Goal: Task Accomplishment & Management: Complete application form

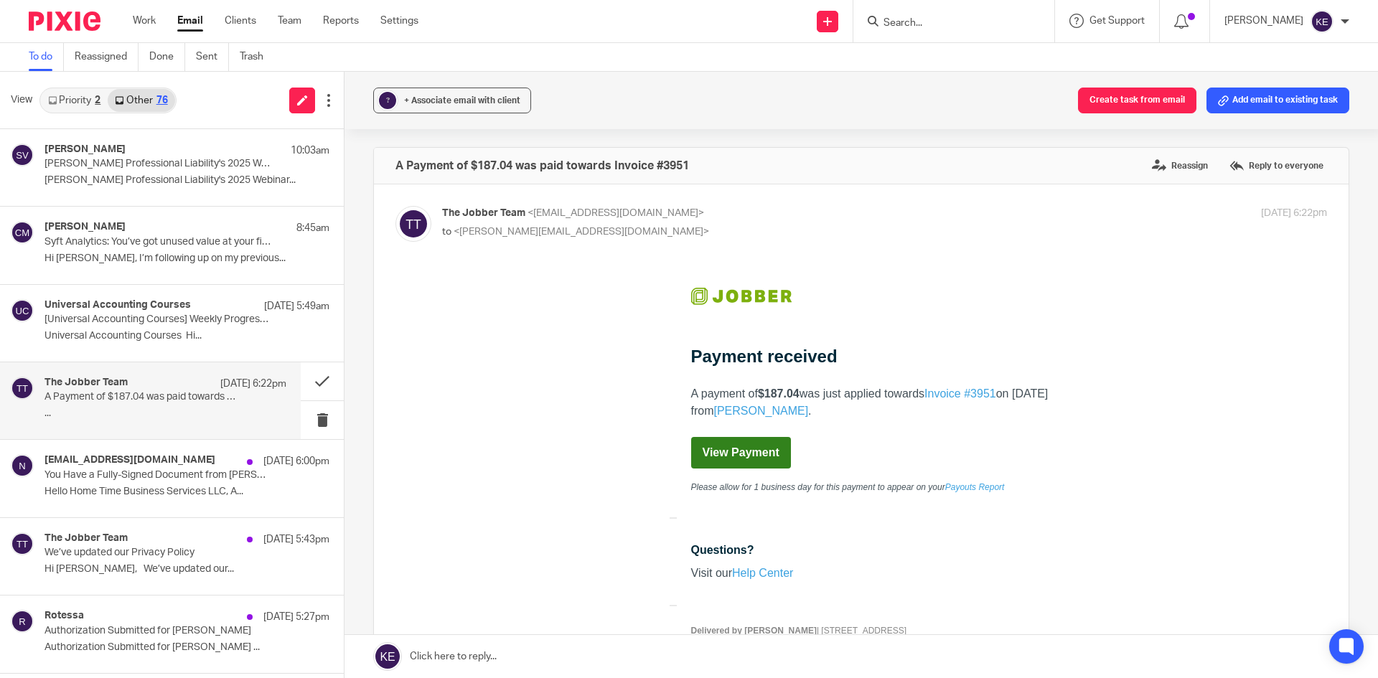
click at [966, 18] on input "Search" at bounding box center [946, 23] width 129 height 13
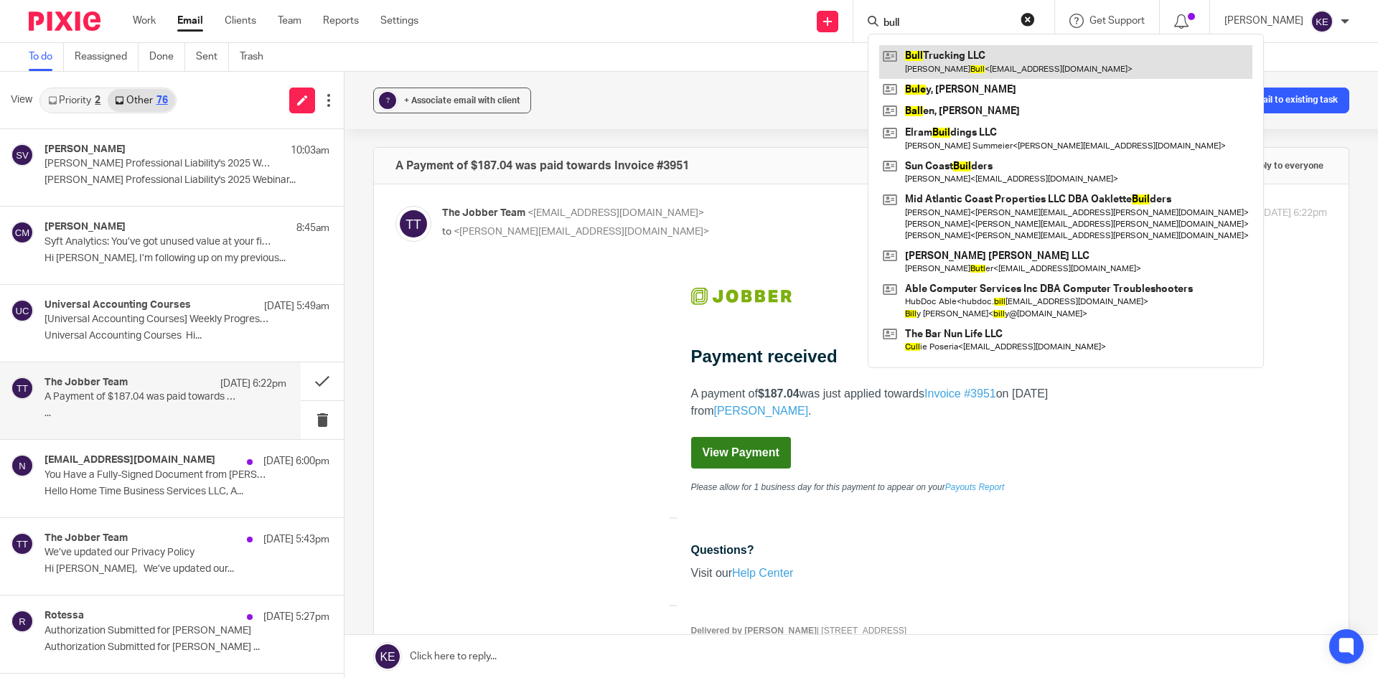
type input "bull"
click at [972, 60] on link at bounding box center [1065, 61] width 373 height 33
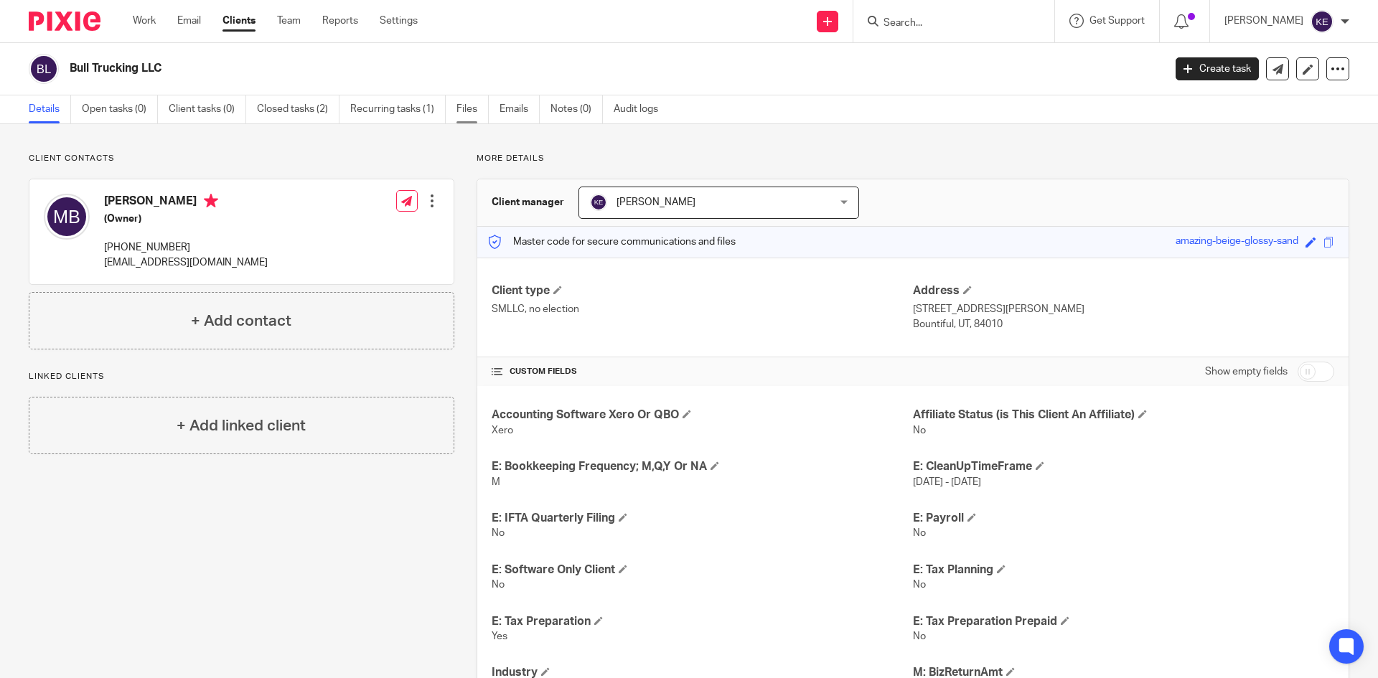
click at [472, 111] on link "Files" at bounding box center [472, 109] width 32 height 28
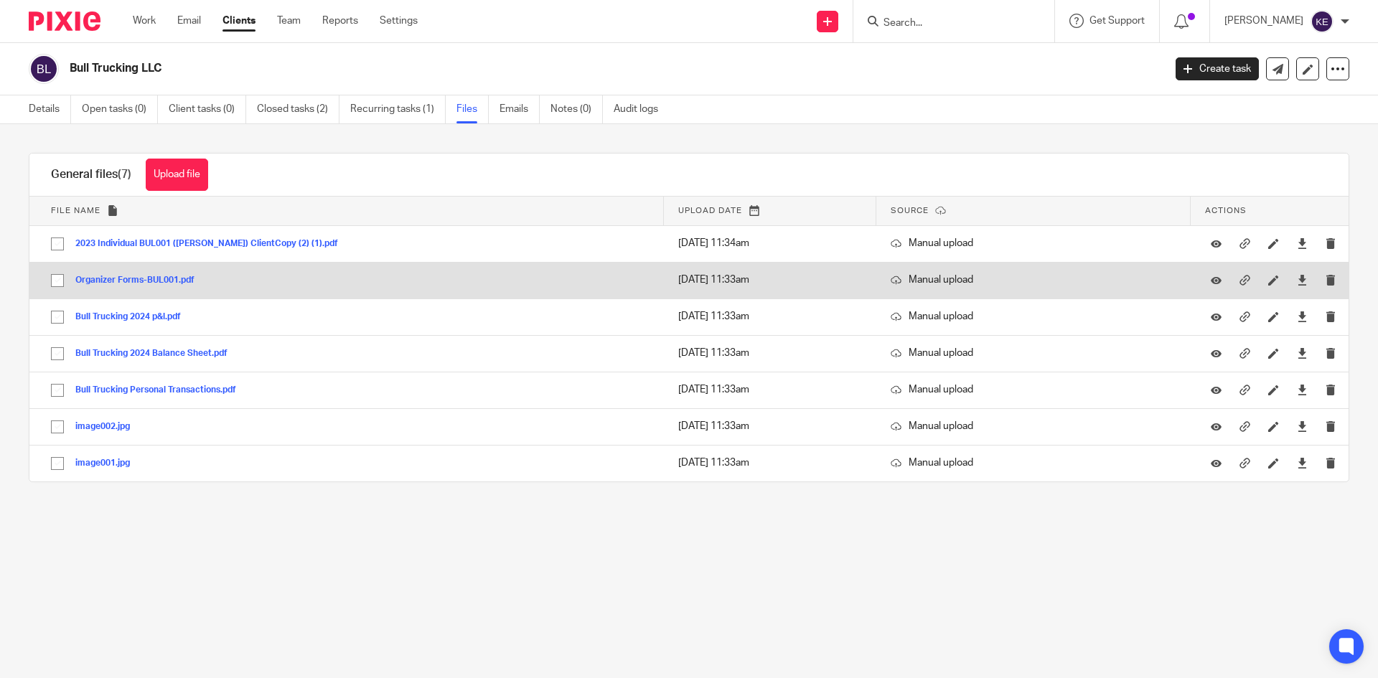
click at [128, 283] on button "Organizer Forms-BUL001.pdf" at bounding box center [140, 281] width 130 height 10
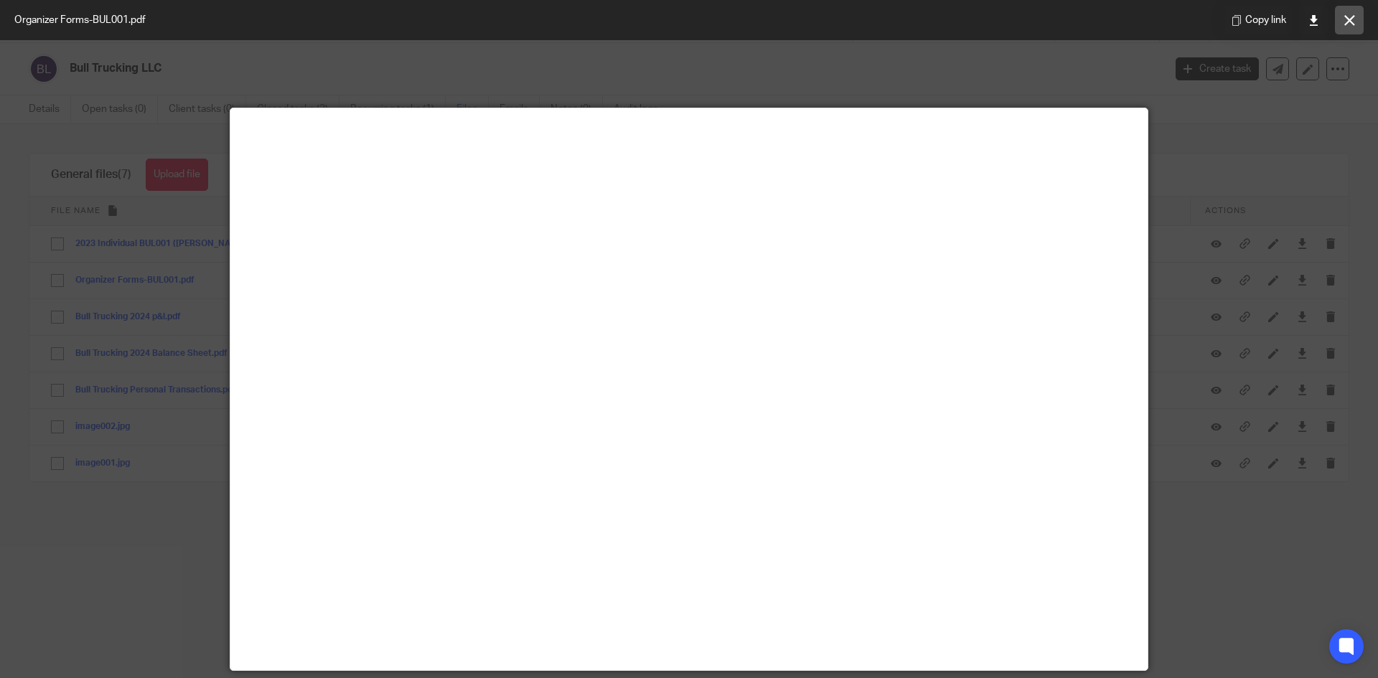
click at [1353, 9] on button at bounding box center [1349, 20] width 29 height 29
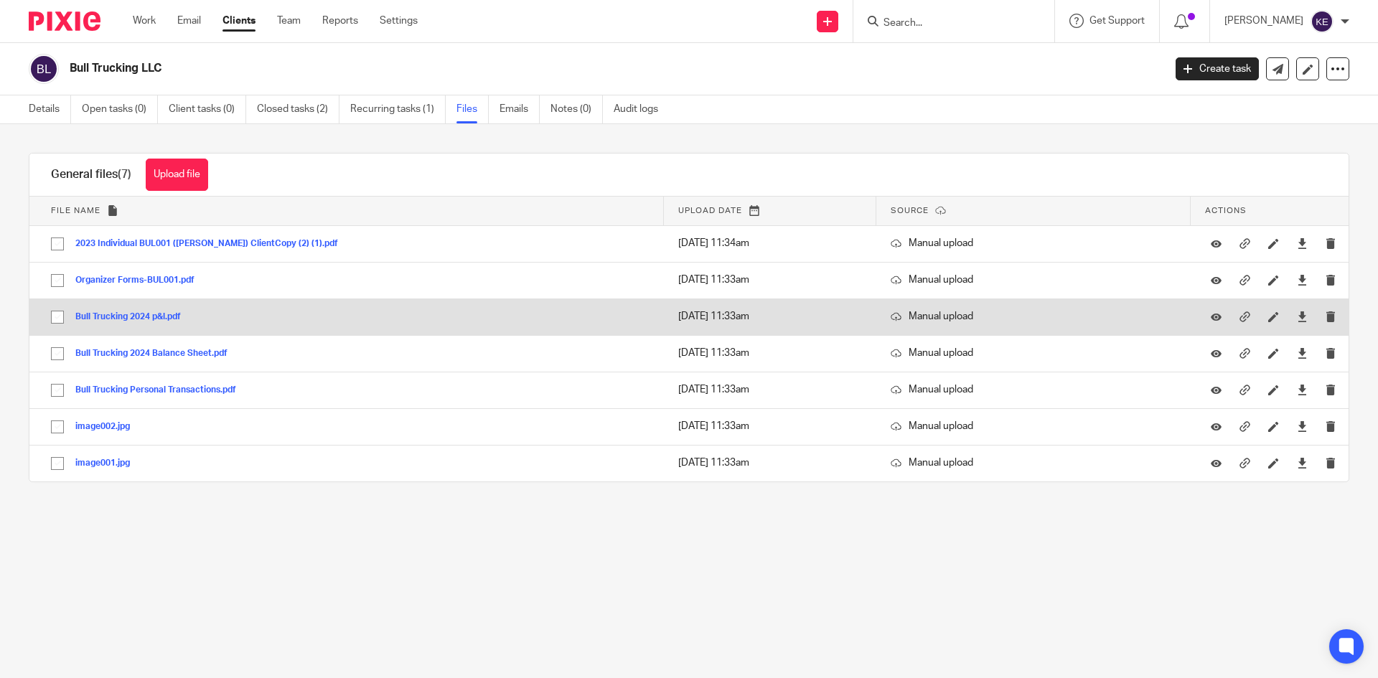
click at [145, 313] on button "Bull Trucking 2024 p&l.pdf" at bounding box center [133, 317] width 116 height 10
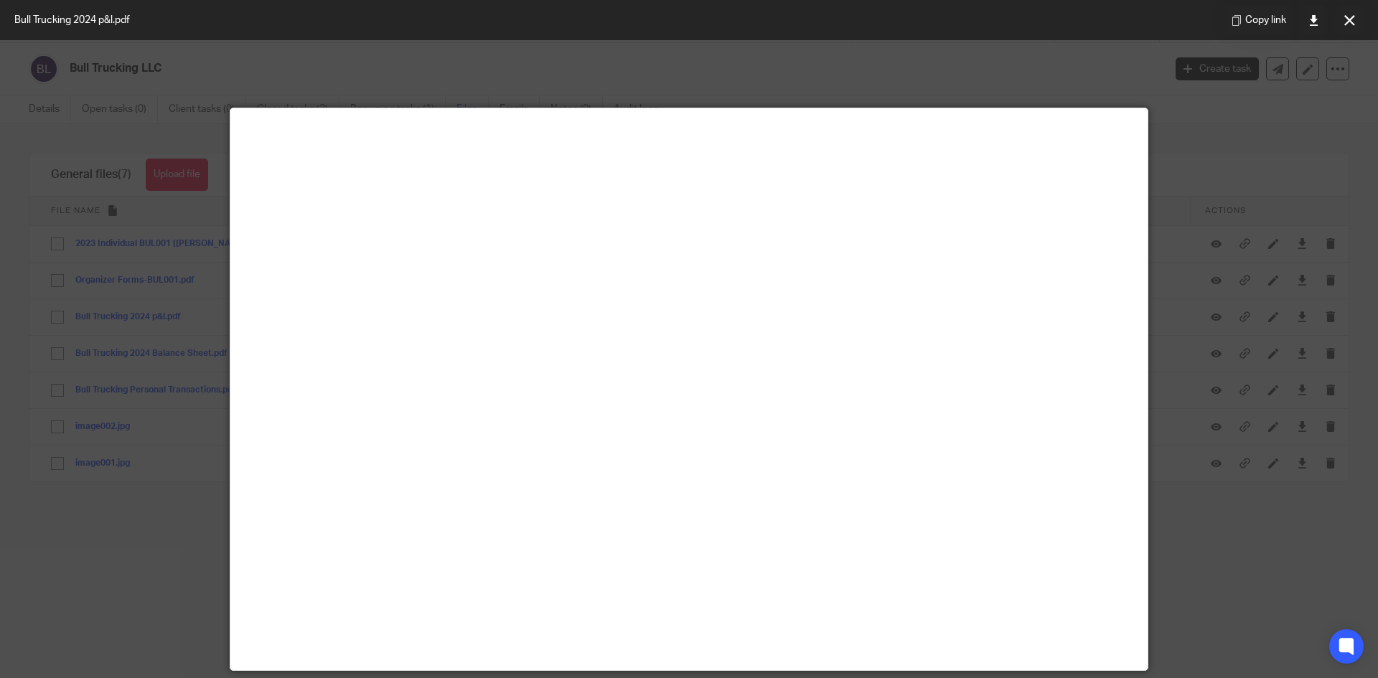
click at [1347, 21] on icon at bounding box center [1349, 20] width 11 height 11
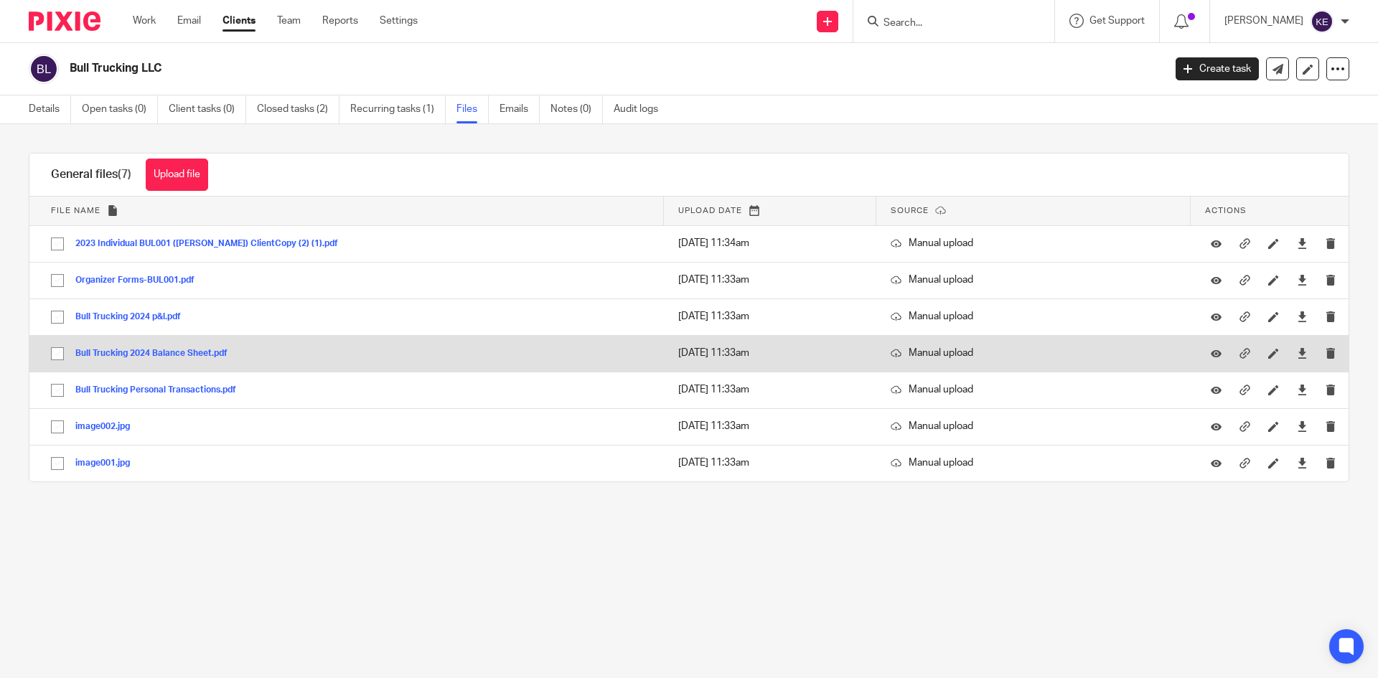
click at [128, 357] on button "Bull Trucking 2024 Balance Sheet.pdf" at bounding box center [156, 354] width 163 height 10
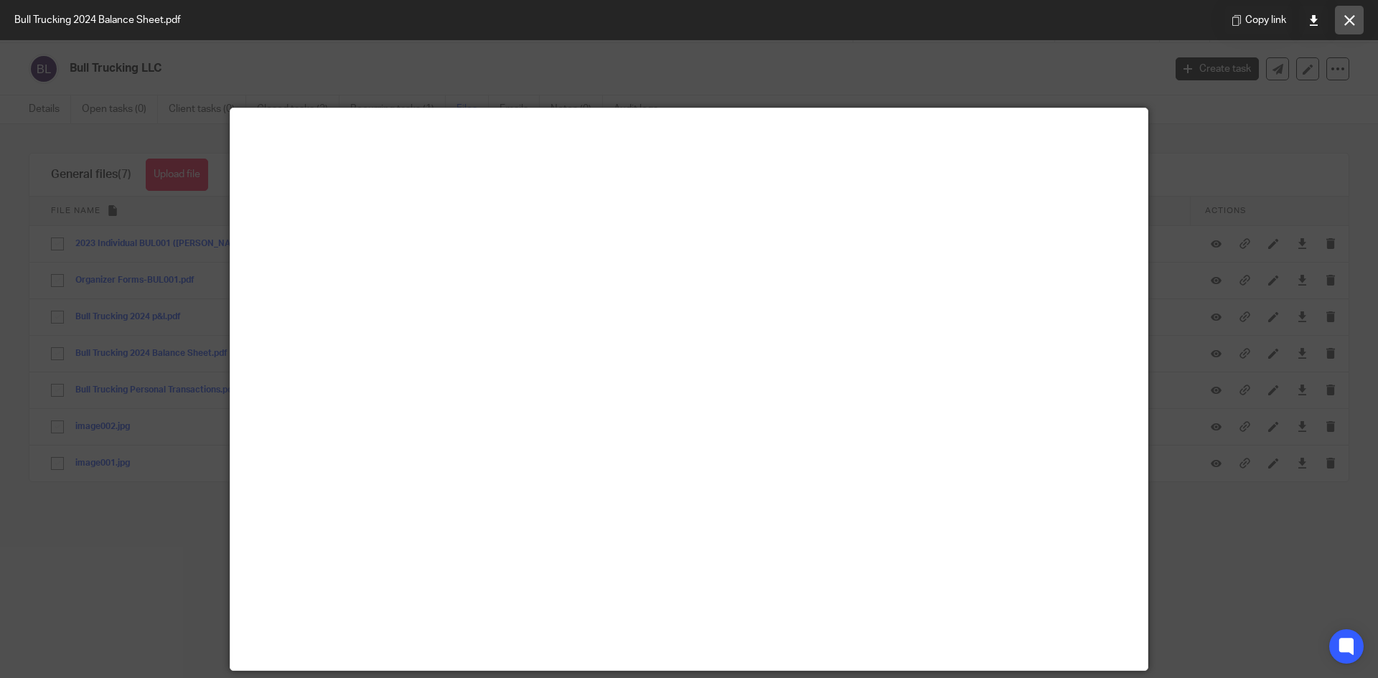
click at [1345, 22] on icon at bounding box center [1349, 20] width 11 height 11
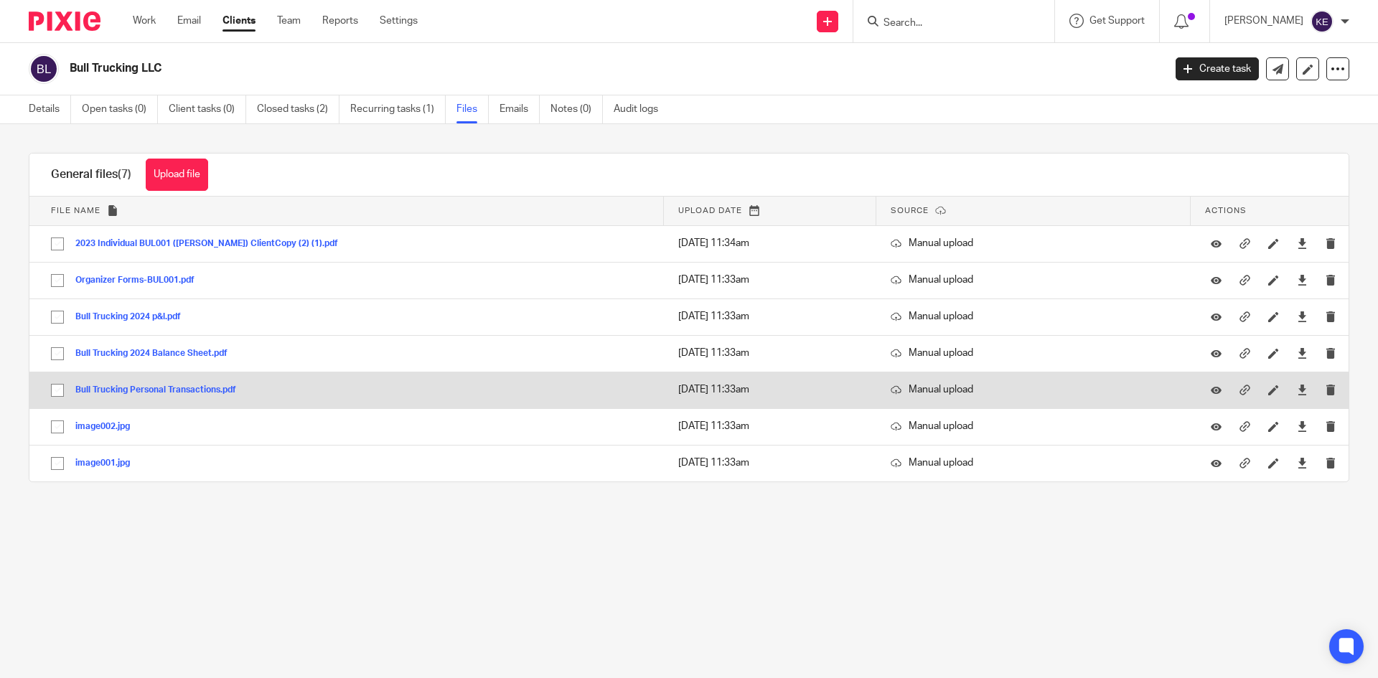
click at [158, 387] on button "Bull Trucking Personal Transactions.pdf" at bounding box center [161, 390] width 172 height 10
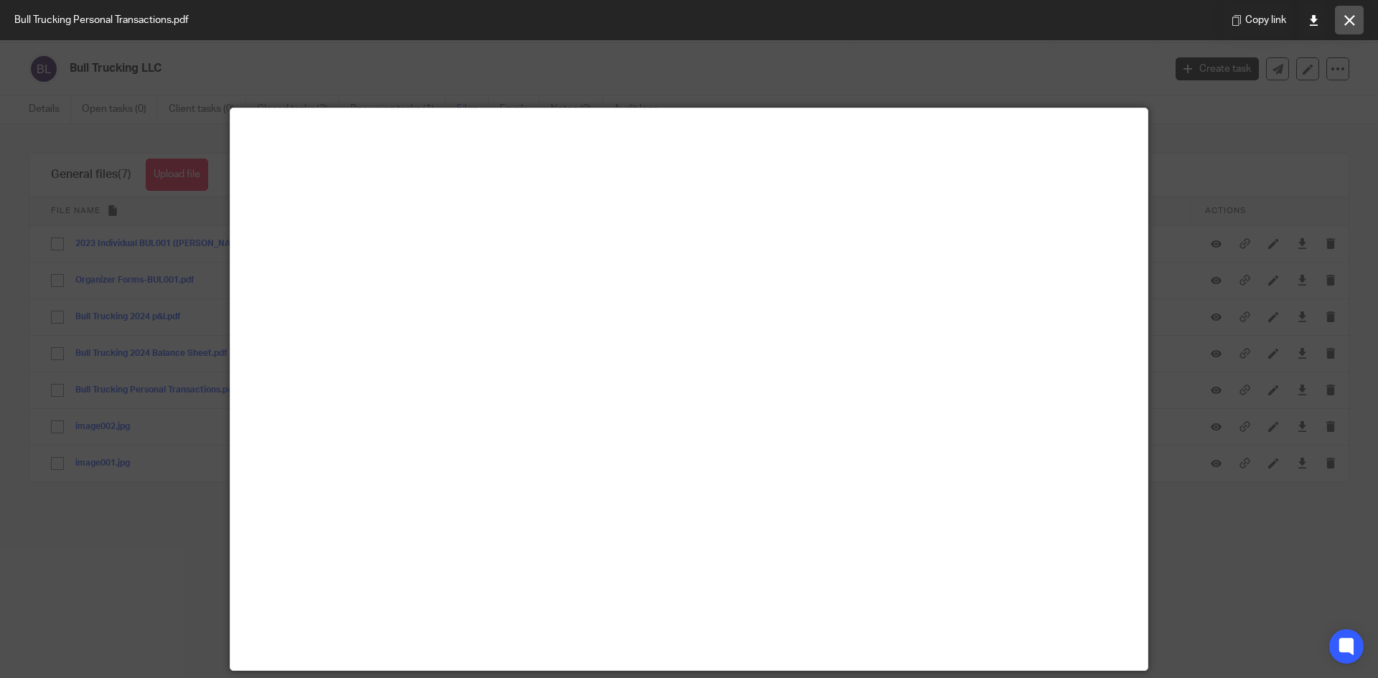
click at [1353, 21] on icon at bounding box center [1349, 20] width 11 height 11
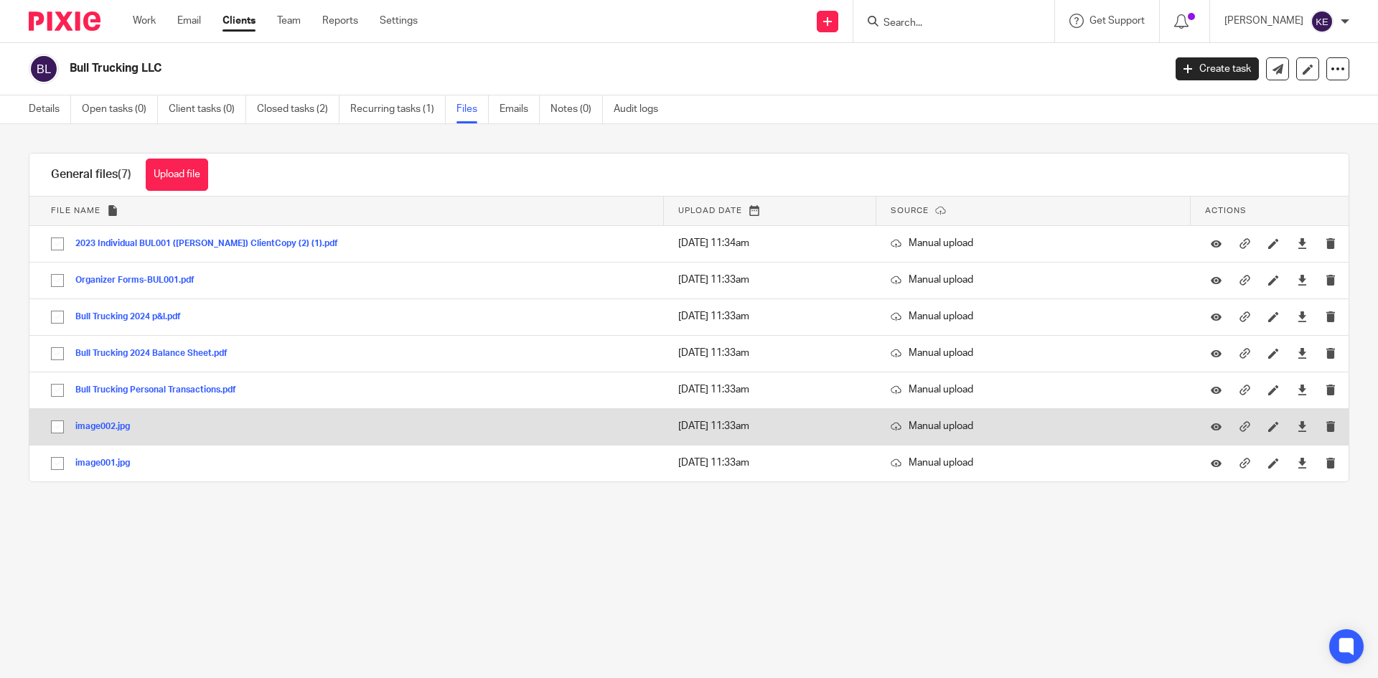
click at [105, 423] on button "image002.jpg" at bounding box center [107, 427] width 65 height 10
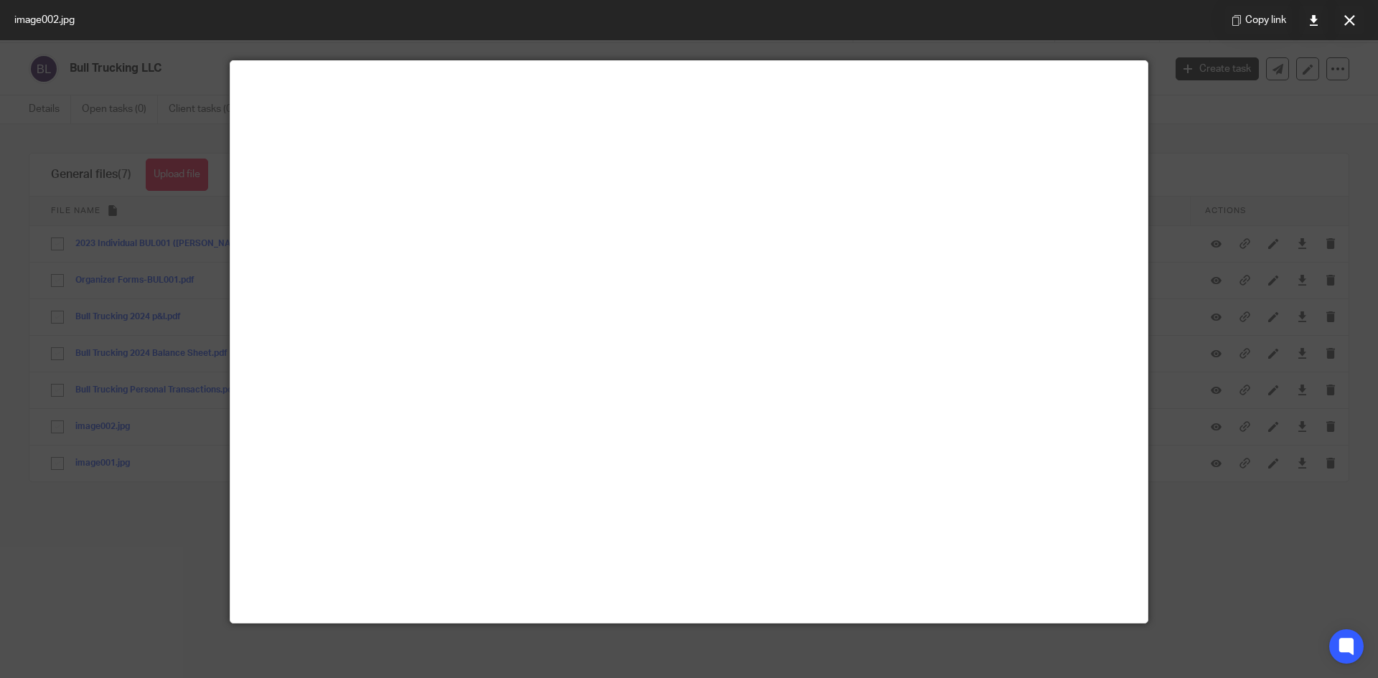
scroll to position [100, 0]
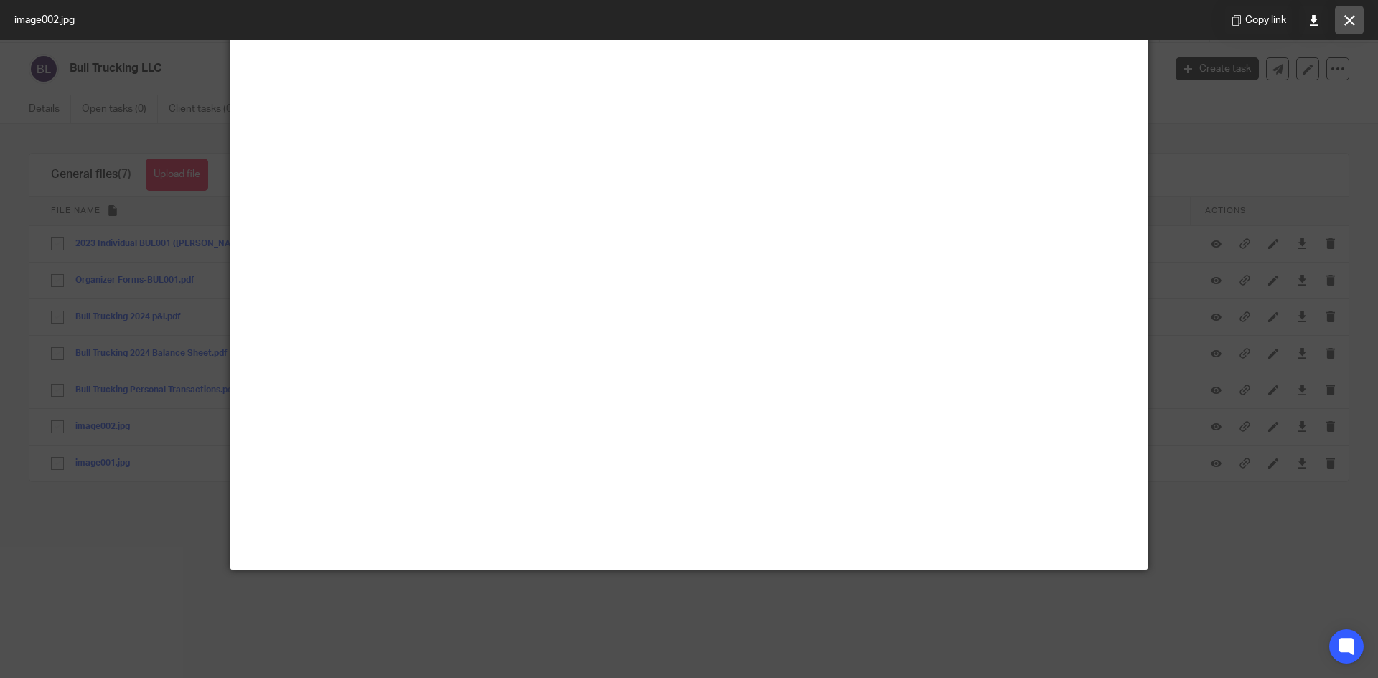
click at [1357, 24] on button at bounding box center [1349, 20] width 29 height 29
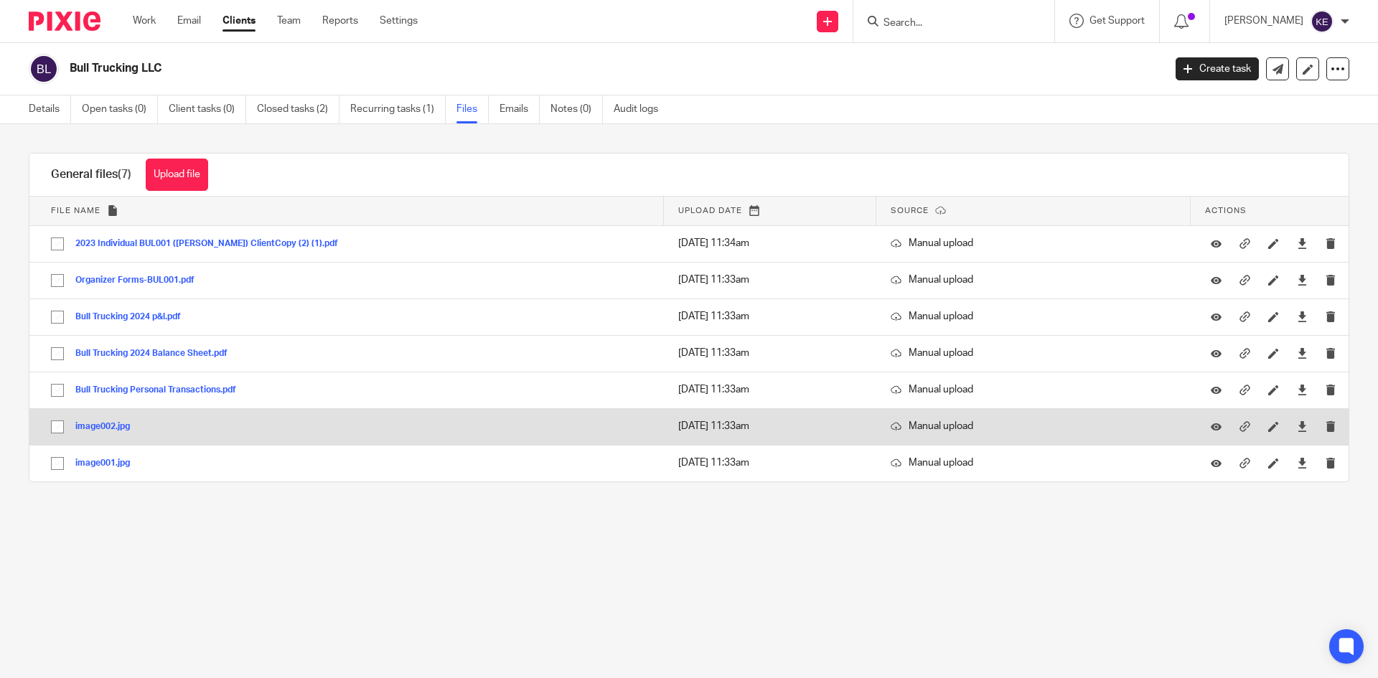
click at [1325, 420] on form at bounding box center [1336, 426] width 22 height 14
click at [1325, 426] on icon "submit" at bounding box center [1330, 426] width 11 height 11
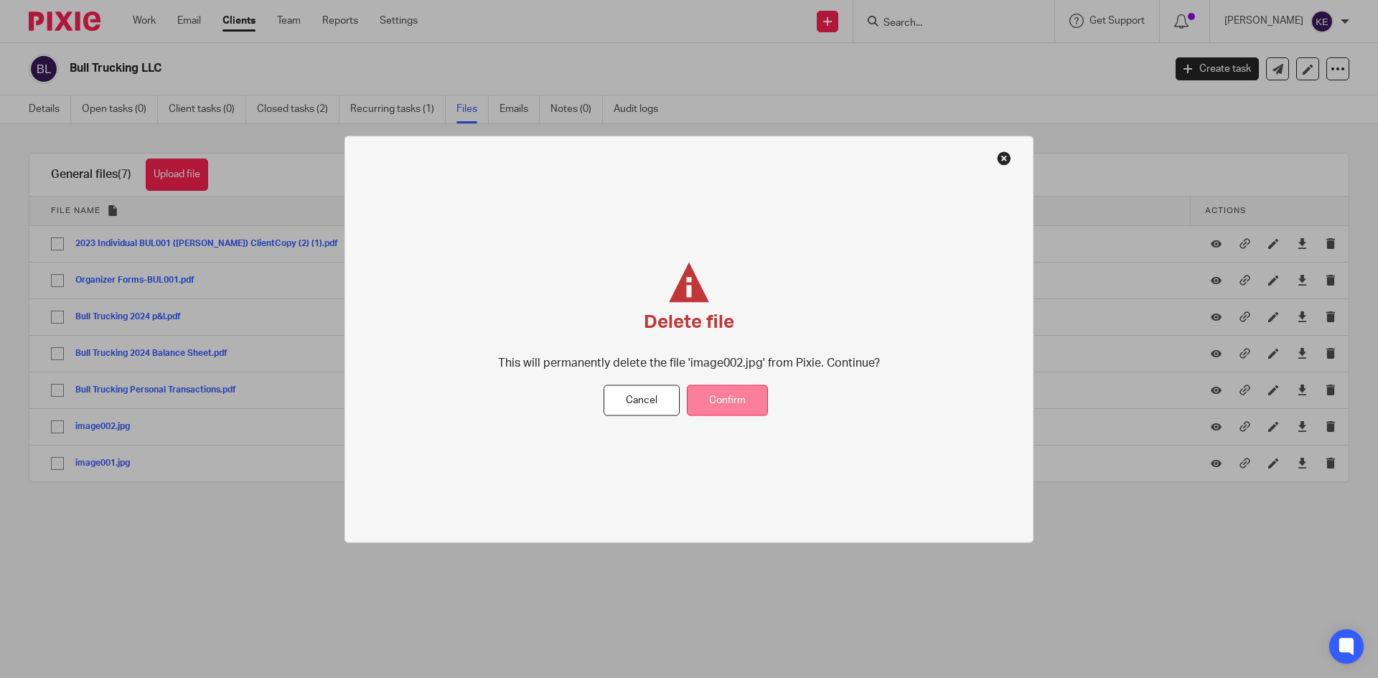
click at [747, 401] on button "Confirm" at bounding box center [727, 400] width 81 height 31
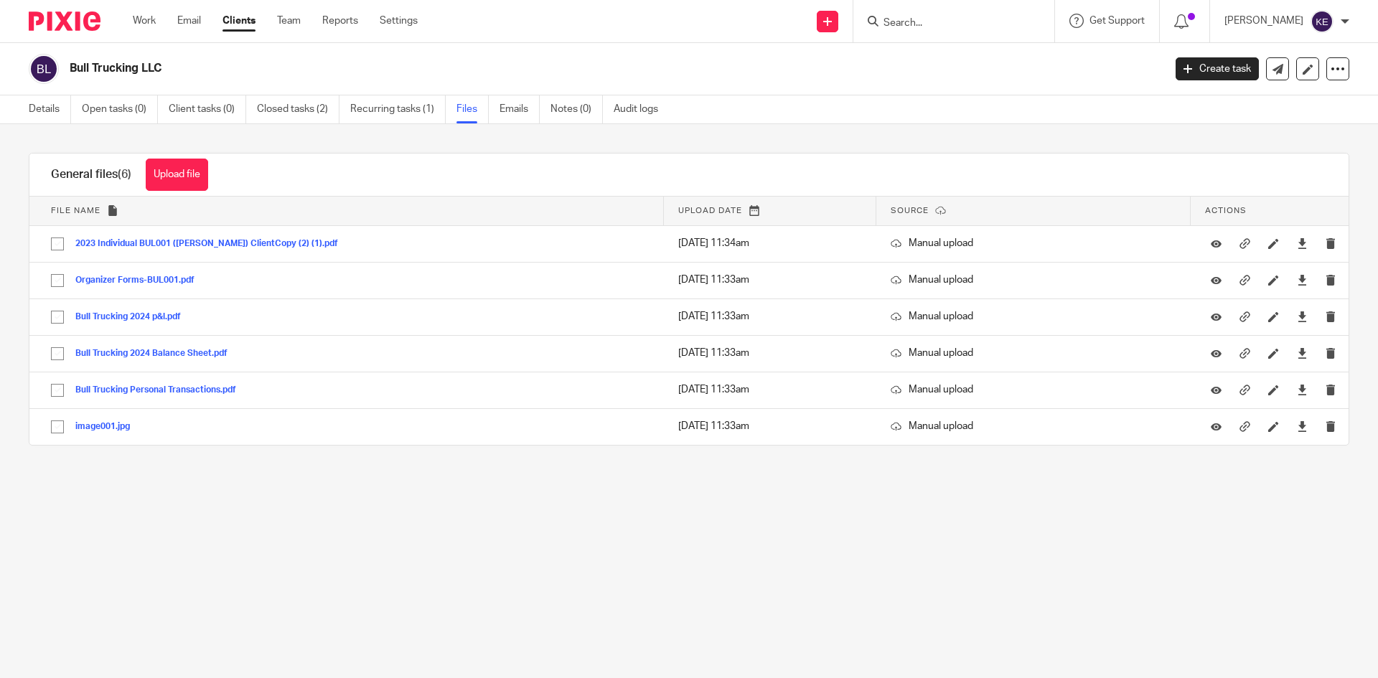
click at [94, 428] on button "image001.jpg" at bounding box center [107, 427] width 65 height 10
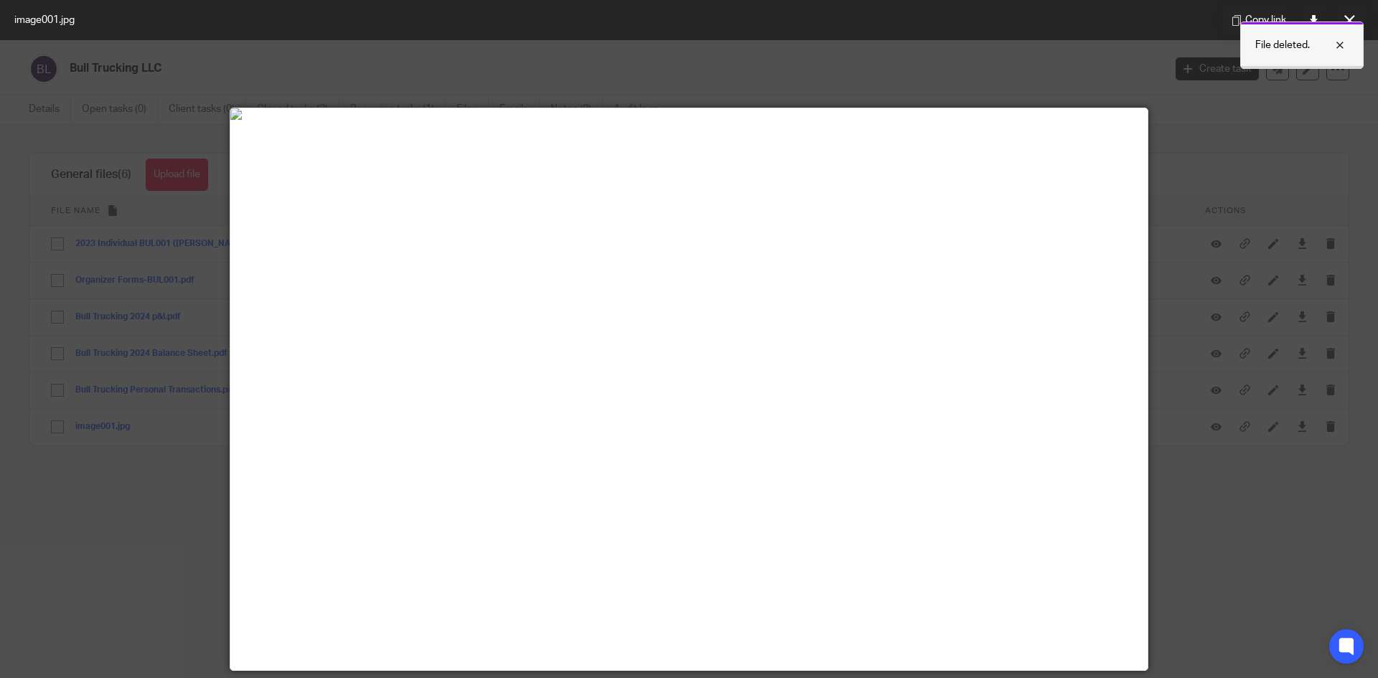
click at [1335, 45] on div at bounding box center [1329, 45] width 39 height 17
click at [1346, 19] on icon at bounding box center [1349, 20] width 11 height 11
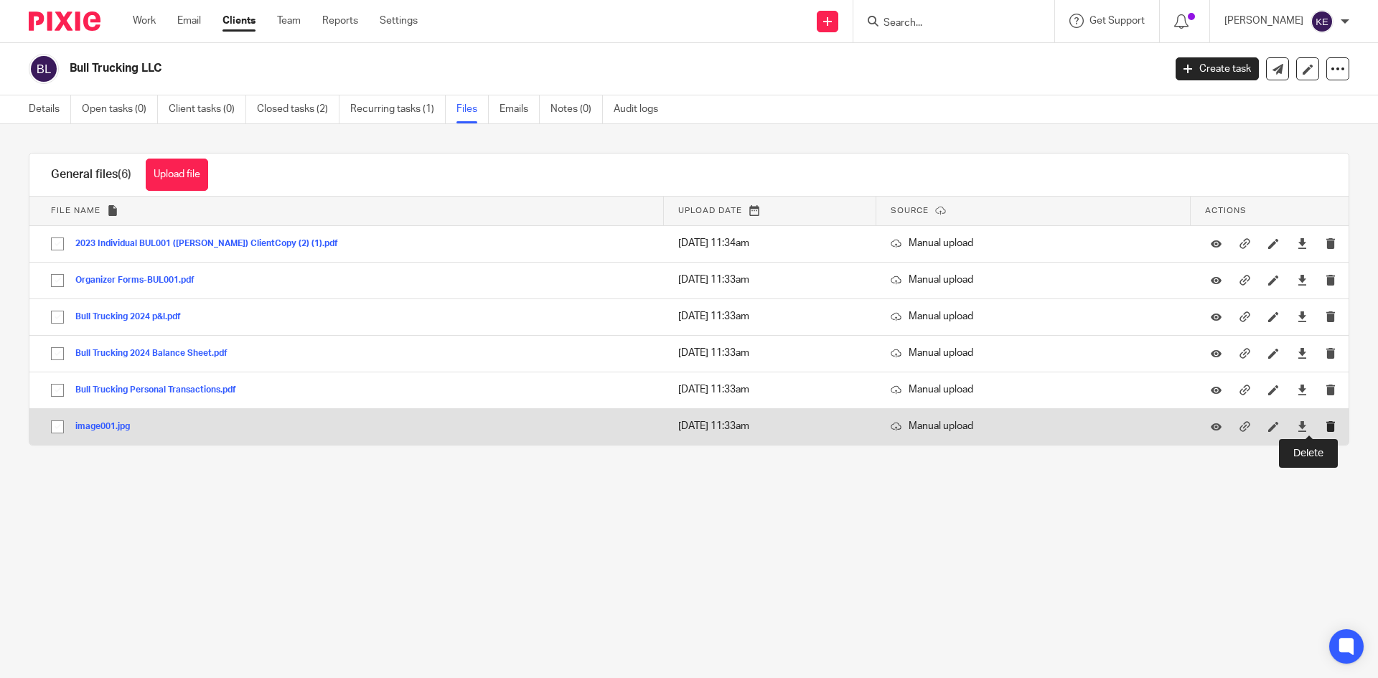
click at [1325, 422] on icon "submit" at bounding box center [1330, 426] width 11 height 11
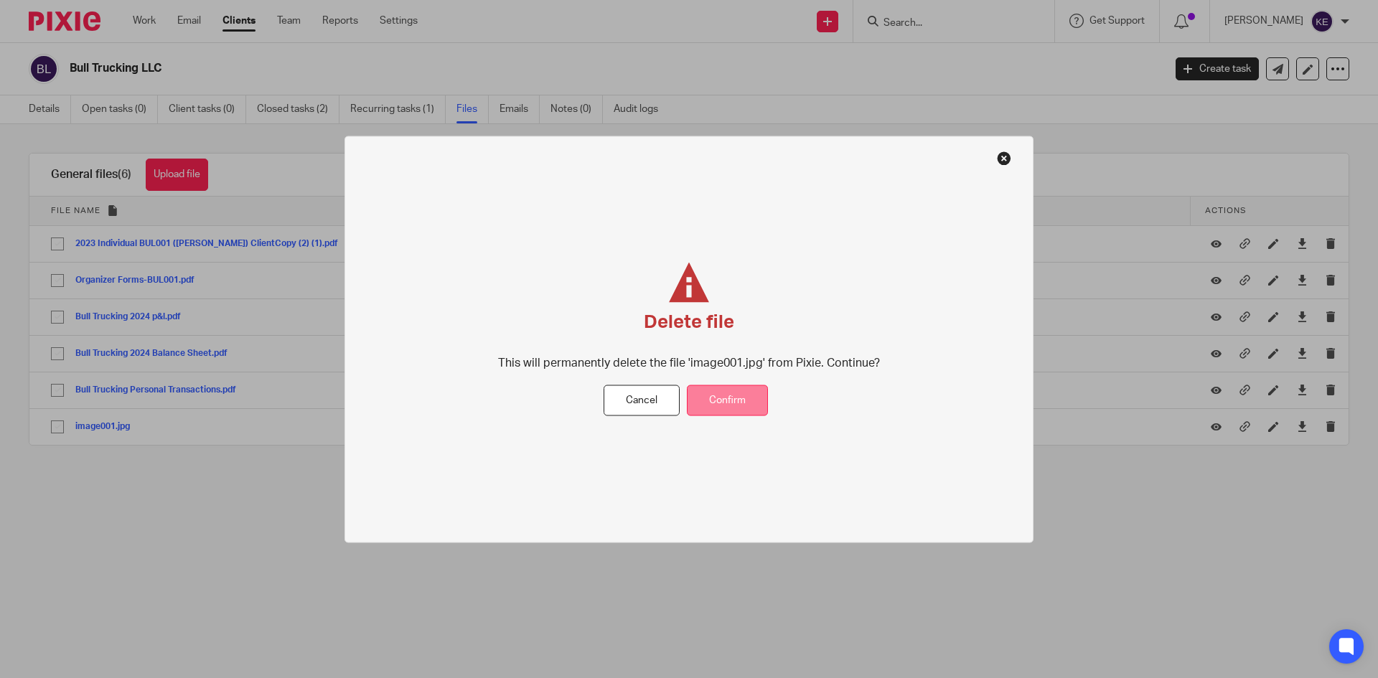
click at [741, 395] on button "Confirm" at bounding box center [727, 400] width 81 height 31
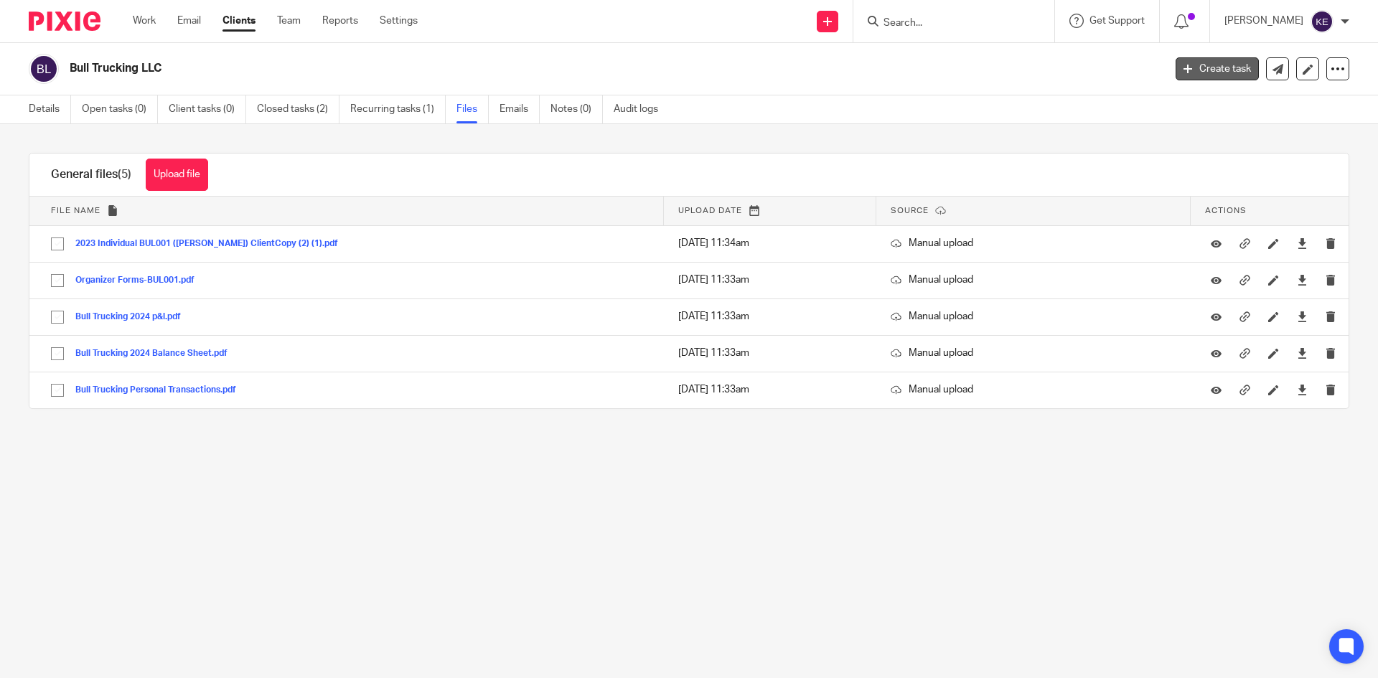
click at [1221, 60] on link "Create task" at bounding box center [1216, 68] width 83 height 23
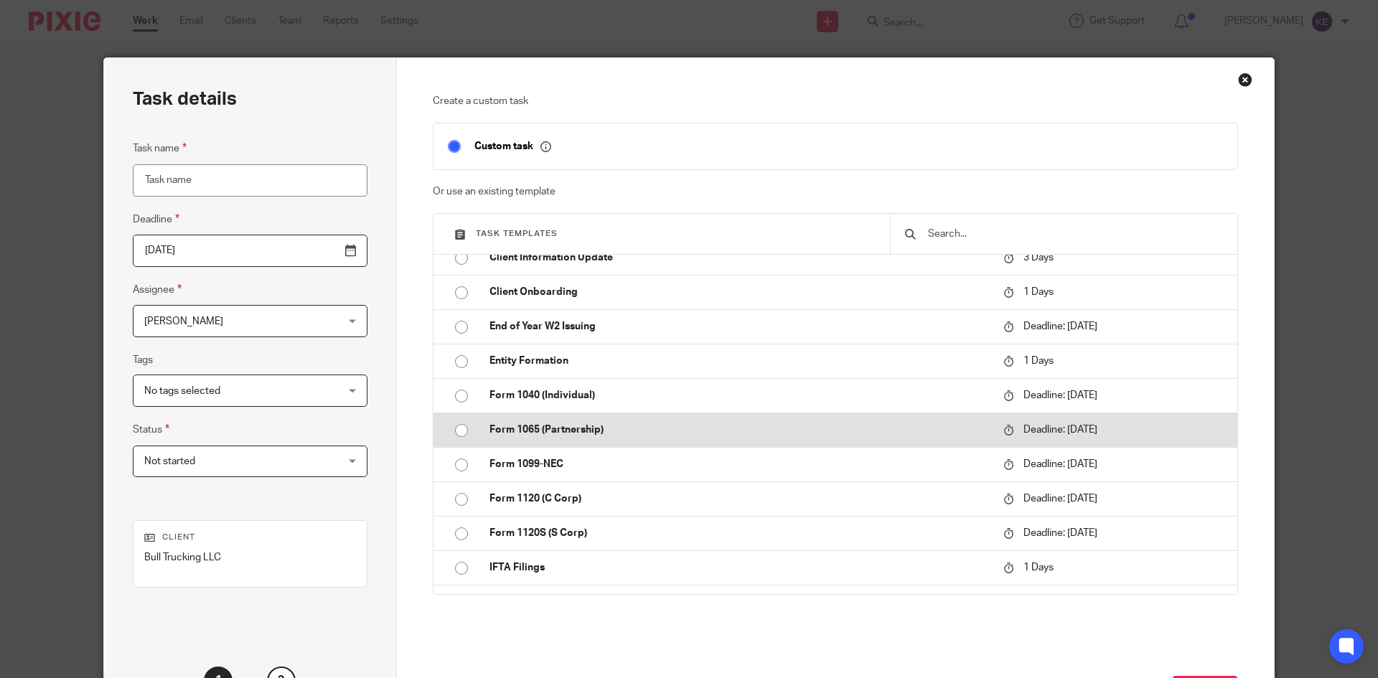
scroll to position [287, 0]
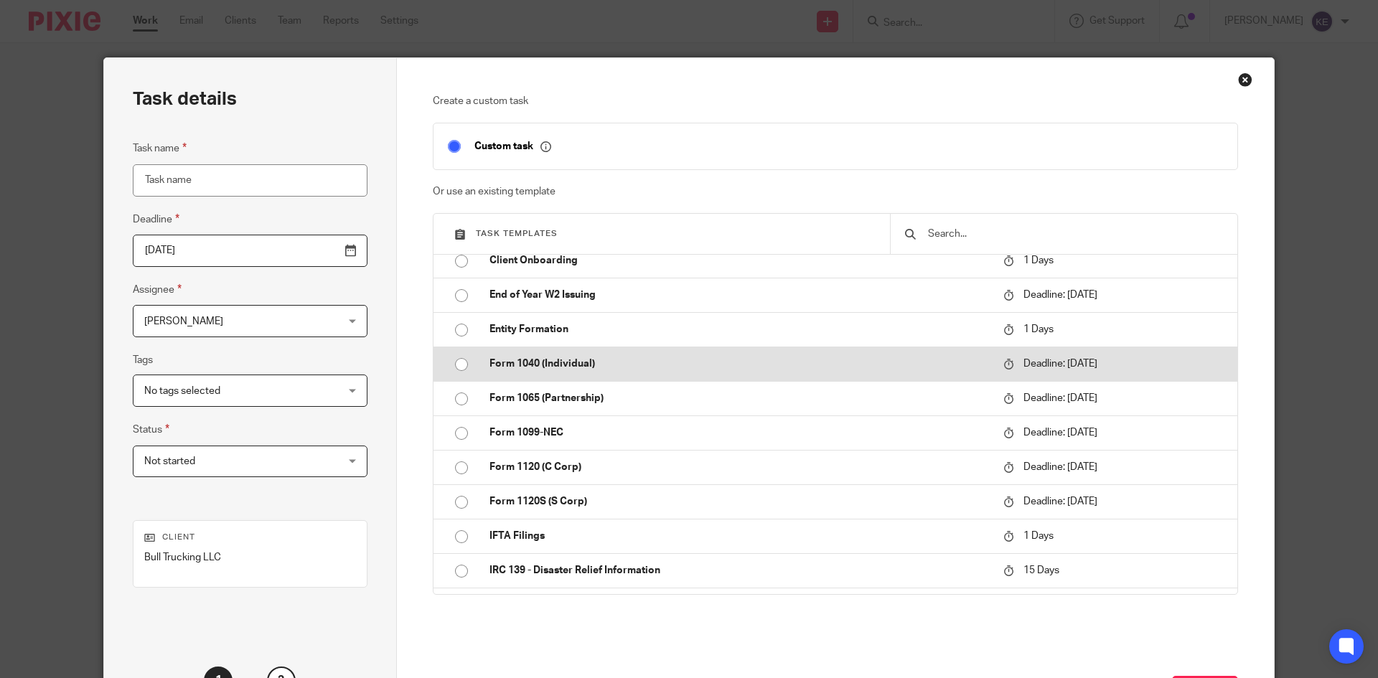
click at [460, 361] on input "radio" at bounding box center [461, 364] width 27 height 27
type input "2026-04-15"
type input "Form 1040 (Individual)"
checkbox input "false"
radio input "false"
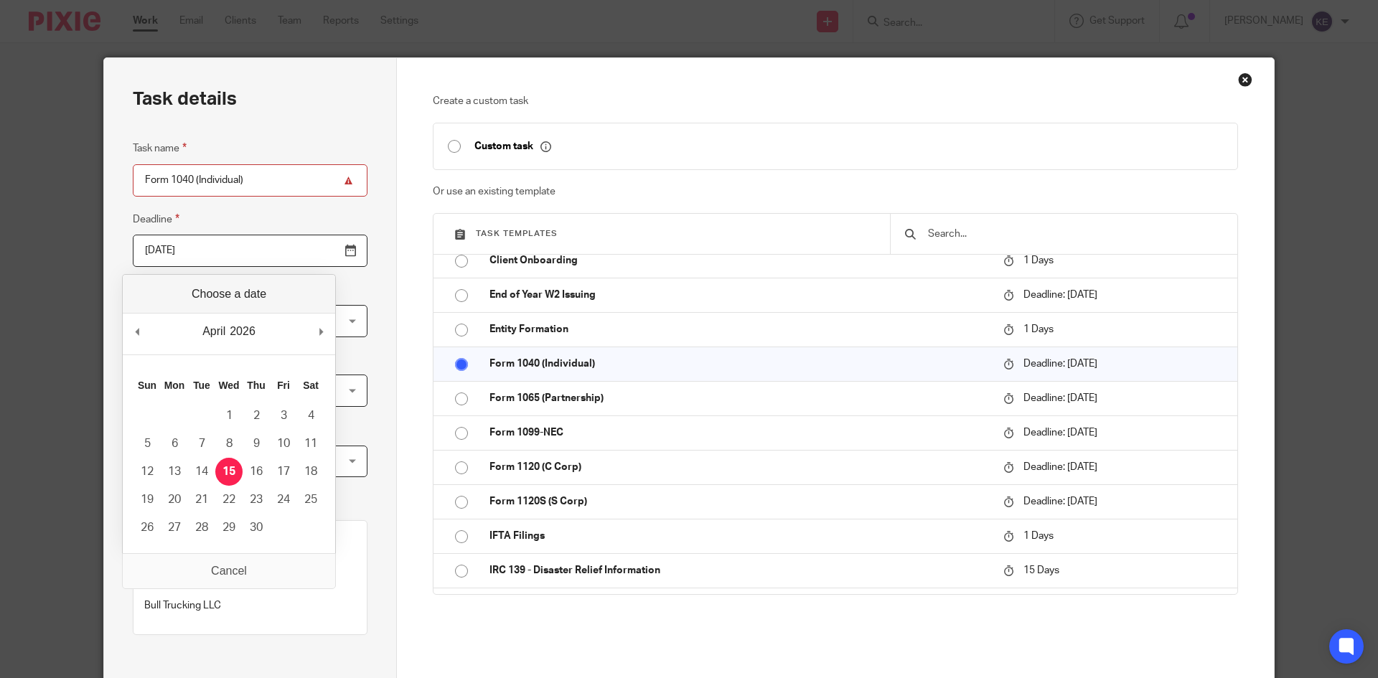
click at [232, 243] on input "2026-04-15" at bounding box center [250, 251] width 235 height 32
type input "2025-10-15"
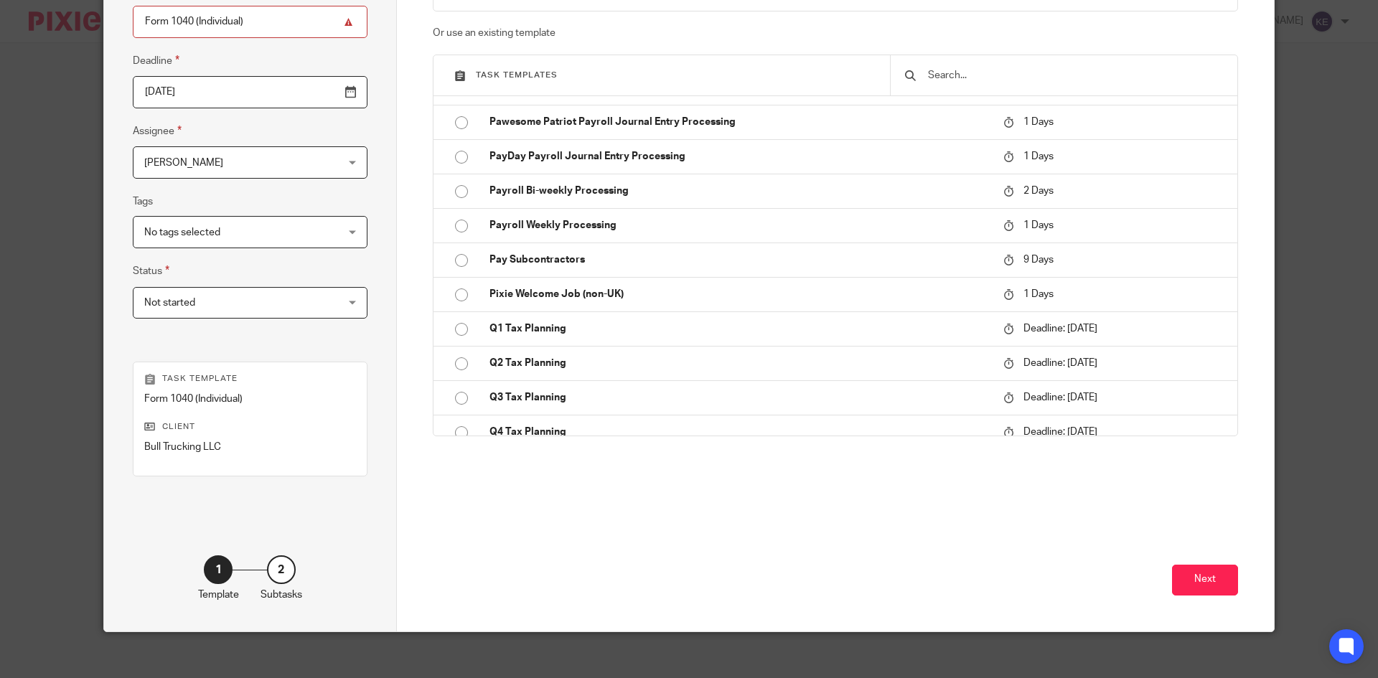
scroll to position [170, 0]
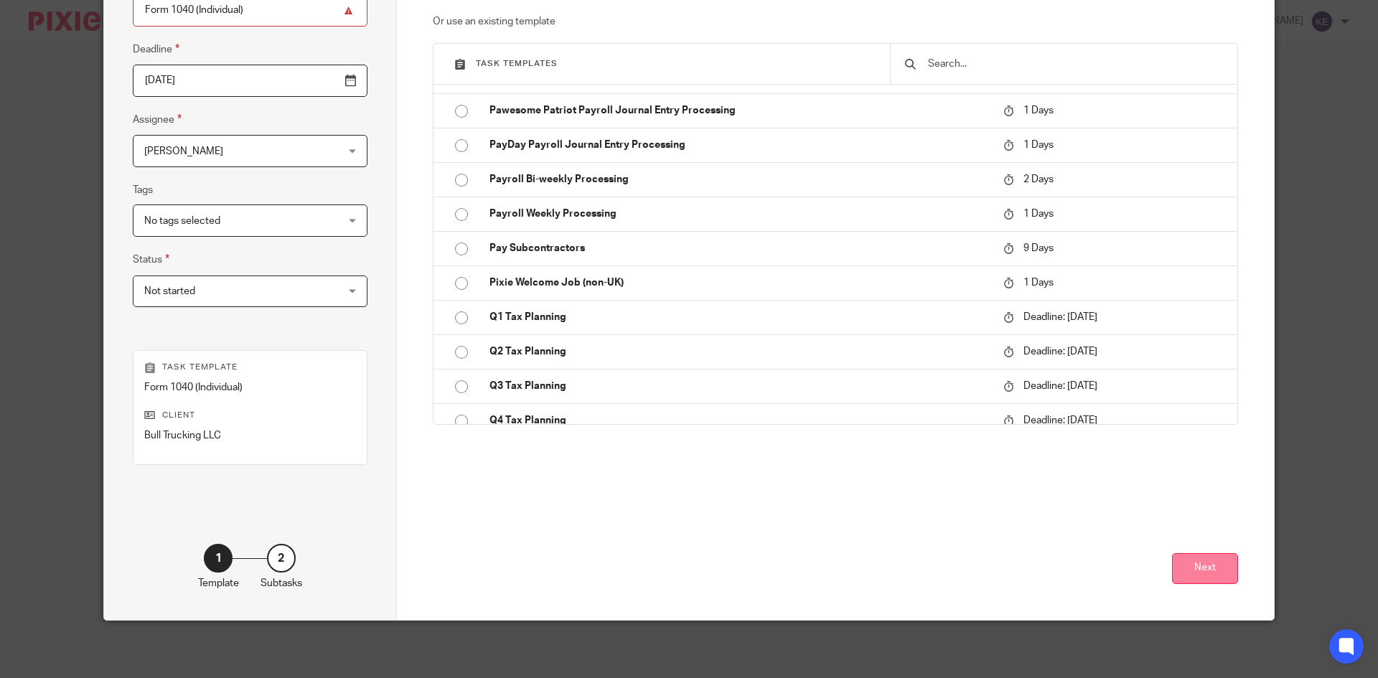
click at [1192, 570] on button "Next" at bounding box center [1205, 568] width 66 height 31
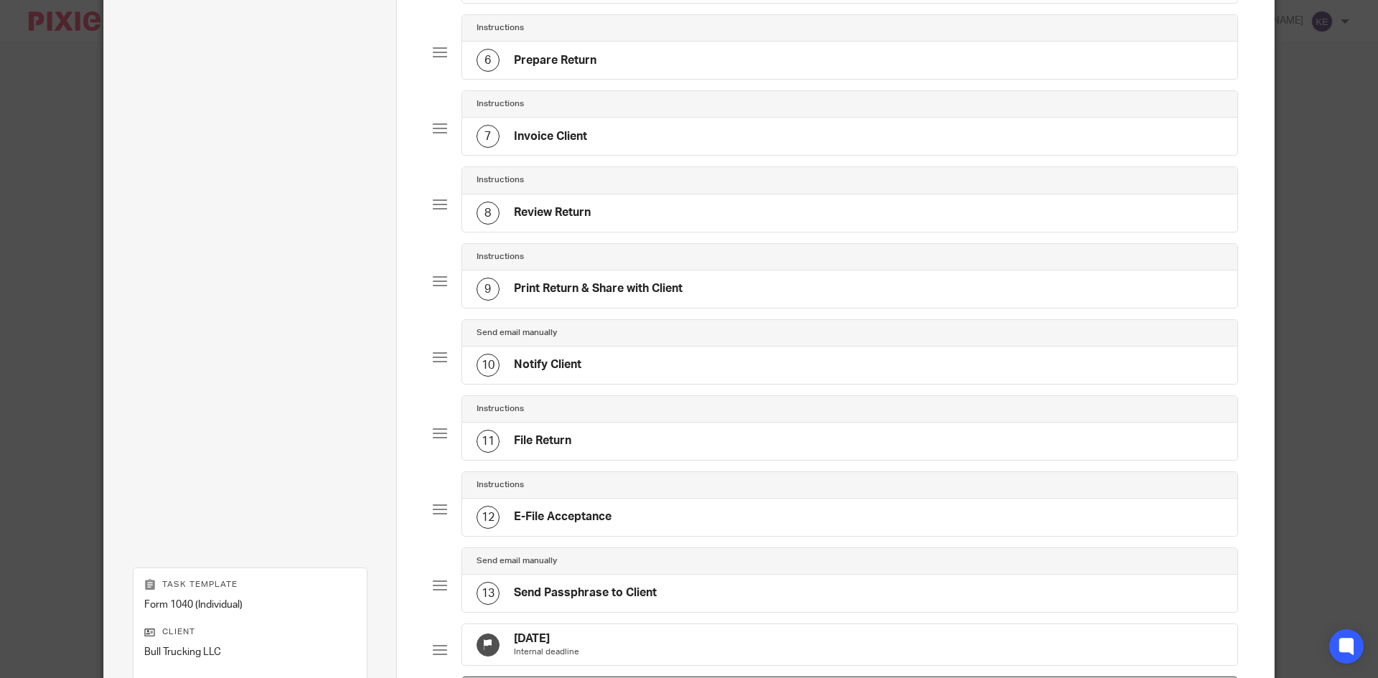
scroll to position [725, 0]
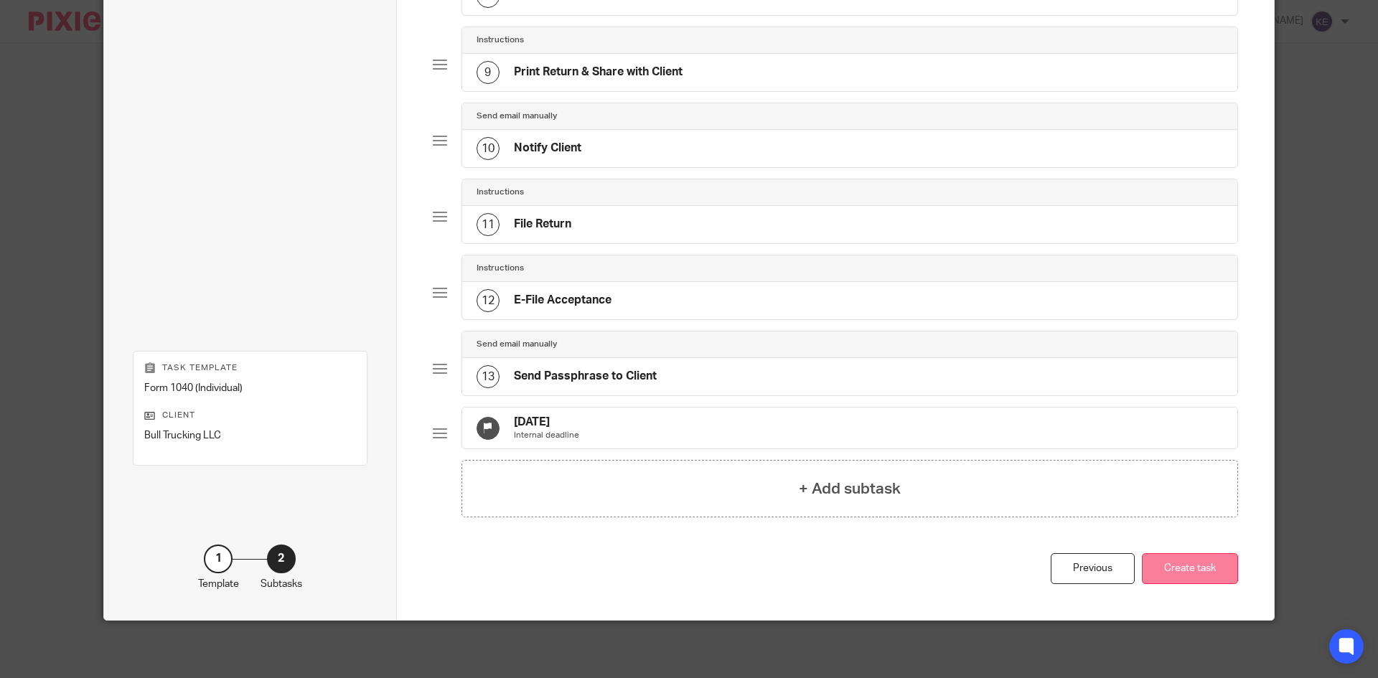
click at [1203, 561] on button "Create task" at bounding box center [1190, 568] width 96 height 31
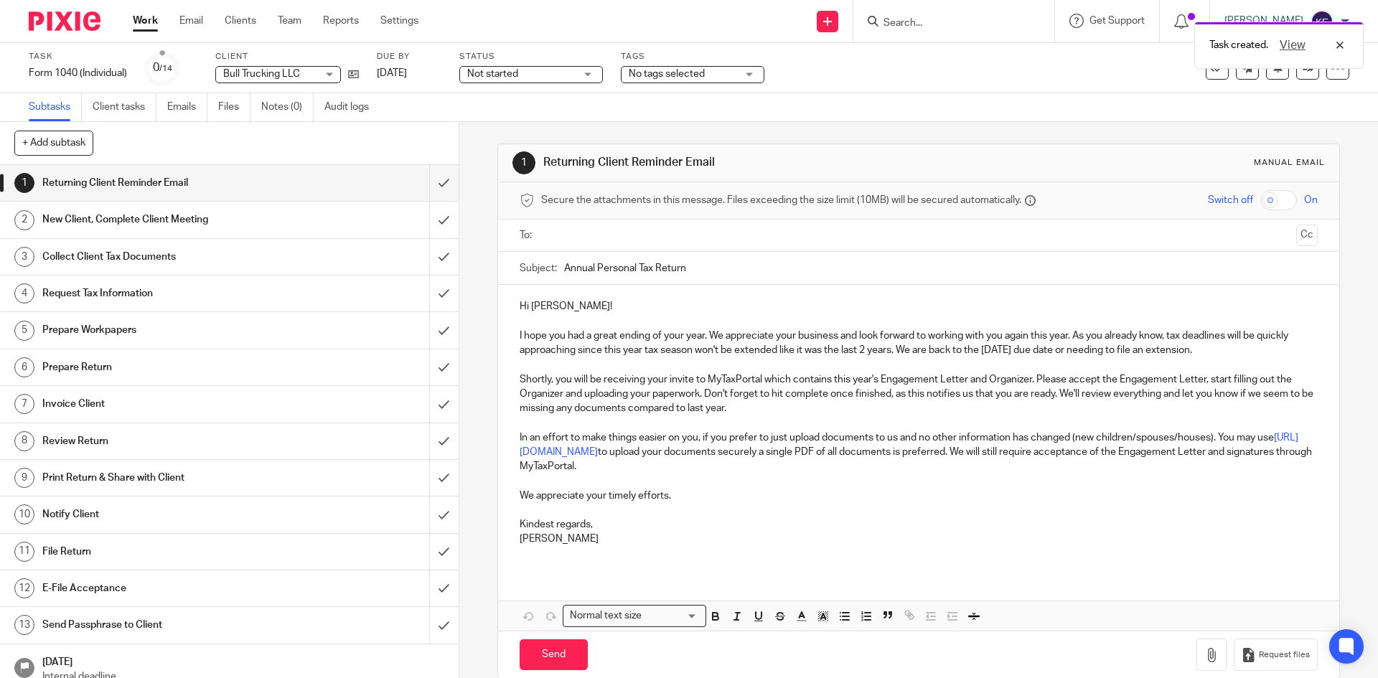
click at [122, 294] on h1 "Request Tax Information" at bounding box center [166, 294] width 248 height 22
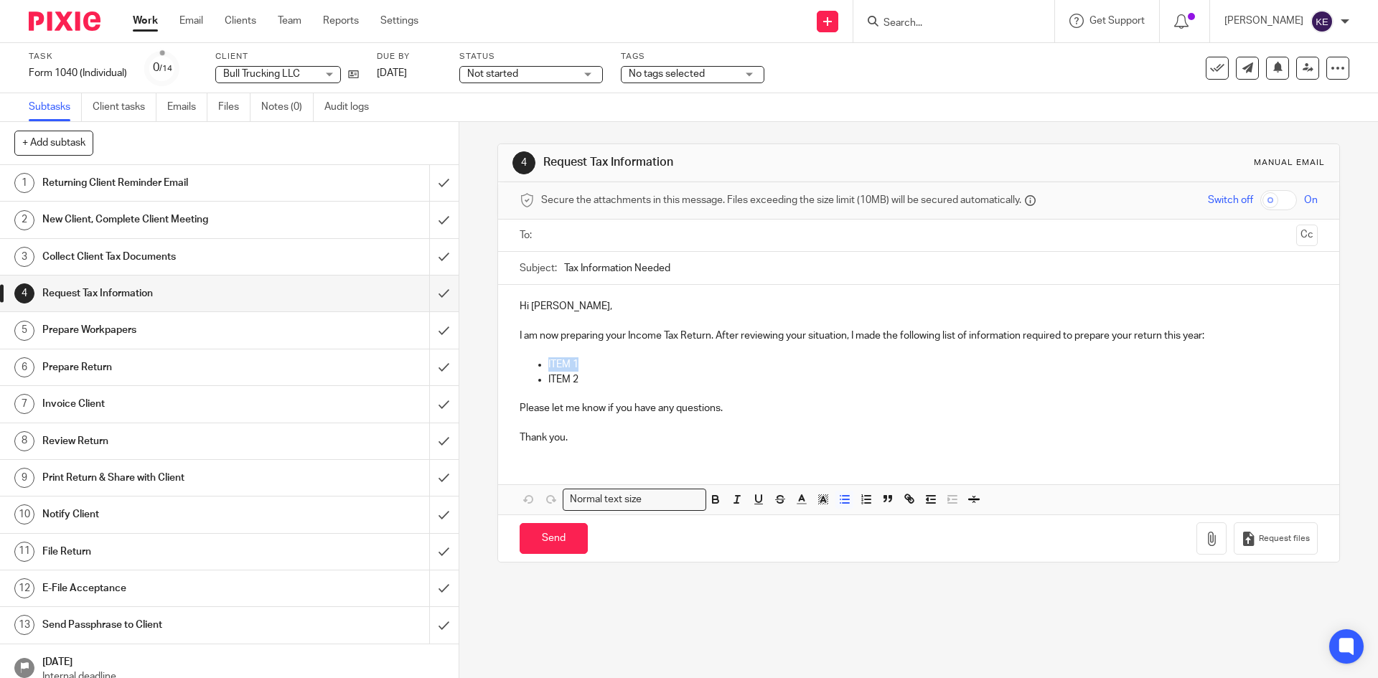
drag, startPoint x: 596, startPoint y: 360, endPoint x: 543, endPoint y: 362, distance: 52.4
click at [543, 362] on ul "ITEM 1 ITEM 2" at bounding box center [918, 371] width 797 height 29
click at [577, 379] on p "ITEM 2" at bounding box center [932, 379] width 769 height 14
click at [610, 385] on p "ITEM 2" at bounding box center [932, 379] width 769 height 14
drag, startPoint x: 598, startPoint y: 376, endPoint x: 520, endPoint y: 376, distance: 77.5
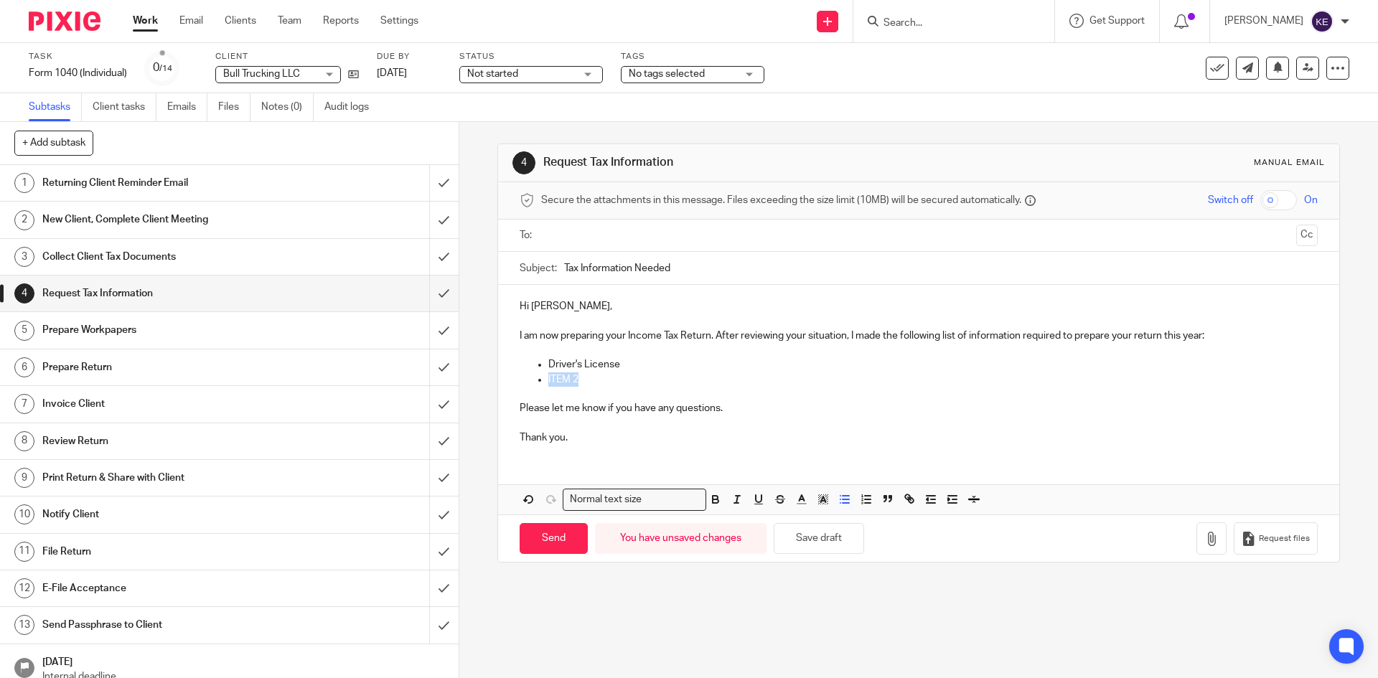
click at [520, 376] on ul "Driver's License ITEM 2" at bounding box center [918, 371] width 797 height 29
click at [640, 377] on p "Pay invoice (personal) https://in.xero.com/6XiZv6mrMWUOXWLhLTQmKD7zZmeNw4BfUm8d…" at bounding box center [932, 379] width 769 height 14
click at [570, 238] on input "text" at bounding box center [917, 235] width 743 height 17
click at [548, 542] on input "Send" at bounding box center [554, 542] width 68 height 31
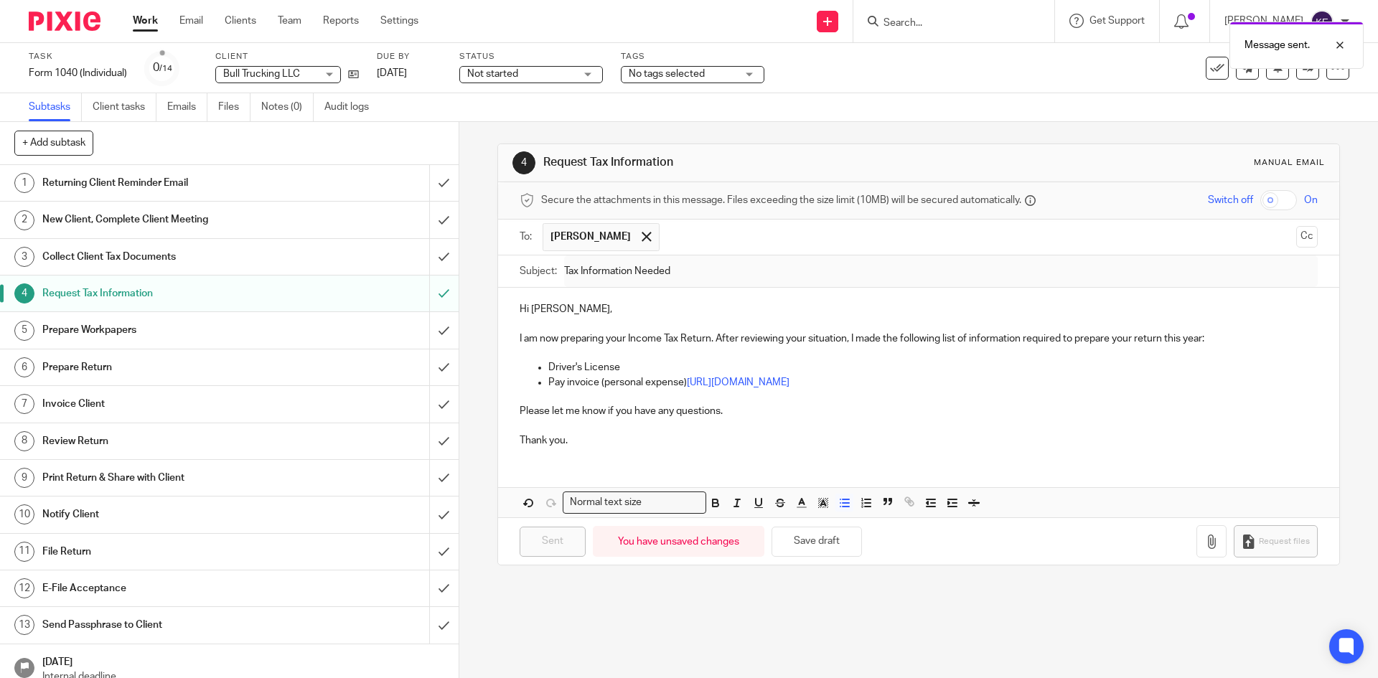
type input "Sent"
click at [421, 409] on input "submit" at bounding box center [229, 404] width 459 height 36
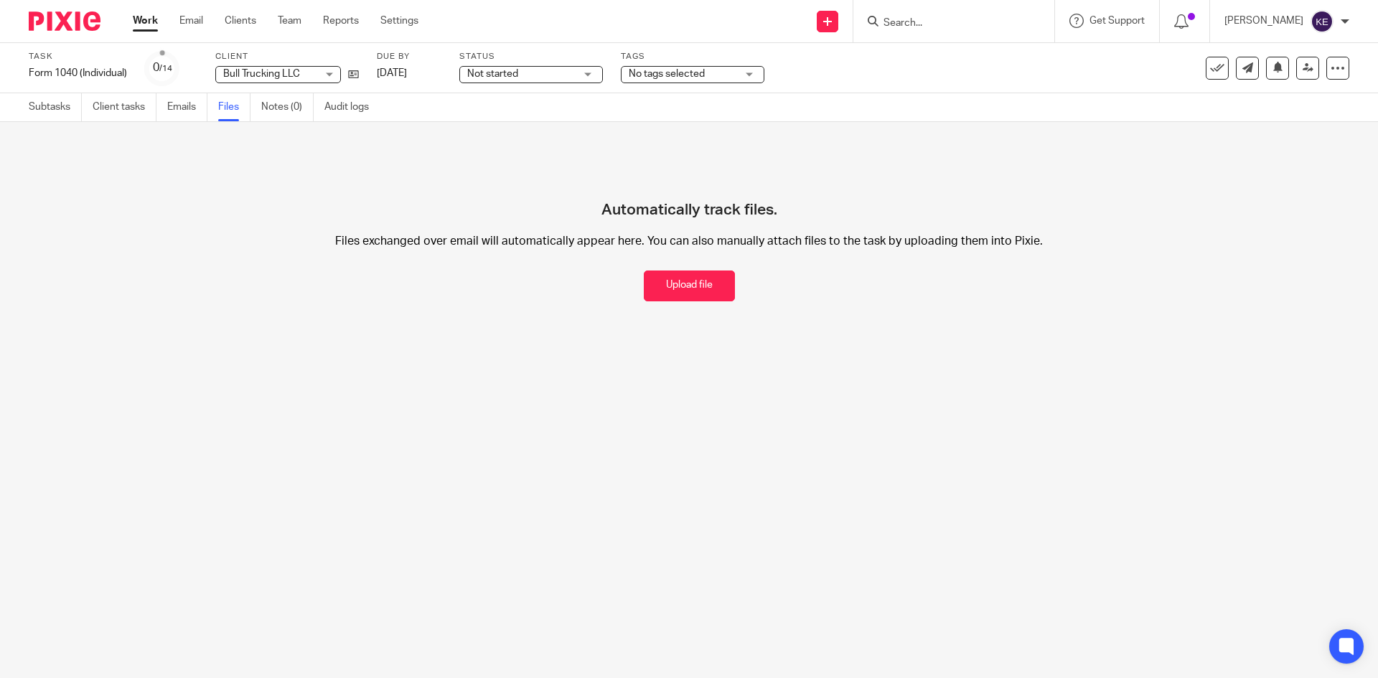
click at [230, 108] on link "Files" at bounding box center [234, 107] width 32 height 28
click at [358, 73] on icon at bounding box center [353, 74] width 11 height 11
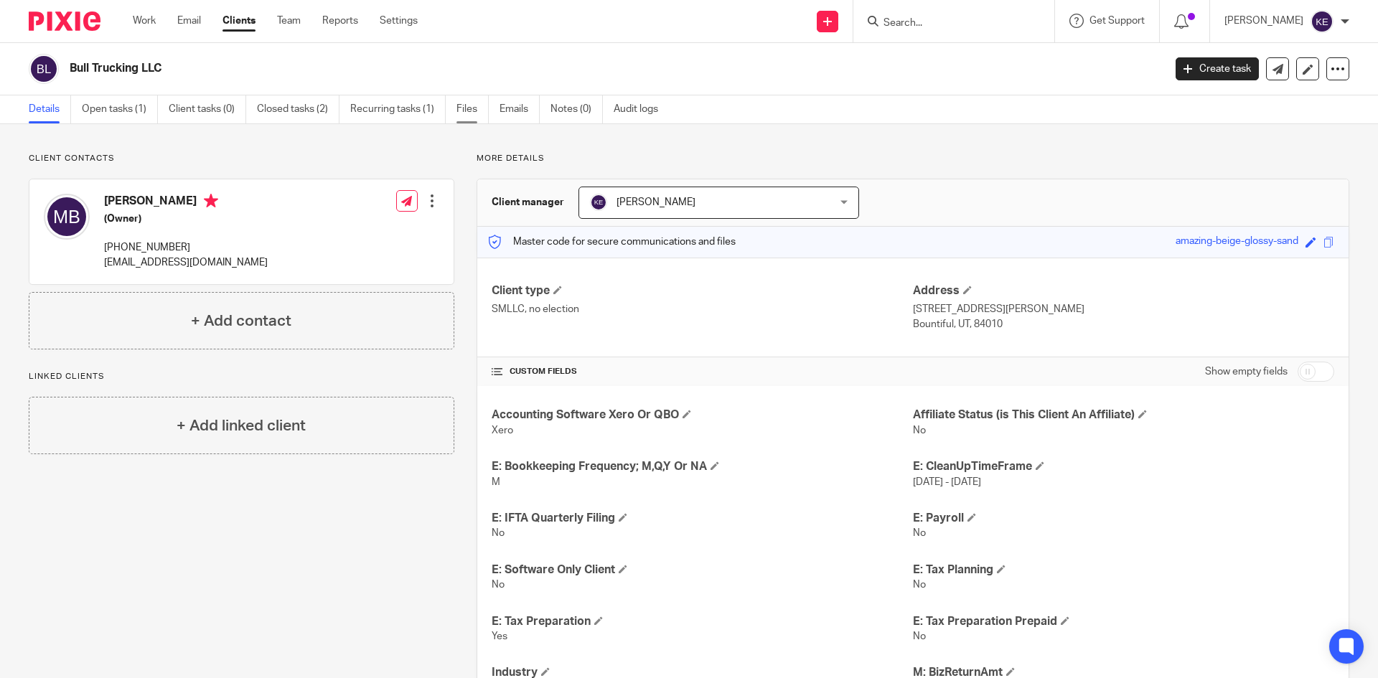
click at [466, 106] on link "Files" at bounding box center [472, 109] width 32 height 28
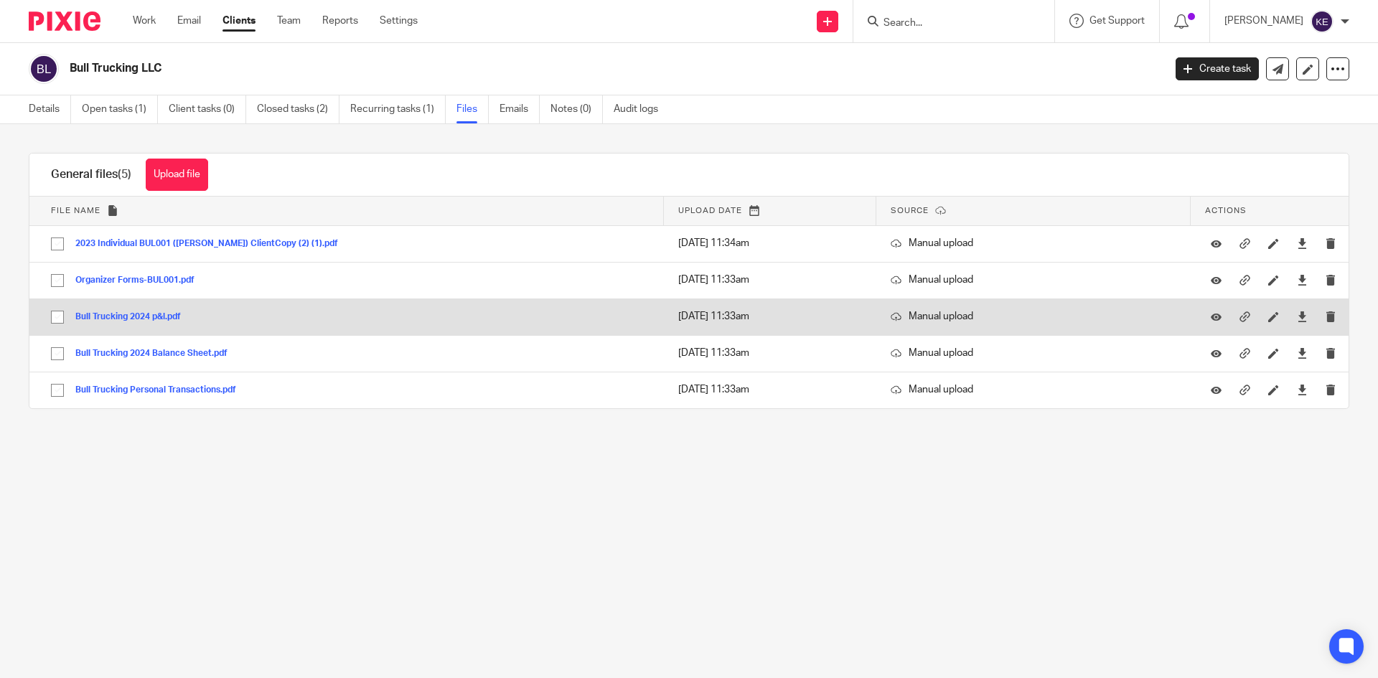
click at [122, 314] on button "Bull Trucking 2024 p&l.pdf" at bounding box center [133, 317] width 116 height 10
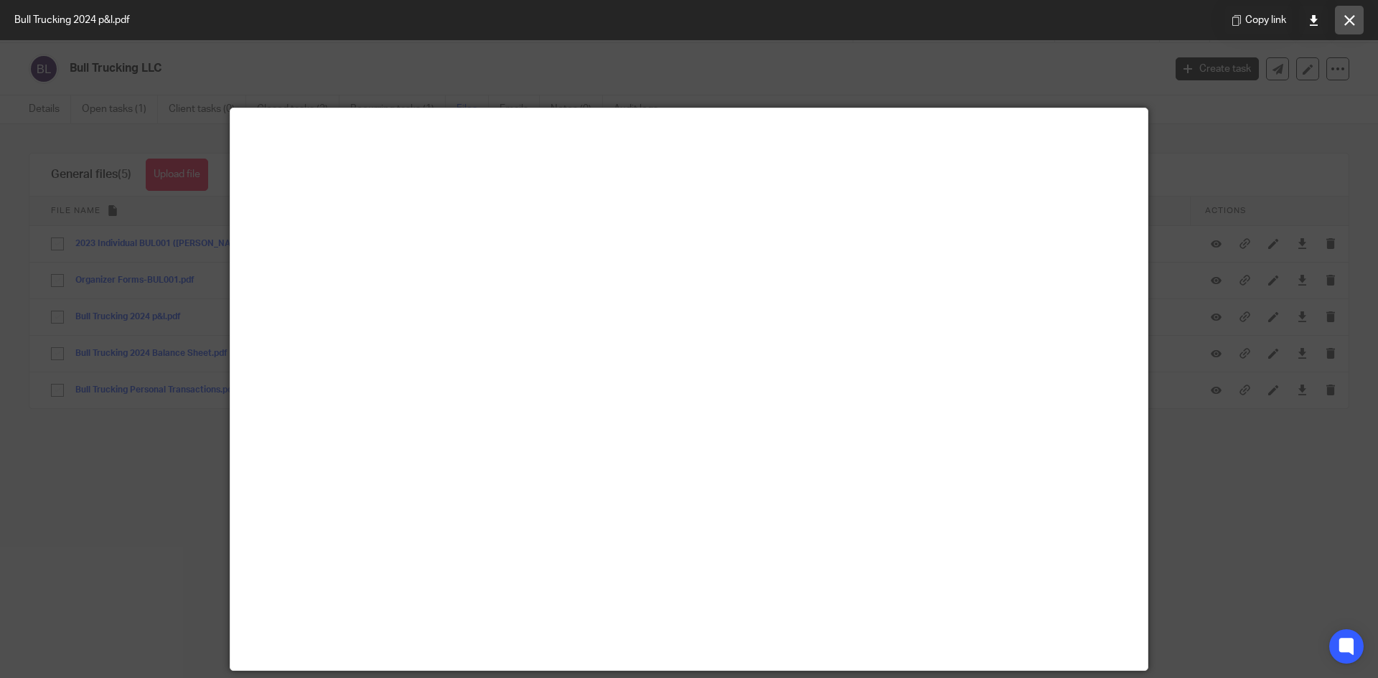
click at [1344, 17] on icon at bounding box center [1349, 20] width 11 height 11
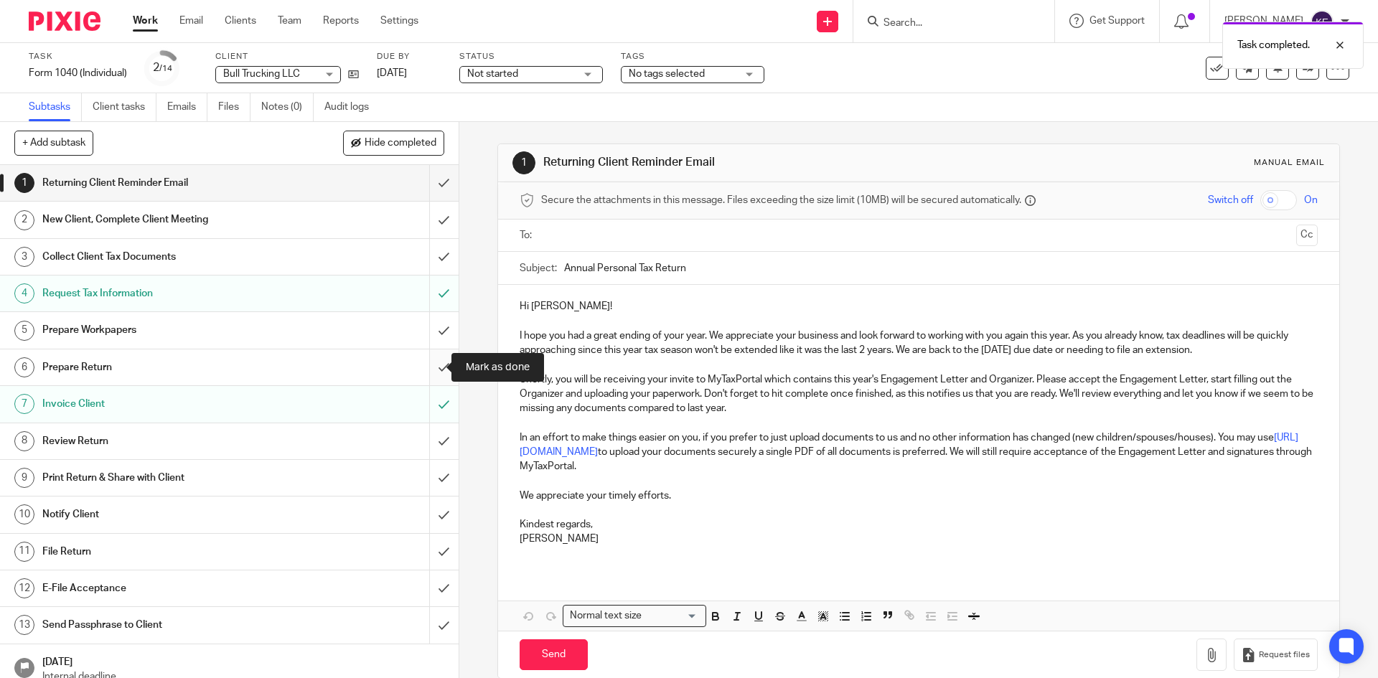
click at [429, 367] on input "submit" at bounding box center [229, 367] width 459 height 36
click at [418, 256] on input "submit" at bounding box center [229, 257] width 459 height 36
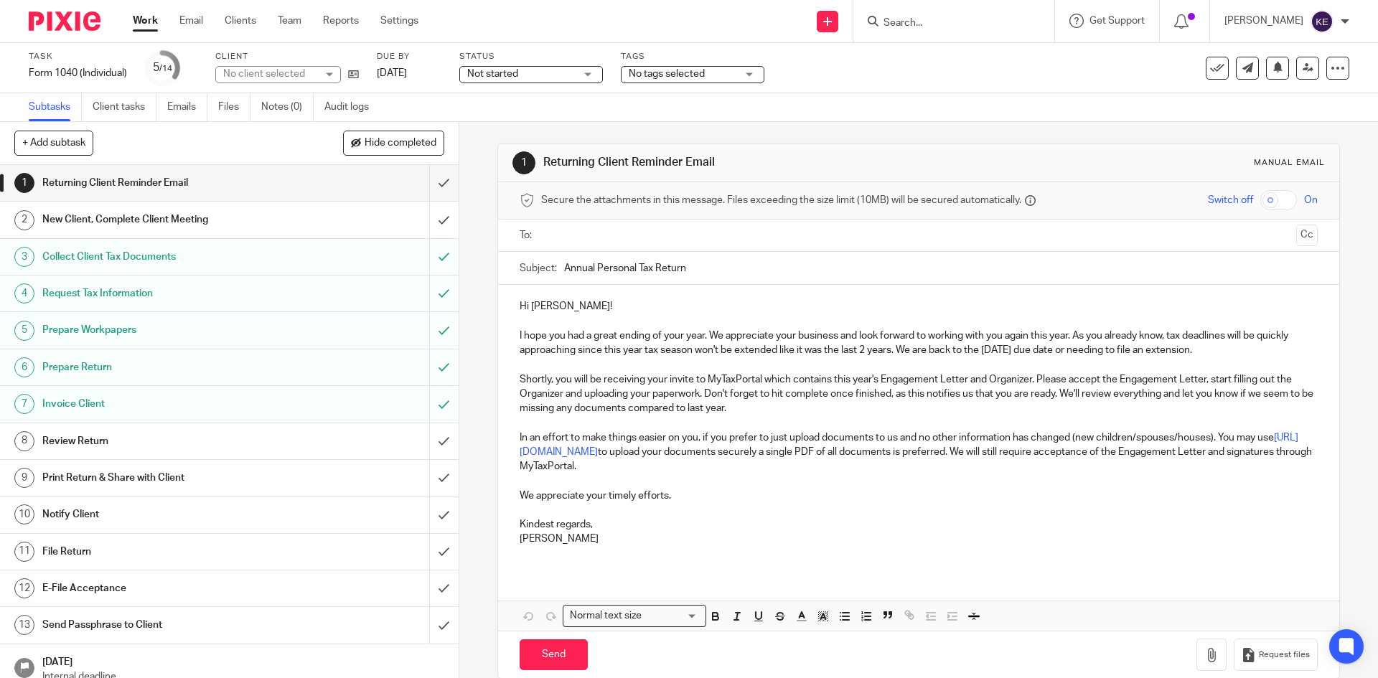
click at [427, 220] on input "submit" at bounding box center [229, 220] width 459 height 36
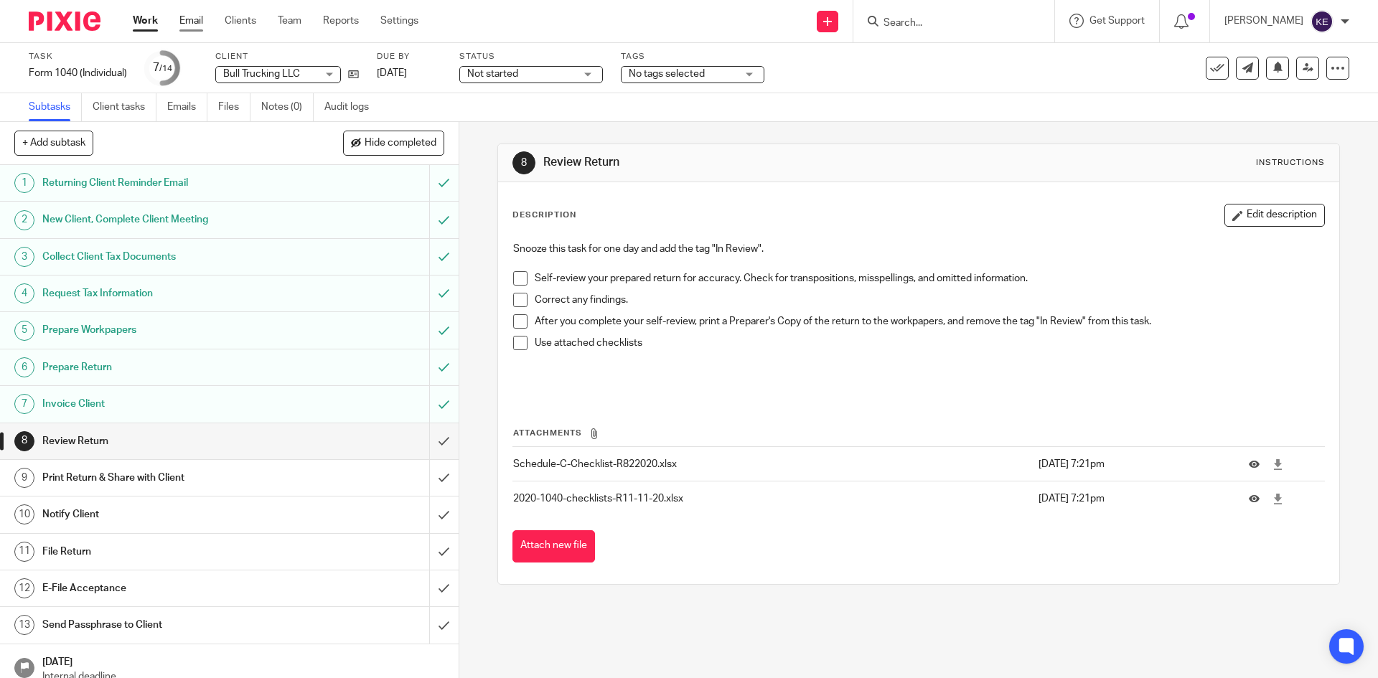
click at [187, 17] on link "Email" at bounding box center [191, 21] width 24 height 14
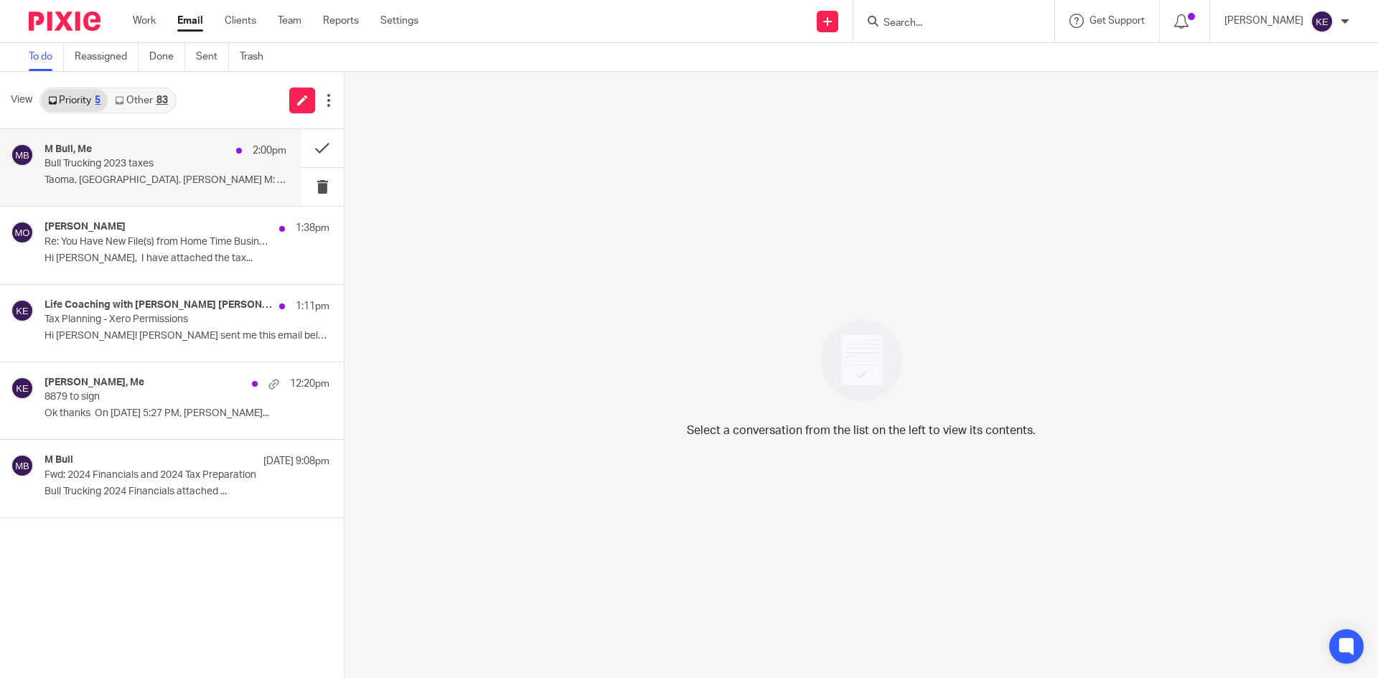
click at [174, 177] on p "Taoma, [GEOGRAPHIC_DATA]. [PERSON_NAME] M: (541)..." at bounding box center [165, 180] width 242 height 12
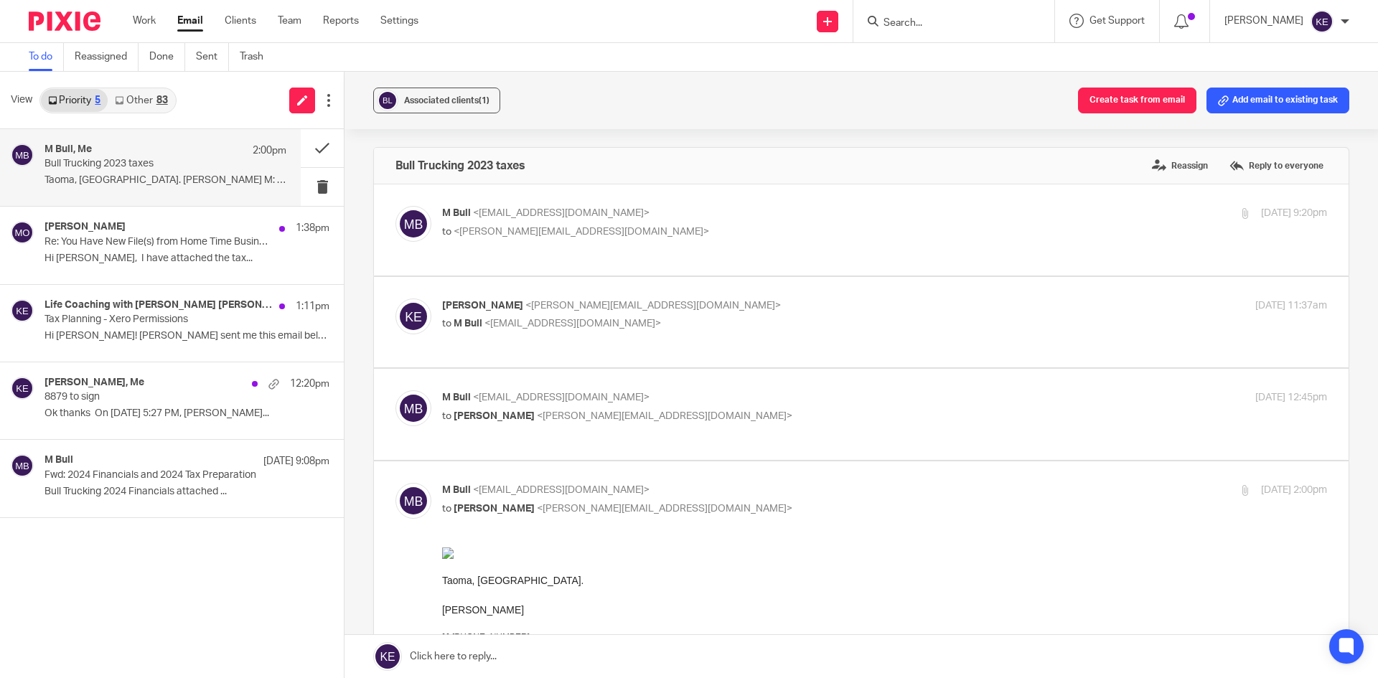
click at [715, 230] on p "to <kim@hometimebusinessservices.com>" at bounding box center [737, 232] width 590 height 15
checkbox input "true"
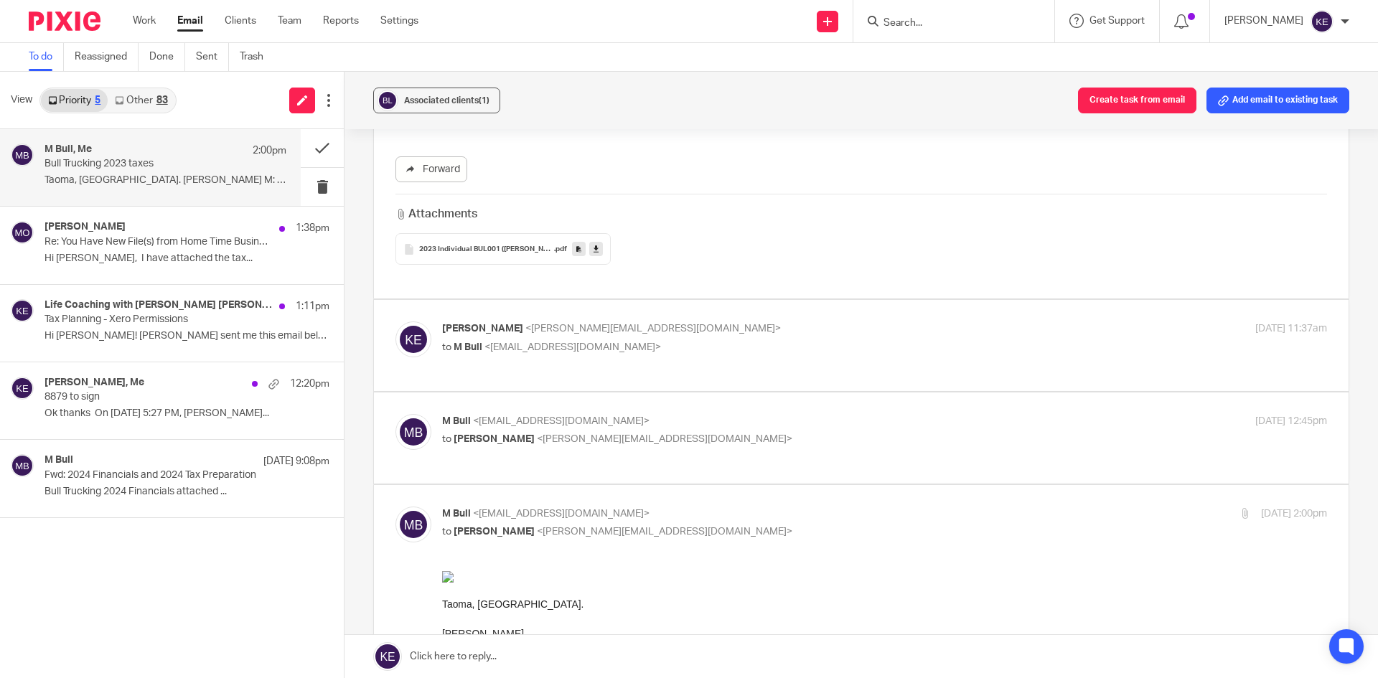
scroll to position [287, 0]
click at [725, 339] on p "to M Bull <casinobull@gmail.com>" at bounding box center [737, 346] width 590 height 15
checkbox input "true"
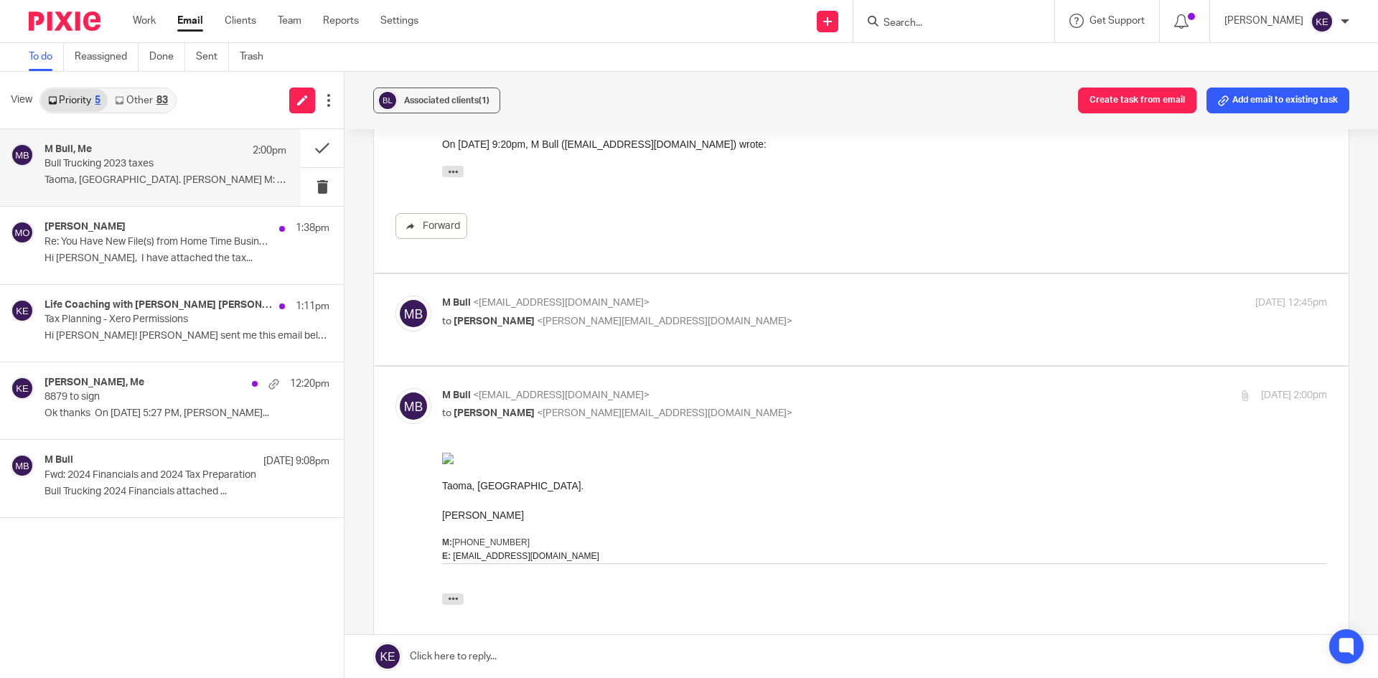
scroll to position [574, 0]
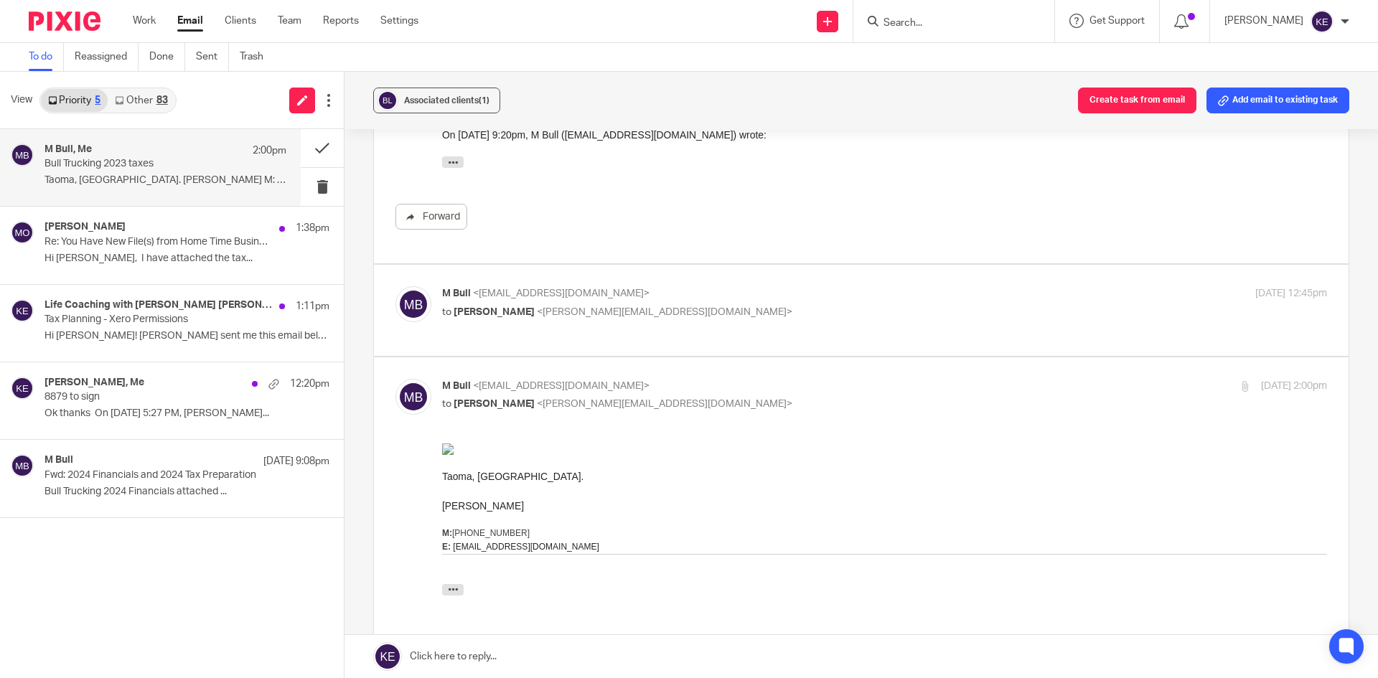
click at [730, 305] on p "to Kim Erick <kim@hometimebusinessservices.com>" at bounding box center [737, 312] width 590 height 15
checkbox input "true"
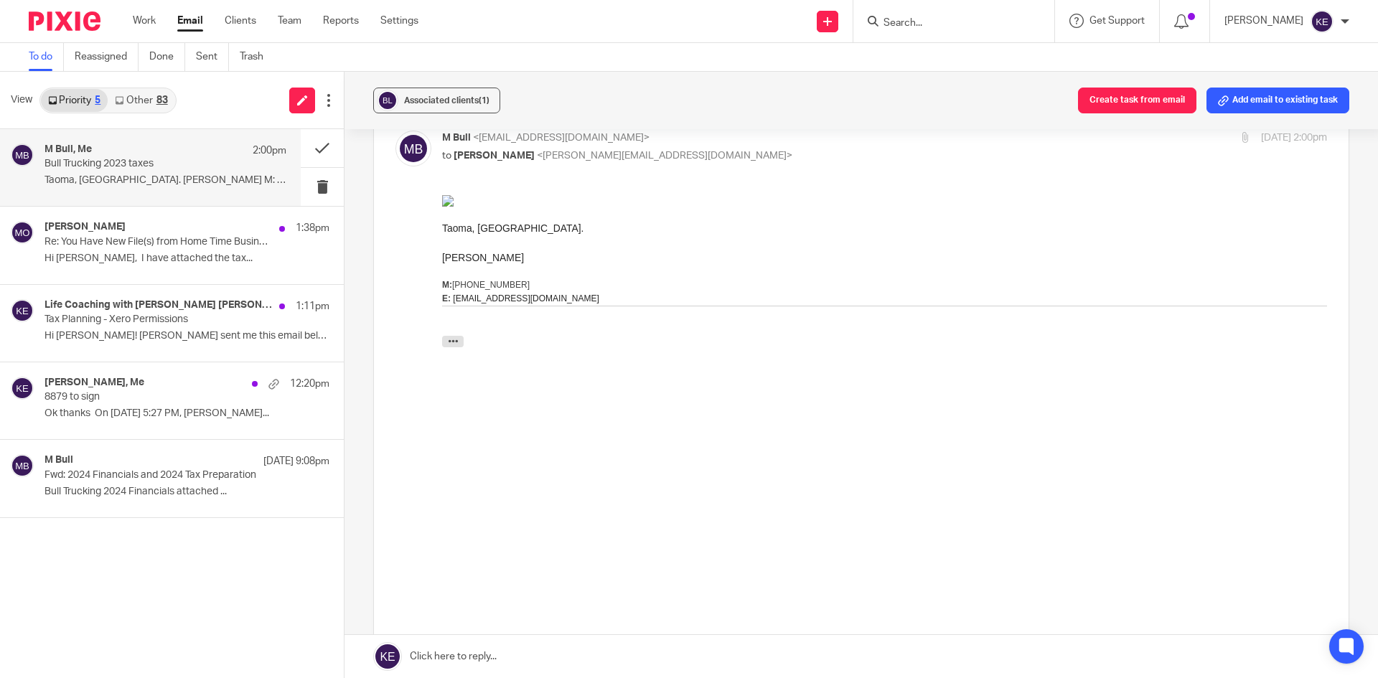
scroll to position [1076, 0]
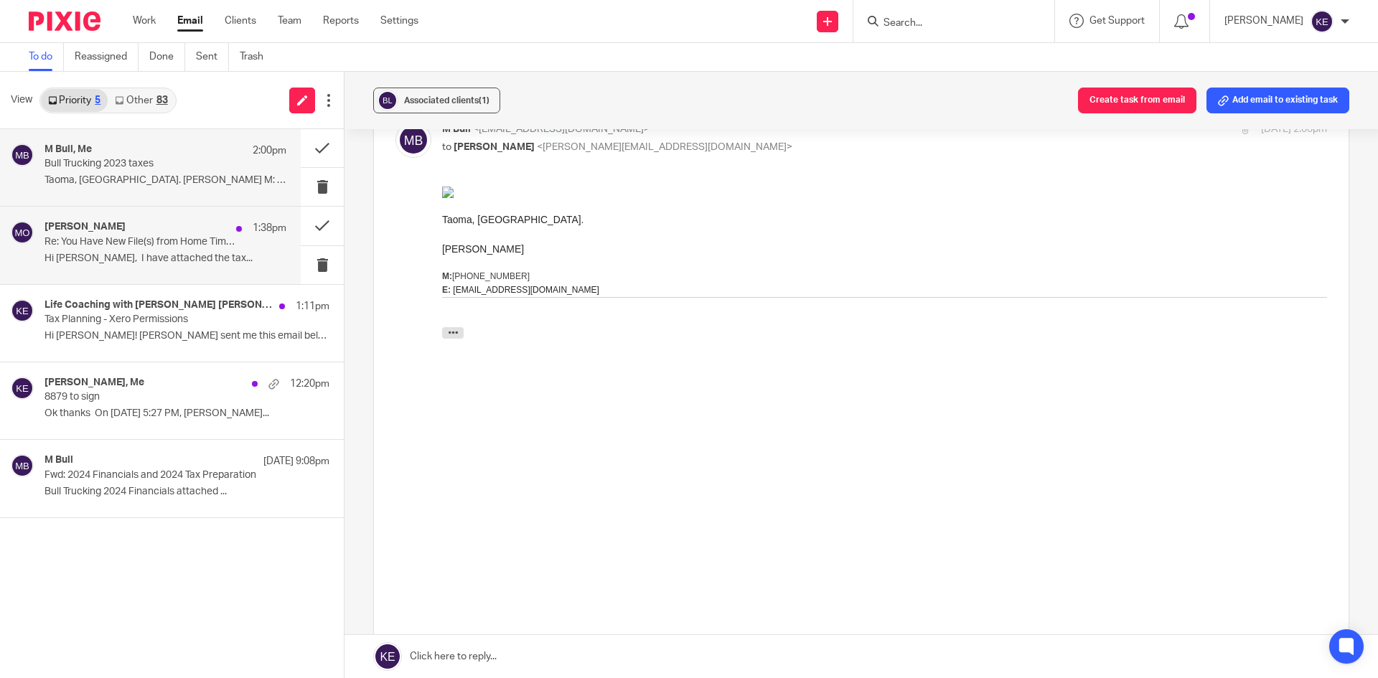
click at [163, 247] on p "Re: You Have New File(s) from Home Time Business Services LLC" at bounding box center [141, 242] width 194 height 12
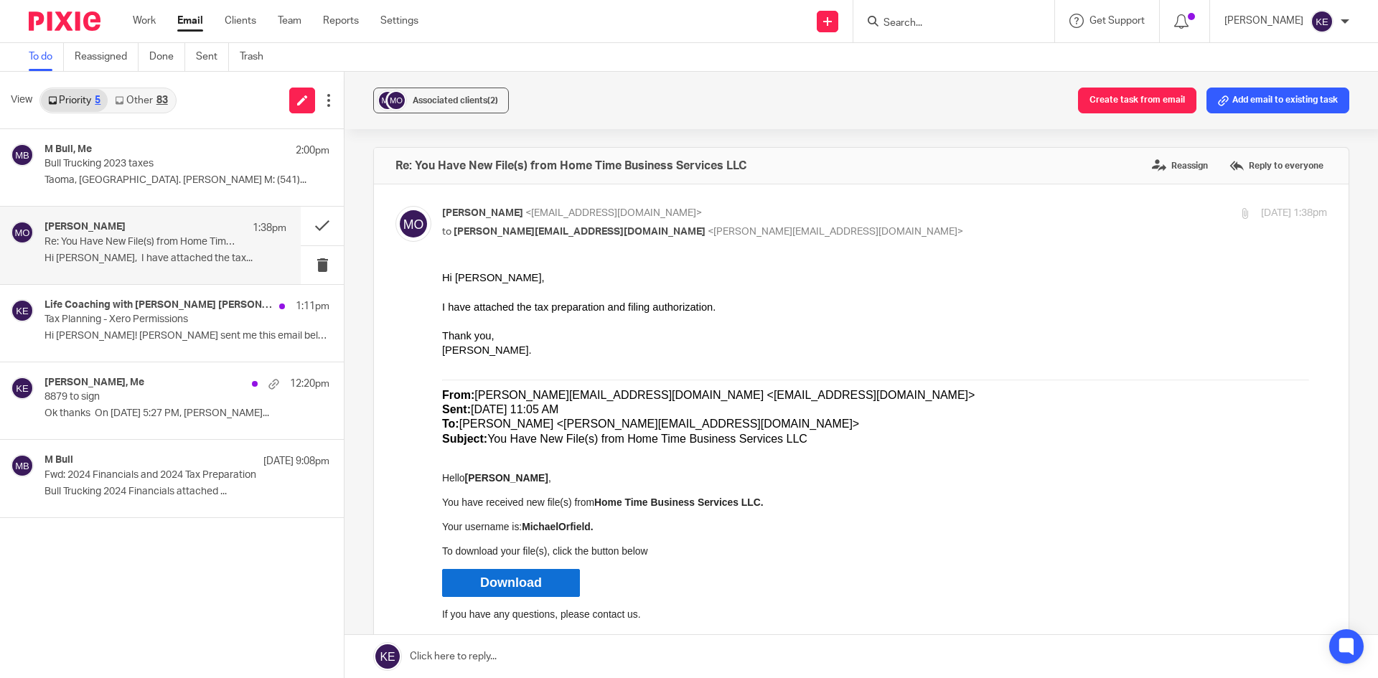
scroll to position [0, 0]
click at [313, 227] on button at bounding box center [322, 226] width 43 height 38
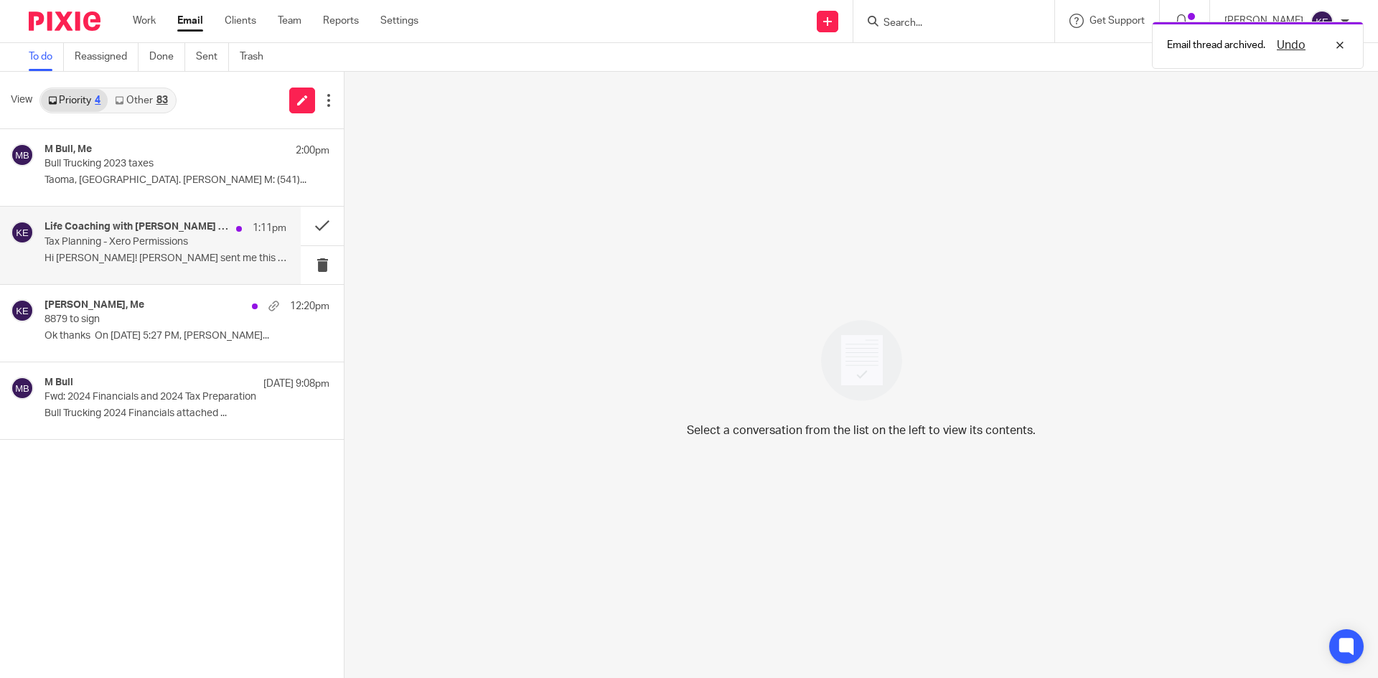
click at [196, 257] on p "Hi [PERSON_NAME]! [PERSON_NAME] sent me this email below - is..." at bounding box center [165, 259] width 242 height 12
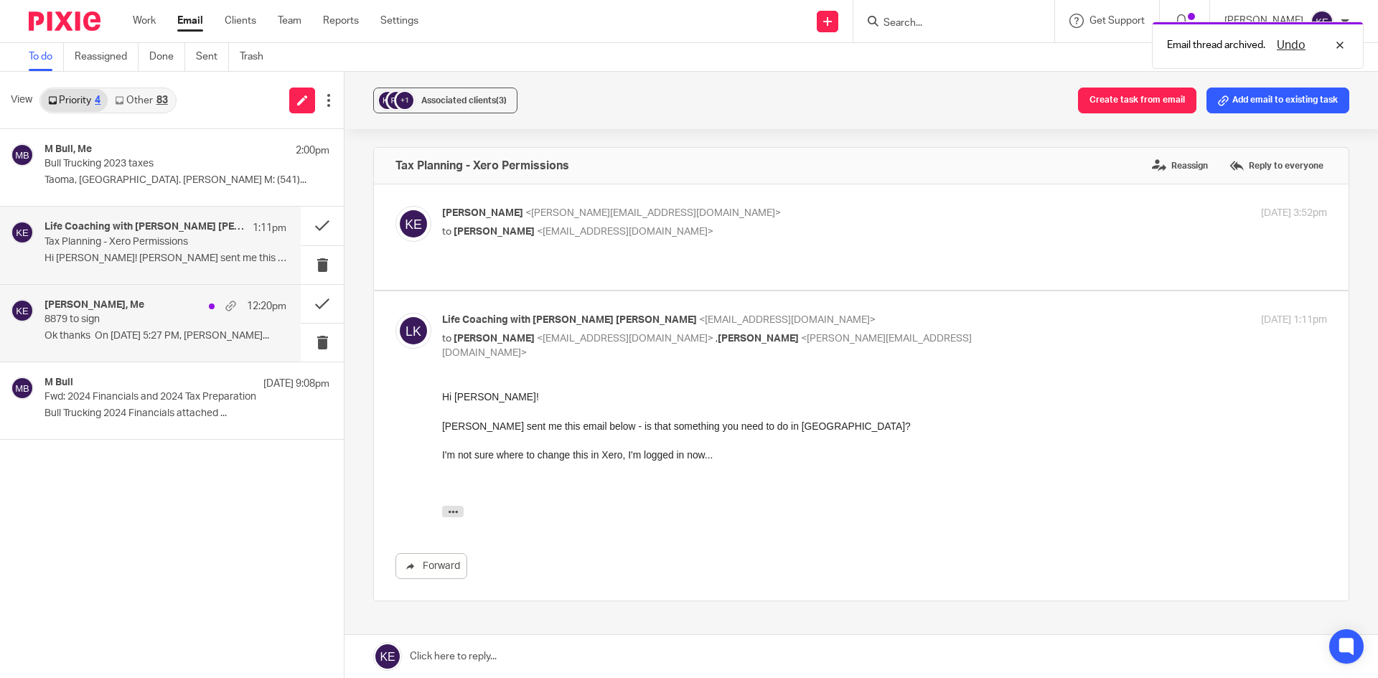
click at [195, 318] on p "8879 to sign" at bounding box center [141, 320] width 194 height 12
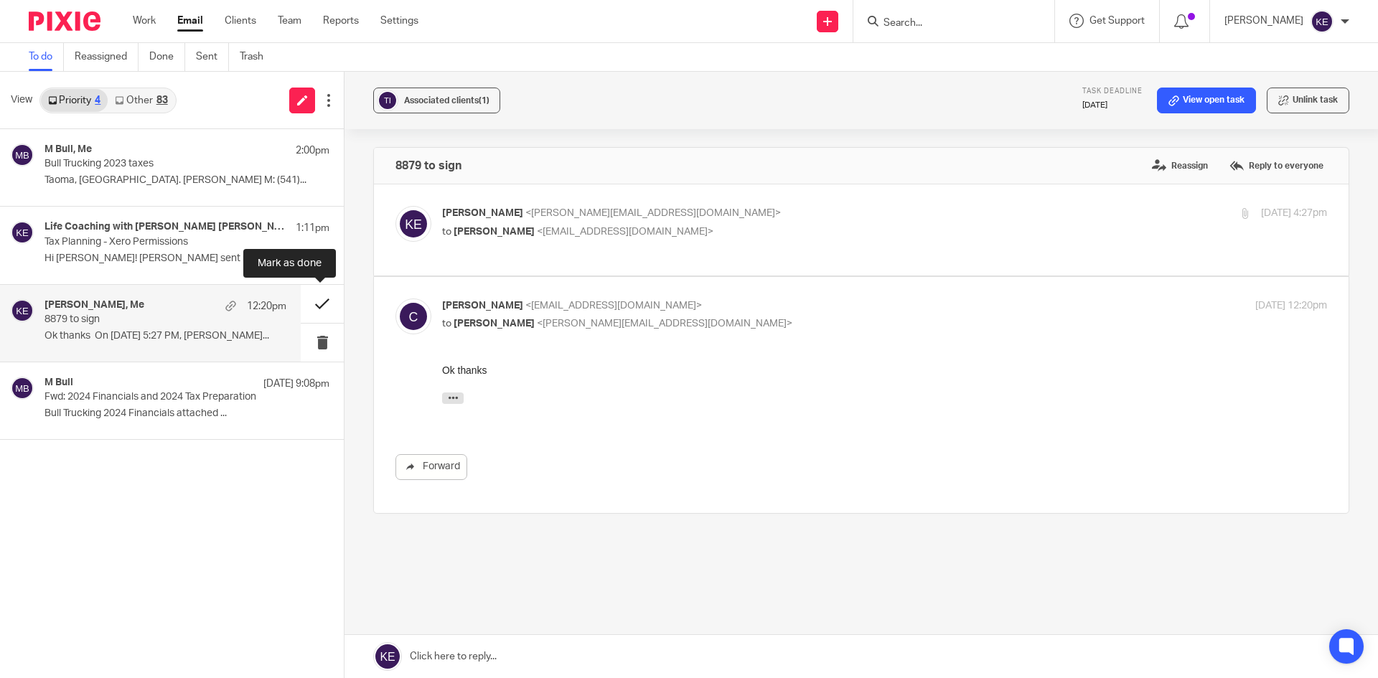
click at [314, 301] on button at bounding box center [322, 304] width 43 height 38
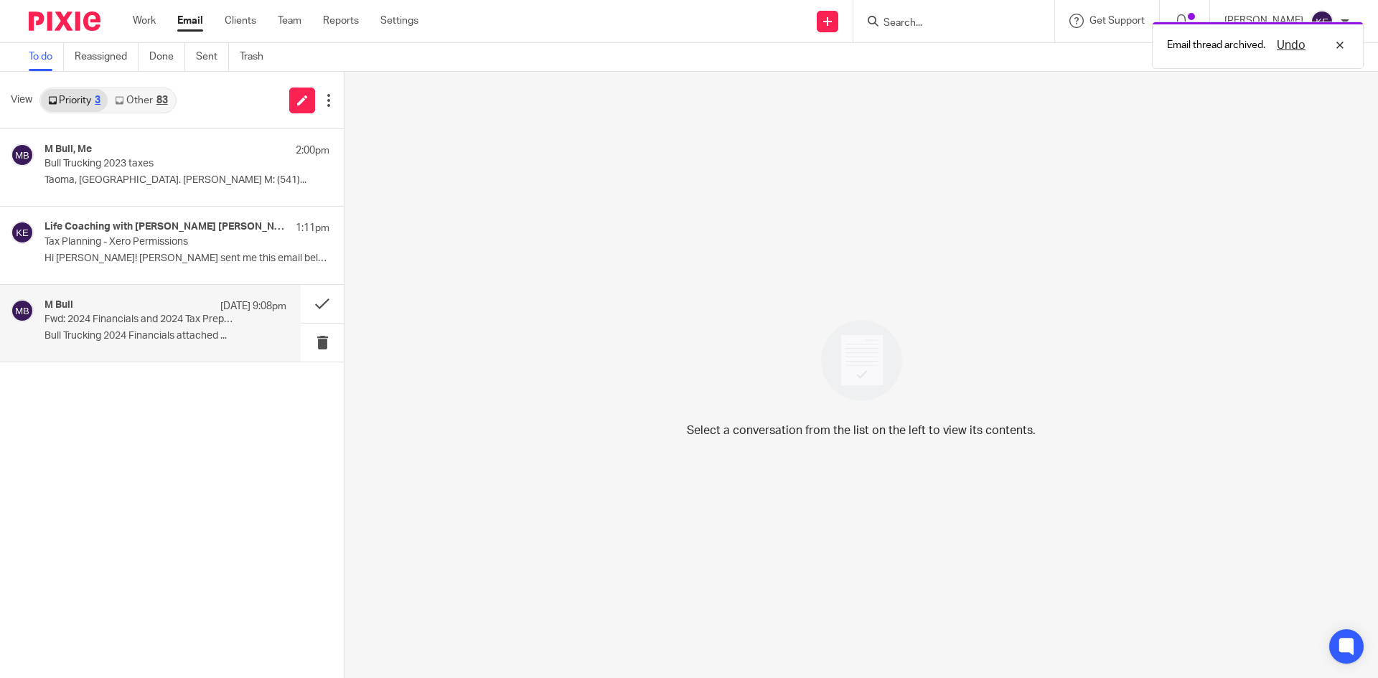
click at [210, 329] on div "M Bull Oct 12 9:08pm Fwd: 2024 Financials and 2024 Tax Preparation Bull Truckin…" at bounding box center [165, 323] width 242 height 48
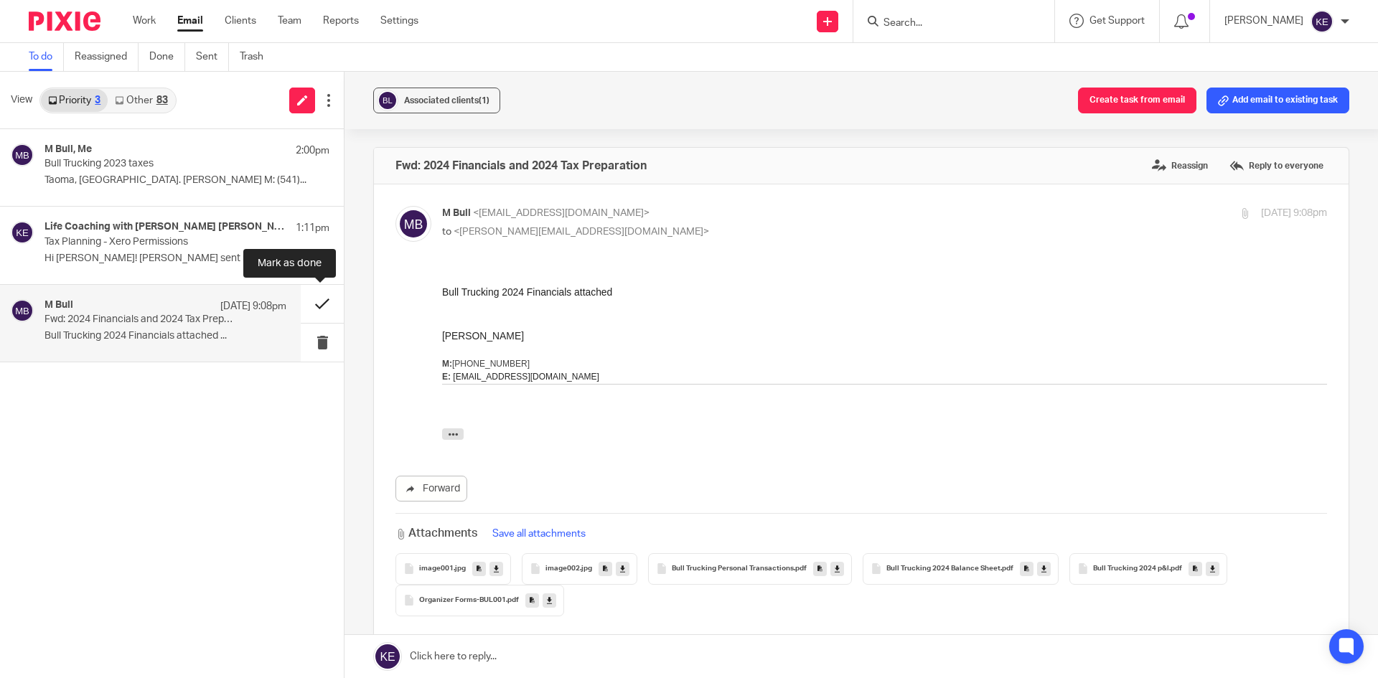
click at [320, 303] on button at bounding box center [322, 304] width 43 height 38
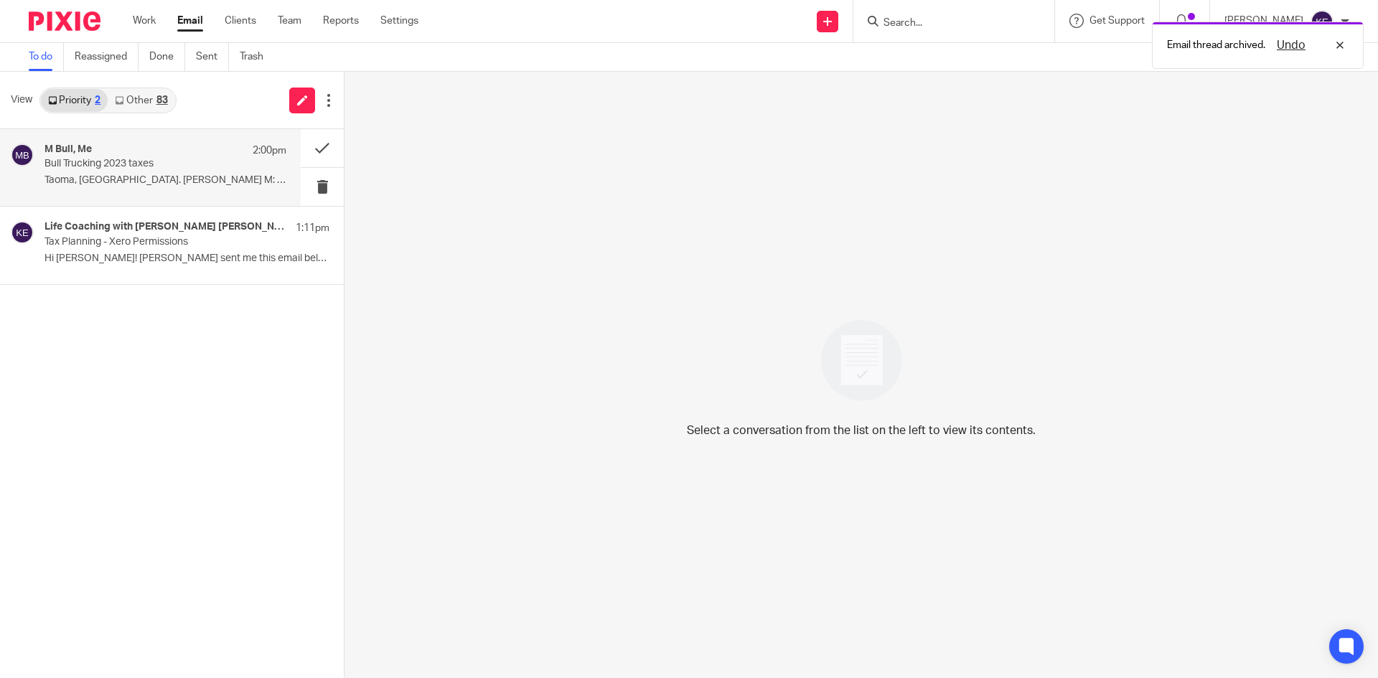
click at [188, 172] on div "M Bull, Me 2:00pm Bull Trucking 2023 taxes Taoma, Wa. Mike Bull M: (541)..." at bounding box center [165, 168] width 242 height 48
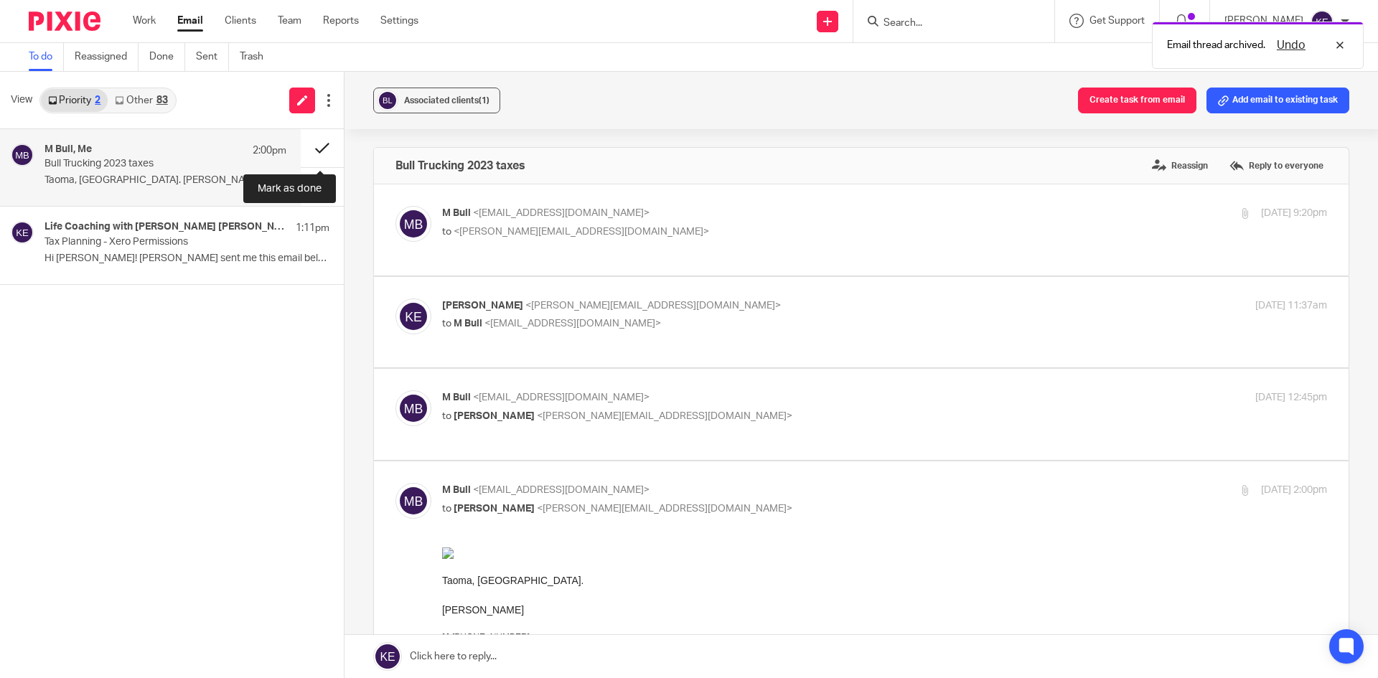
click at [314, 144] on button at bounding box center [322, 148] width 43 height 38
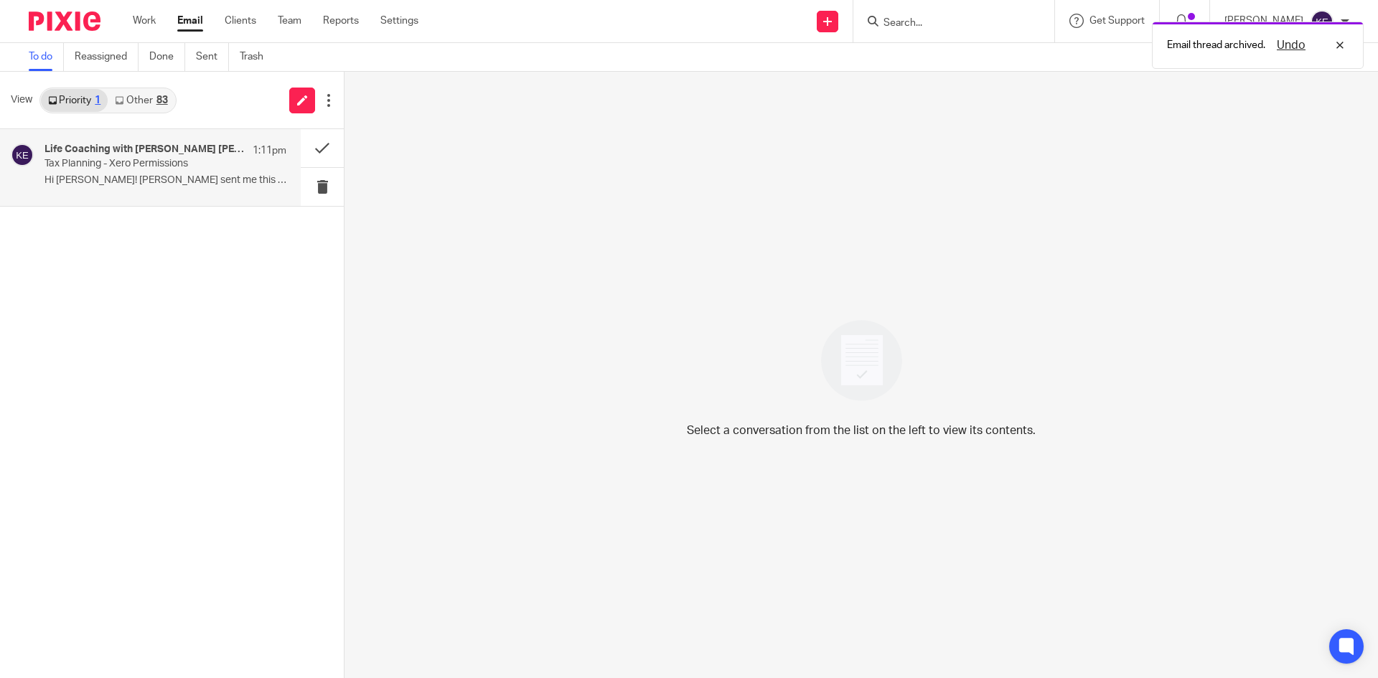
click at [174, 169] on p "Tax Planning - Xero Permissions" at bounding box center [141, 164] width 194 height 12
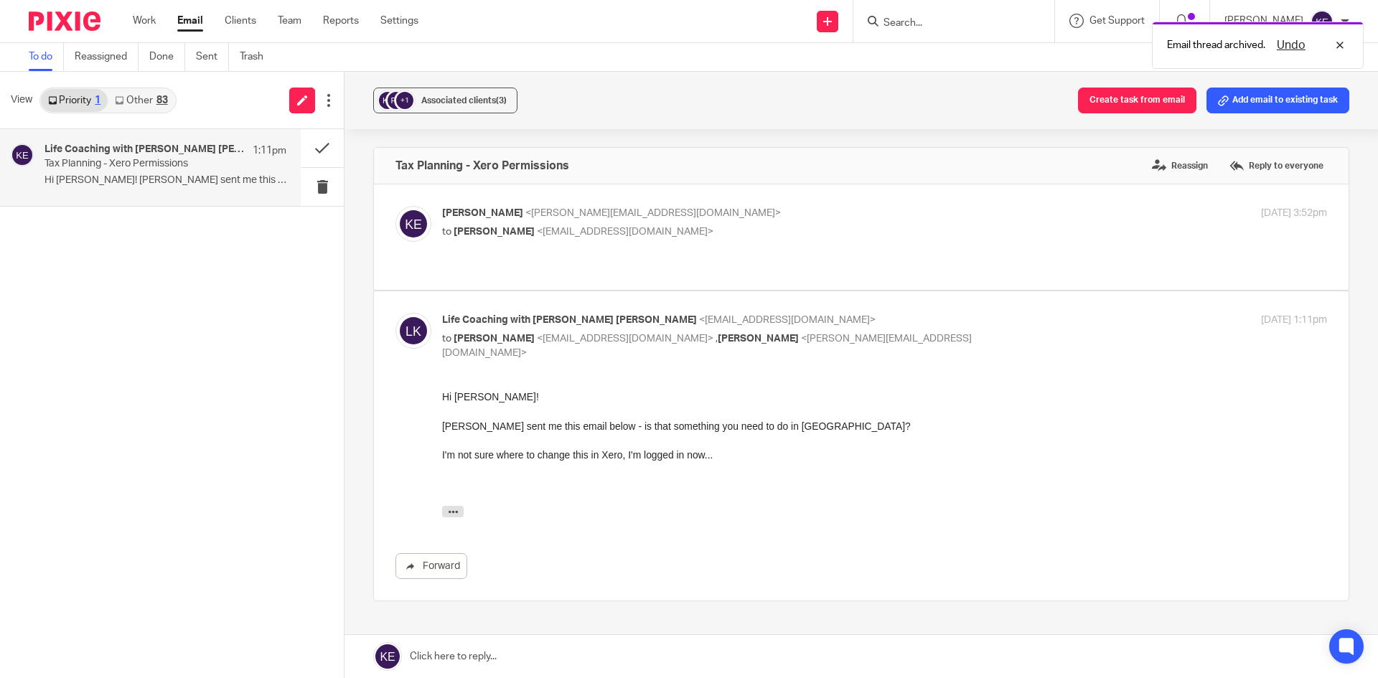
click at [164, 102] on div "83" at bounding box center [161, 100] width 11 height 10
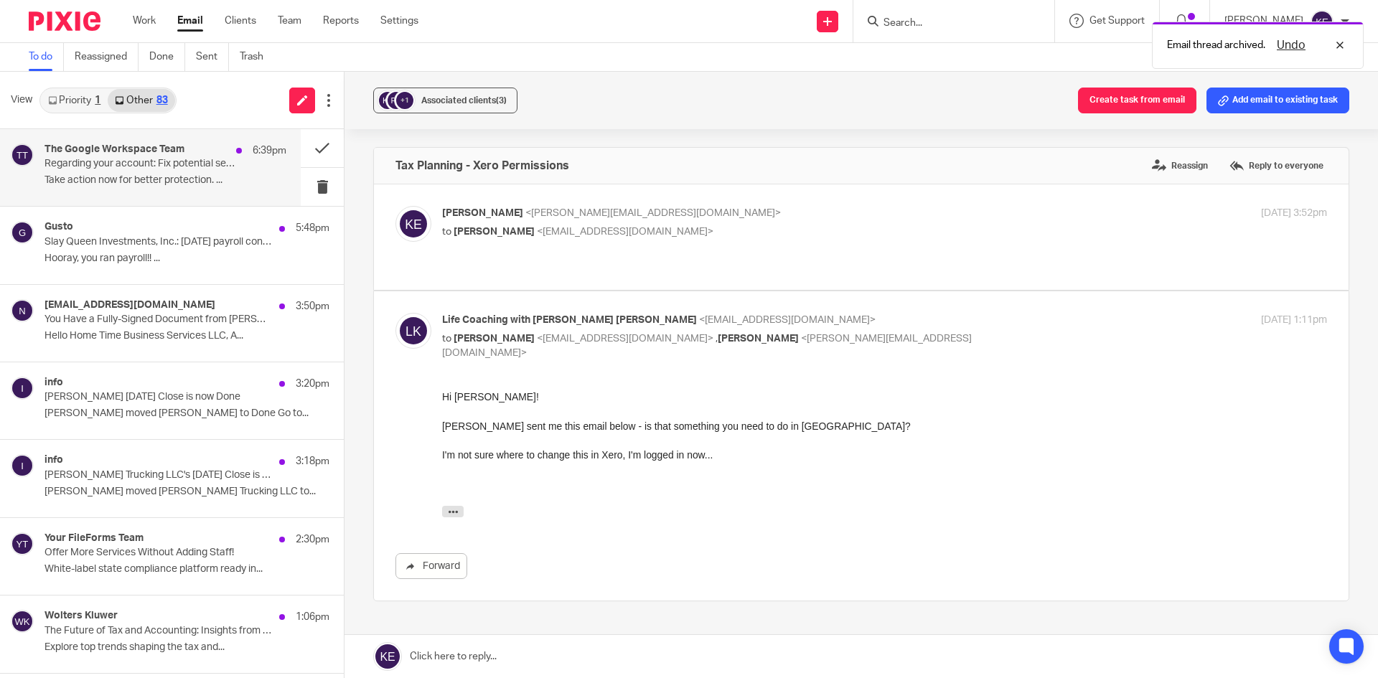
click at [168, 162] on p "Regarding your account: Fix potential security issues" at bounding box center [141, 164] width 194 height 12
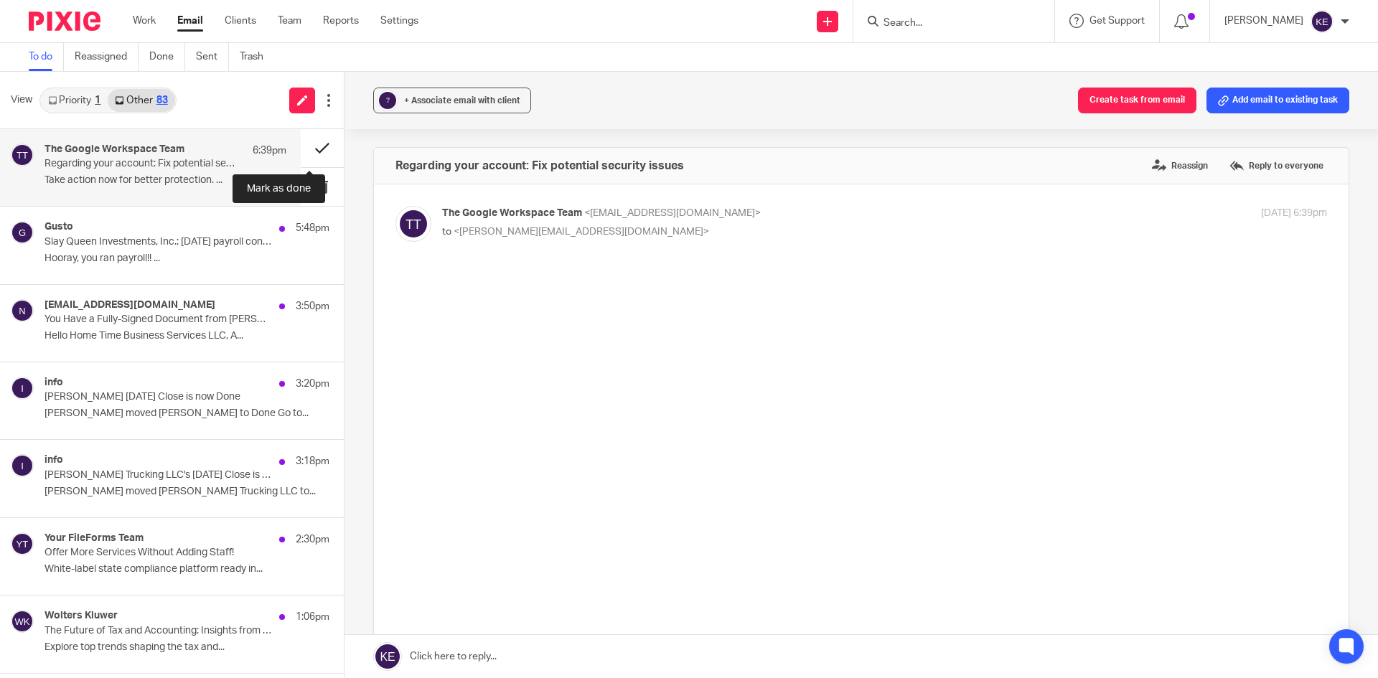
click at [311, 152] on button at bounding box center [322, 148] width 43 height 38
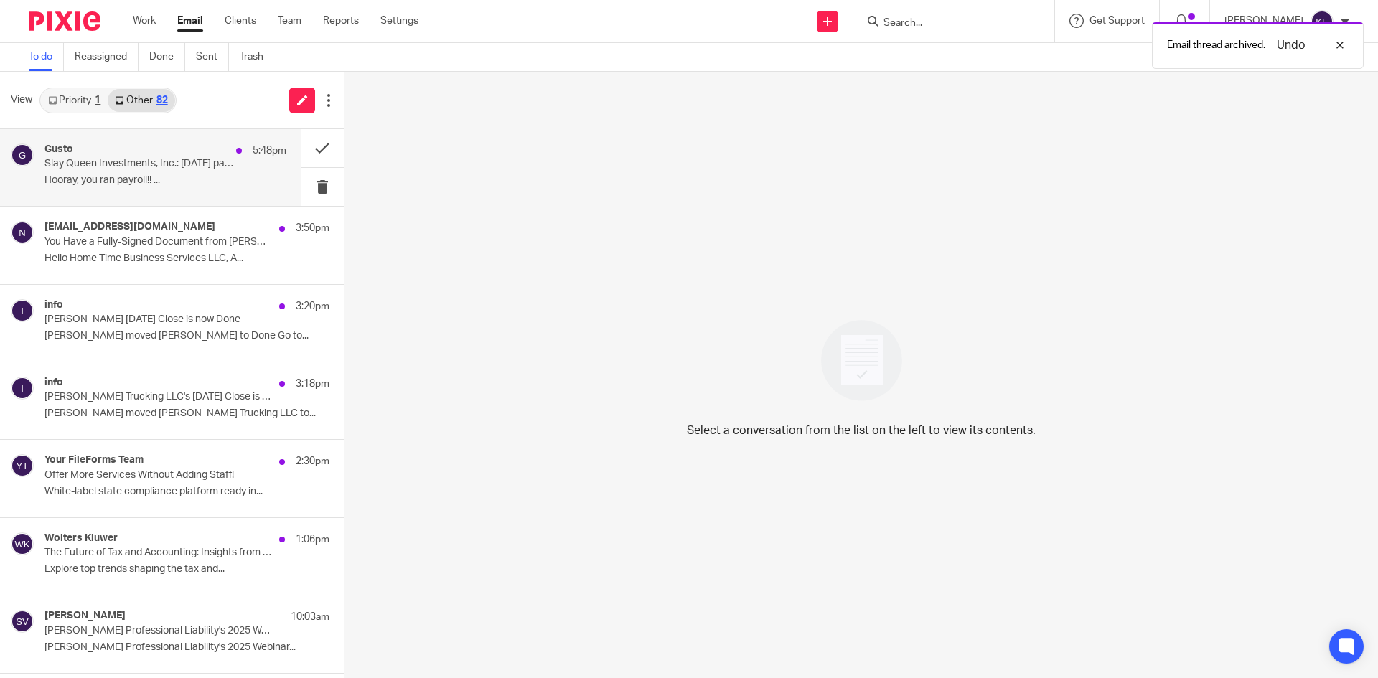
click at [232, 167] on div "Gusto 5:48pm Slay Queen Investments, Inc.: Wed, Oct 15 payroll confirmation Hoo…" at bounding box center [165, 168] width 242 height 48
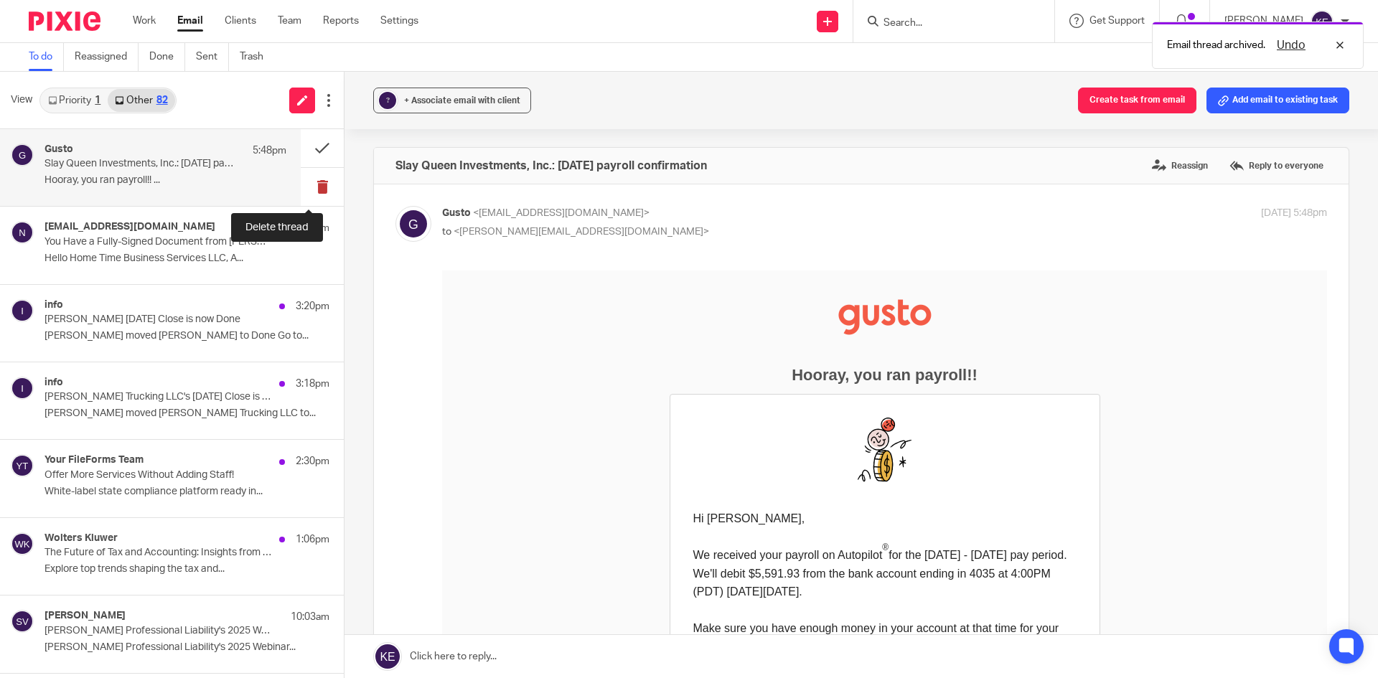
click at [307, 181] on button at bounding box center [322, 187] width 43 height 38
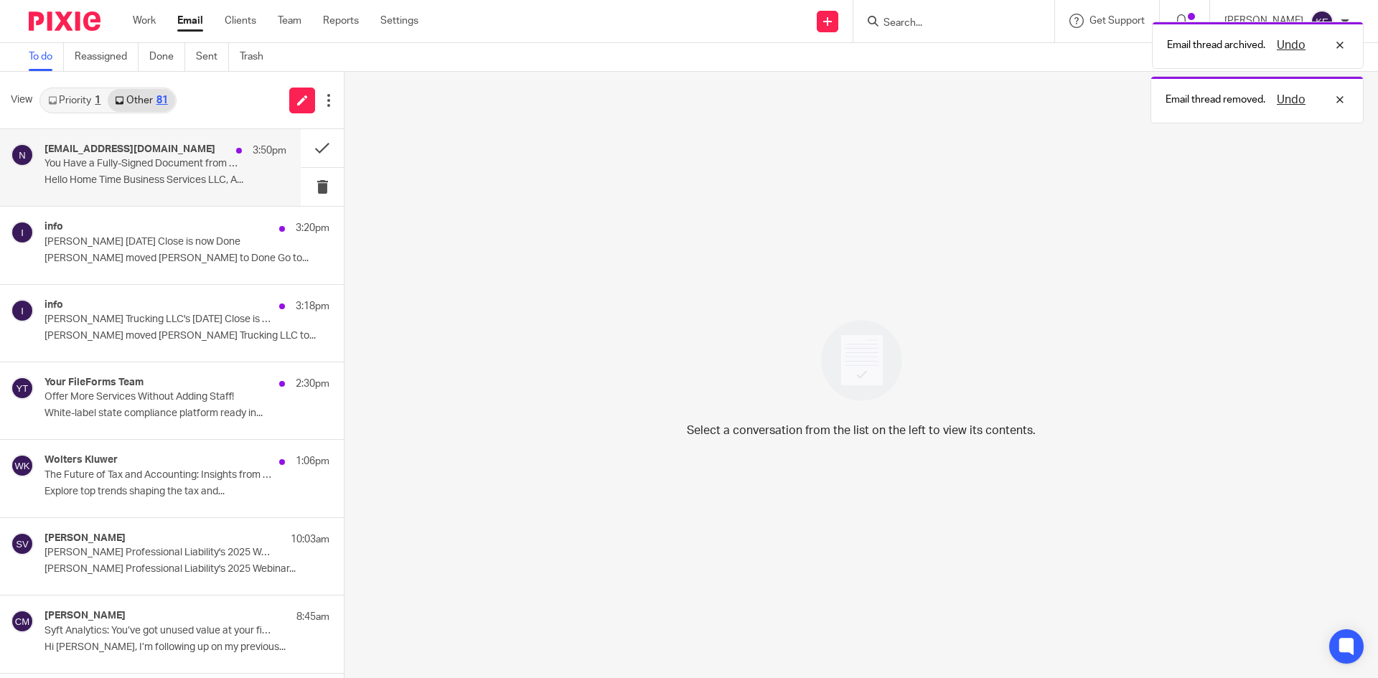
click at [222, 184] on p "Hello Home Time Business Services LLC, A..." at bounding box center [165, 180] width 242 height 12
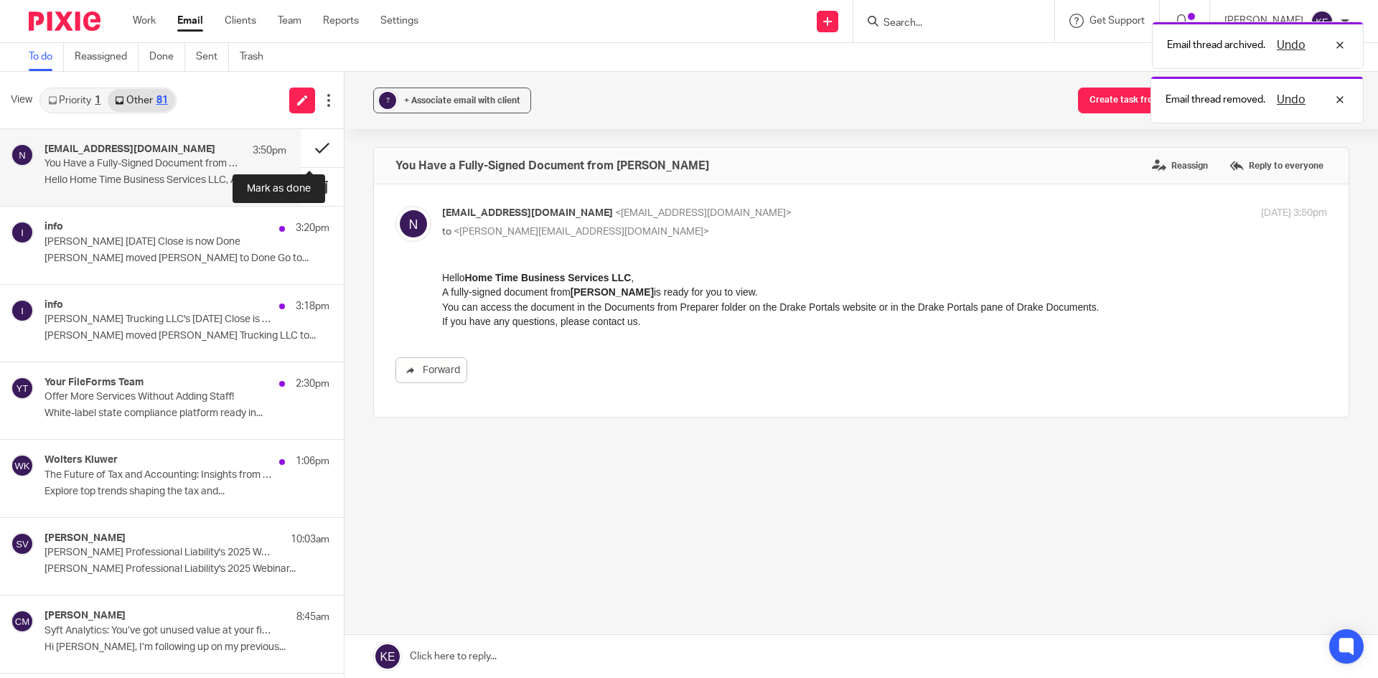
click at [309, 143] on button at bounding box center [322, 148] width 43 height 38
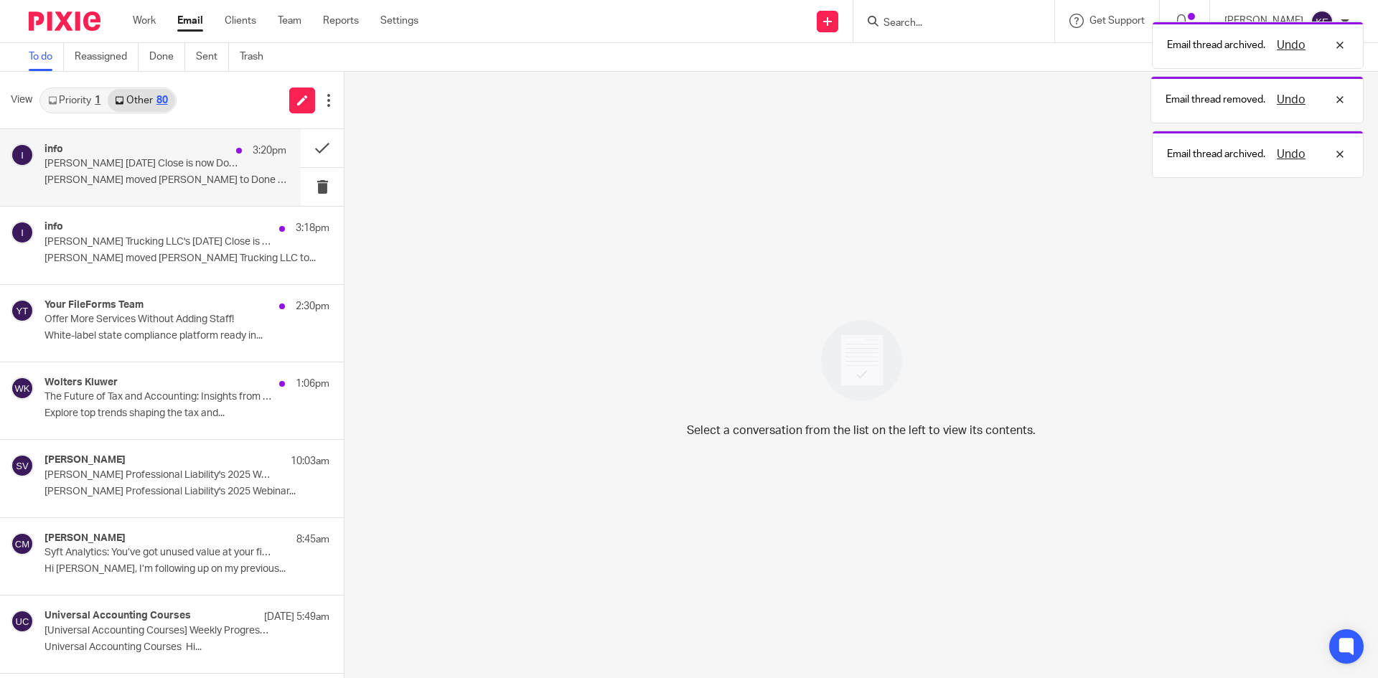
click at [213, 168] on p "Steven Steppe's September 2025 Close is now Done" at bounding box center [141, 164] width 194 height 12
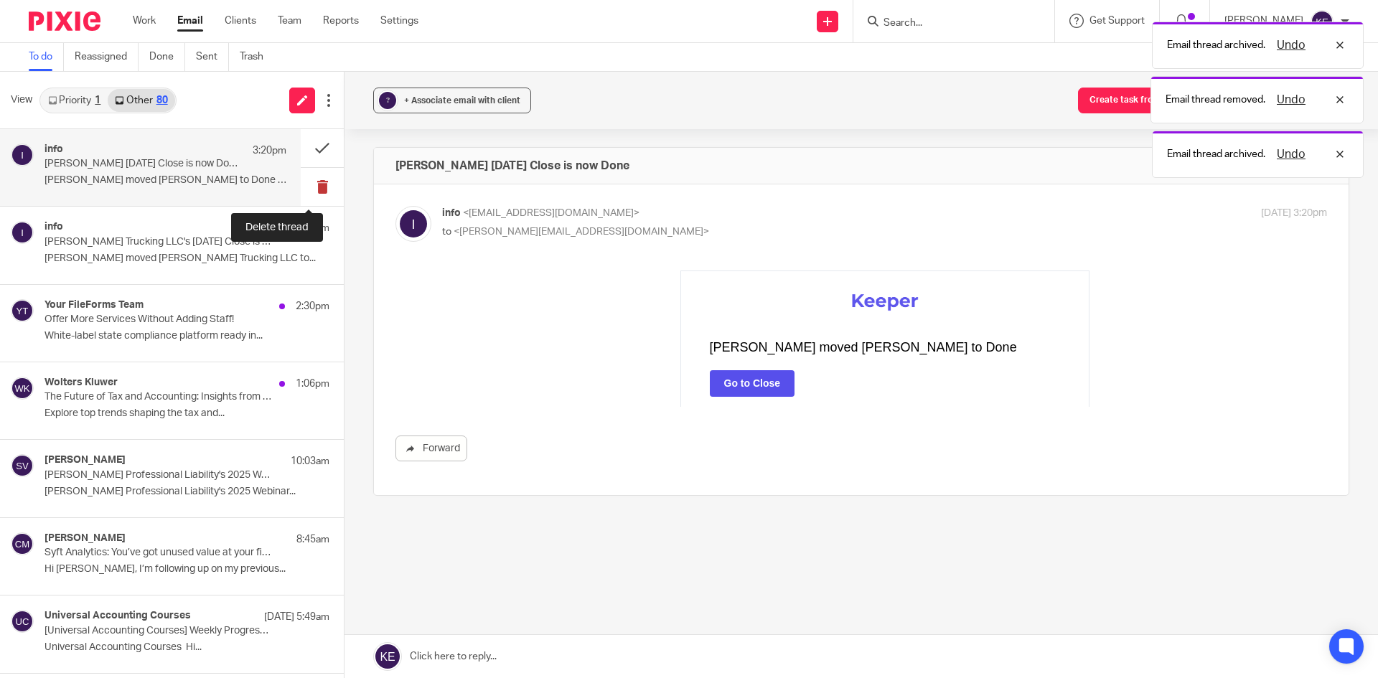
click at [311, 179] on button at bounding box center [322, 187] width 43 height 38
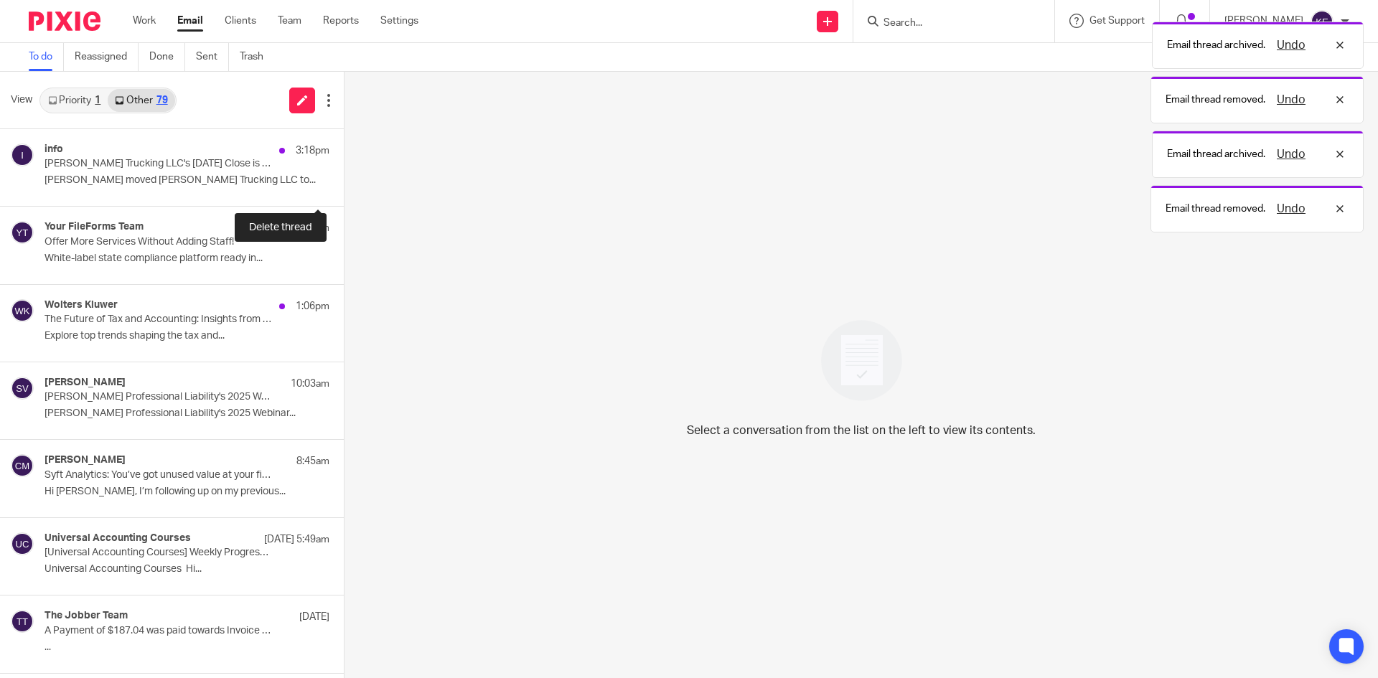
click at [344, 179] on button at bounding box center [349, 187] width 11 height 38
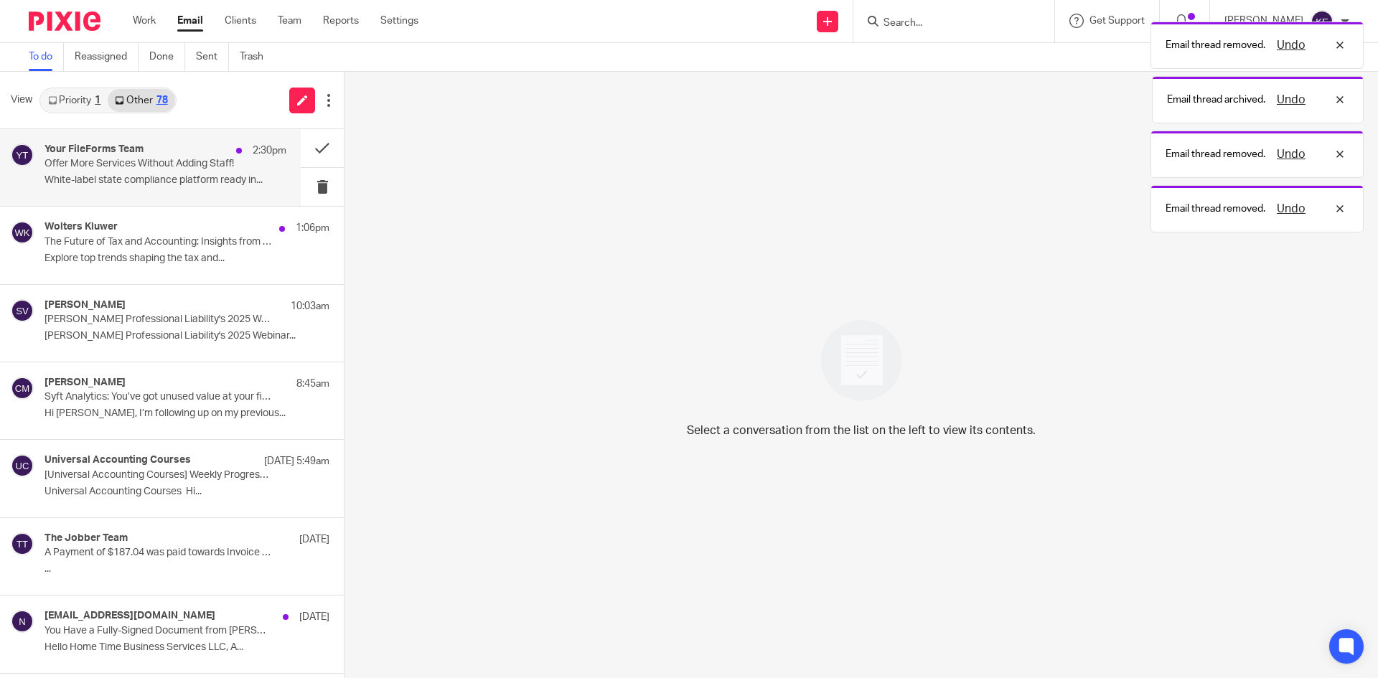
click at [245, 182] on p "White-label state compliance platform ready in..." at bounding box center [165, 180] width 242 height 12
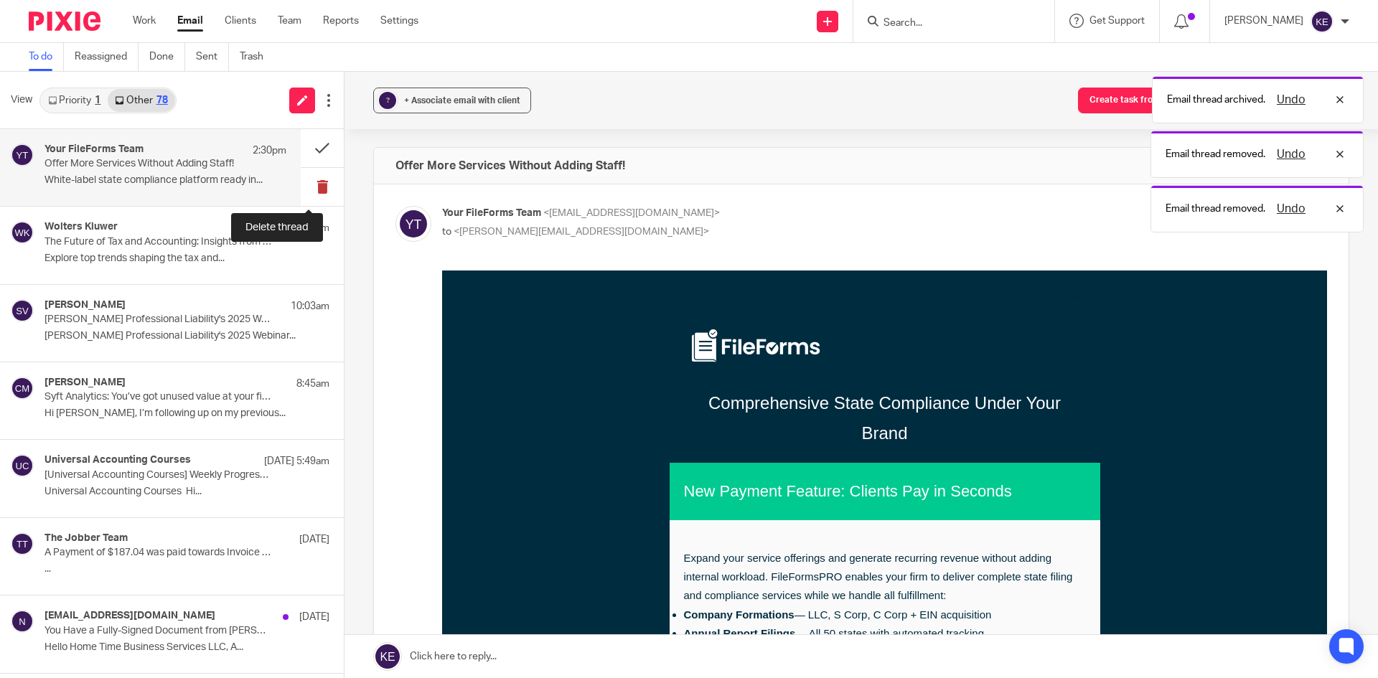
click at [313, 185] on button at bounding box center [322, 187] width 43 height 38
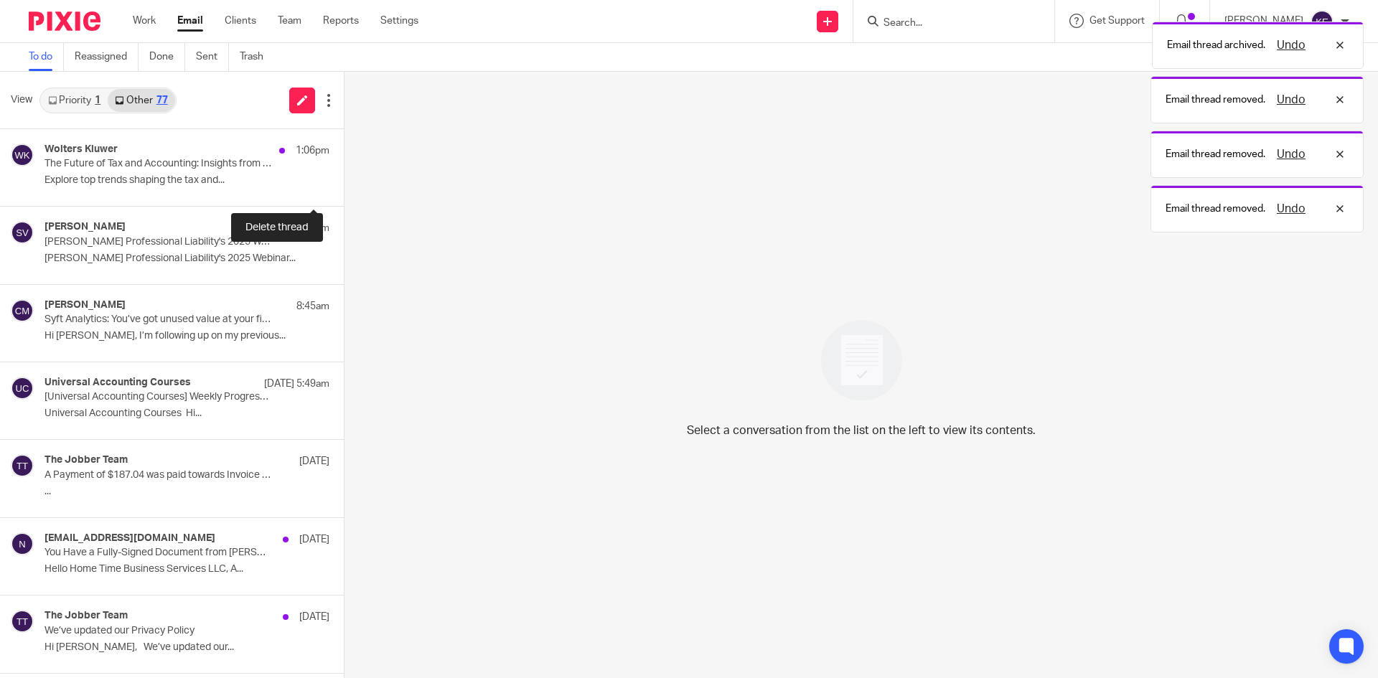
click at [344, 185] on button at bounding box center [349, 187] width 11 height 38
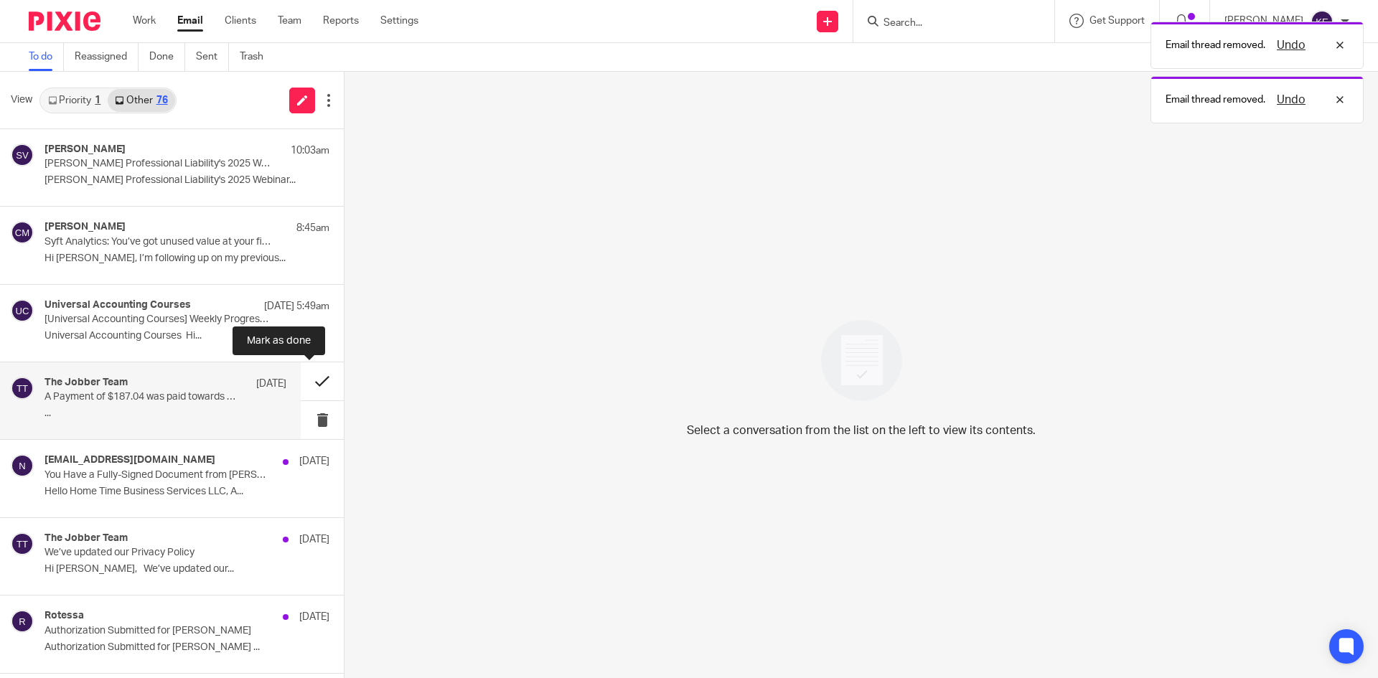
click at [311, 372] on button at bounding box center [322, 381] width 43 height 38
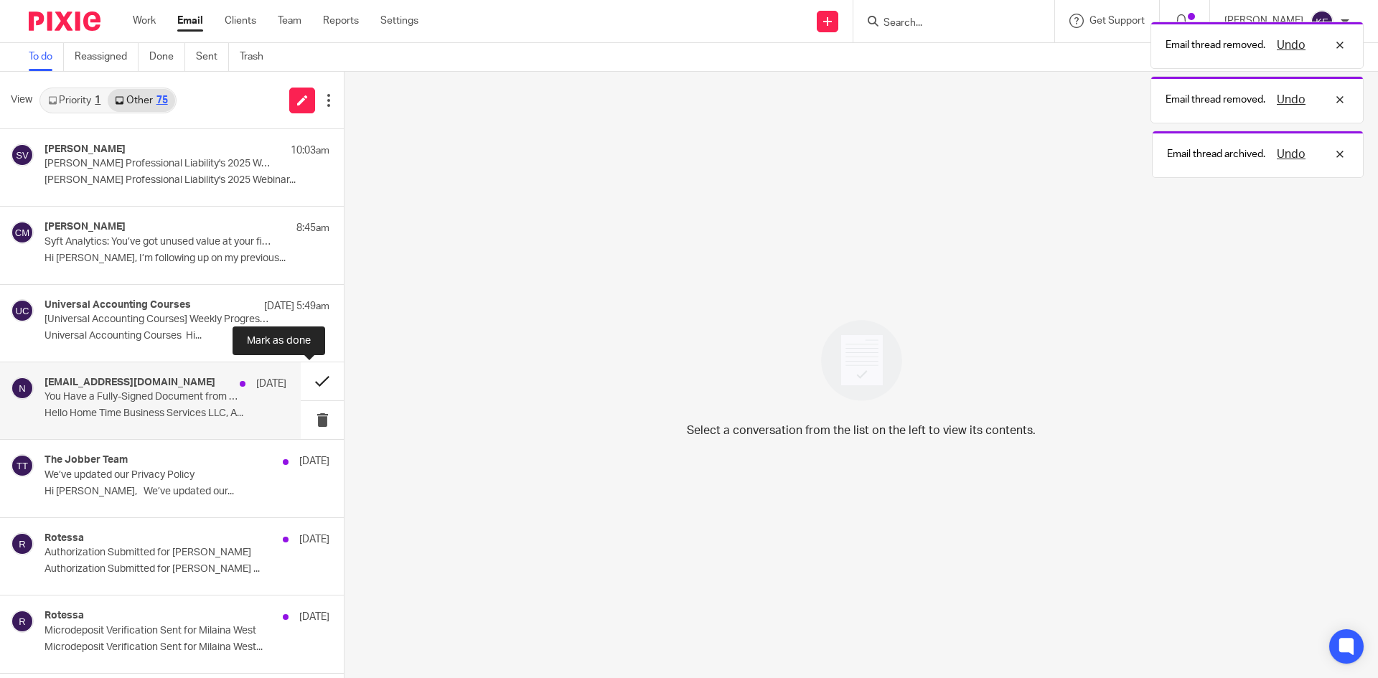
click at [309, 380] on button at bounding box center [322, 381] width 43 height 38
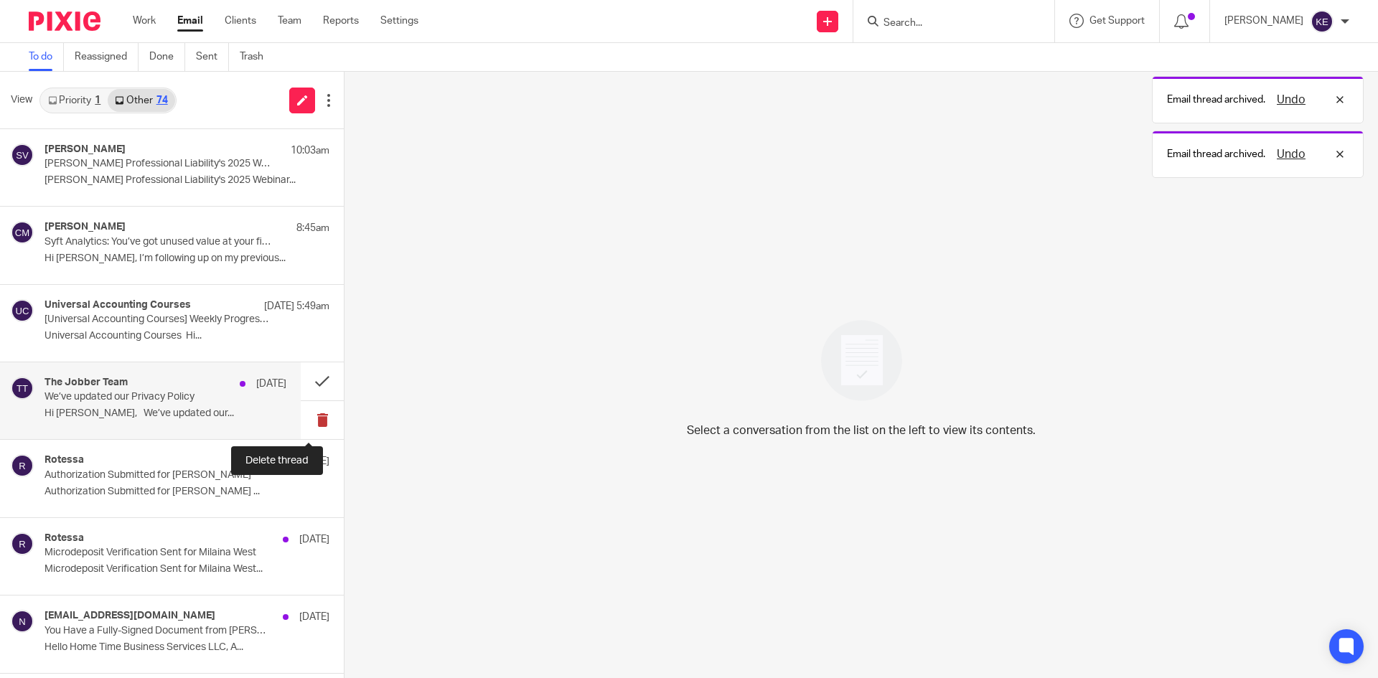
click at [313, 413] on button at bounding box center [322, 420] width 43 height 38
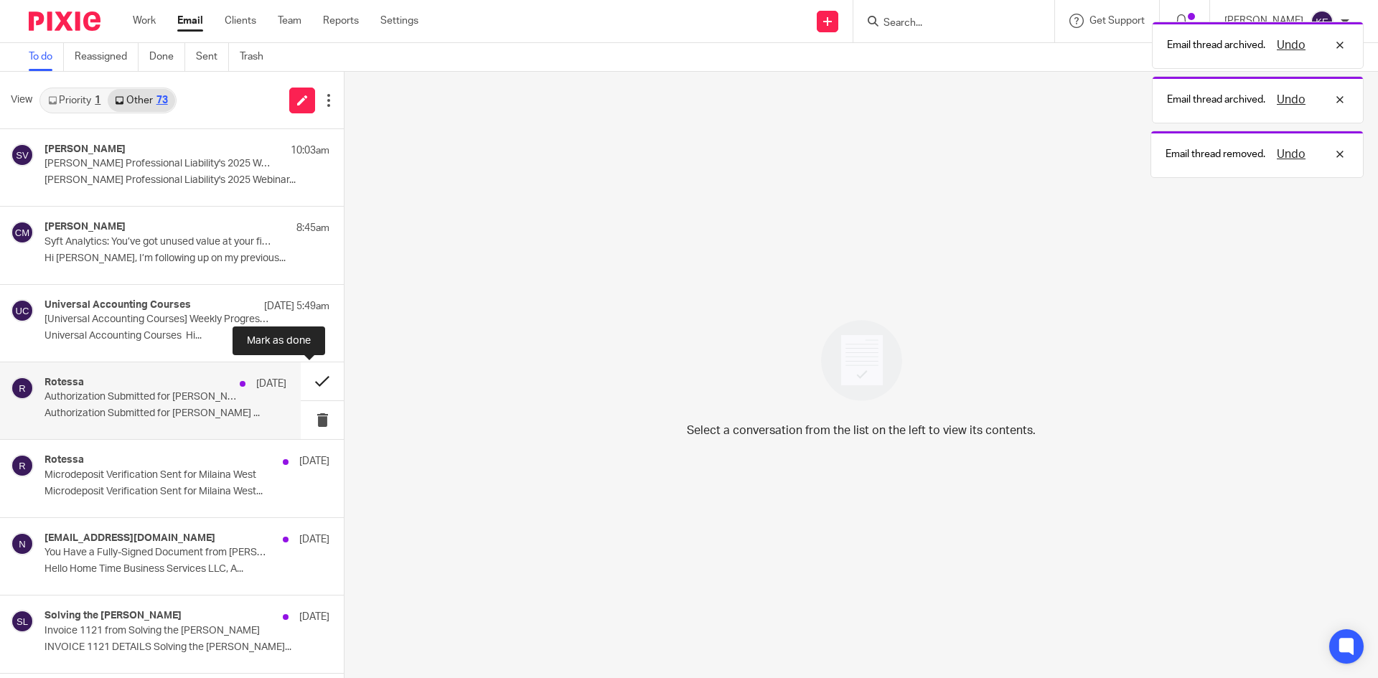
click at [307, 382] on button at bounding box center [322, 381] width 43 height 38
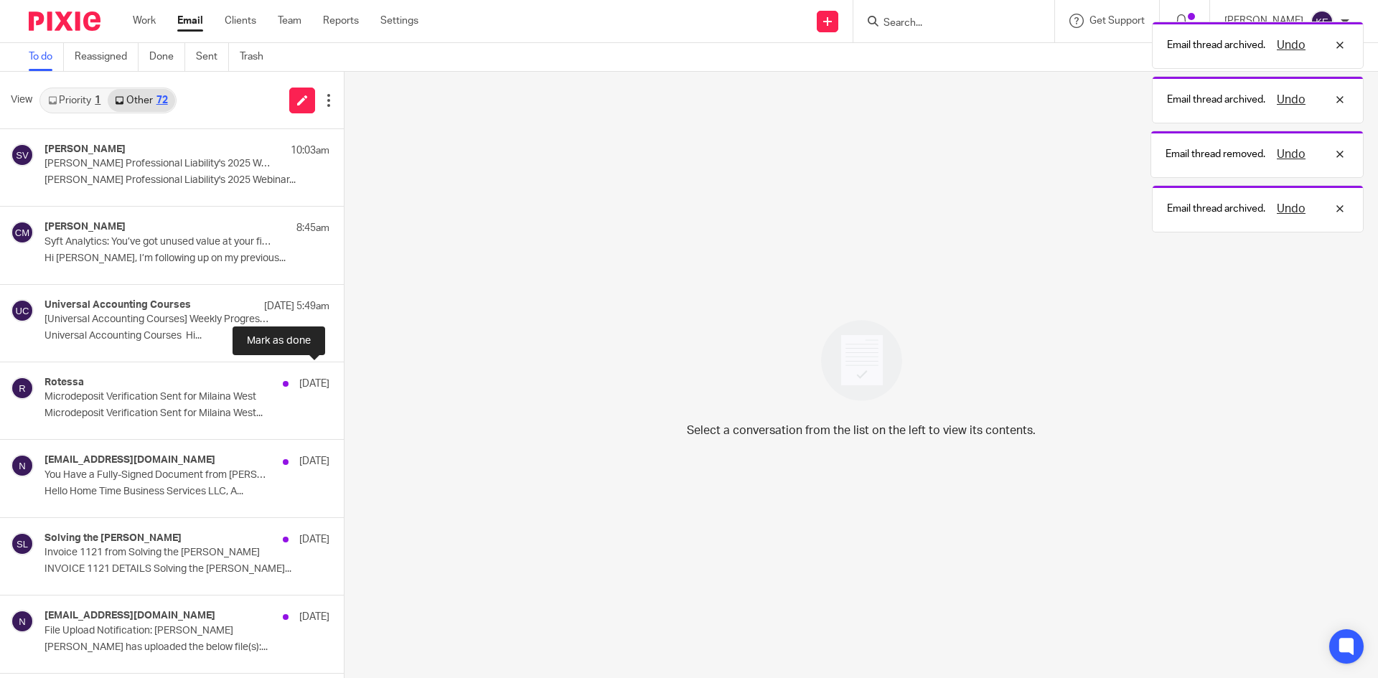
click at [344, 382] on button at bounding box center [349, 381] width 11 height 38
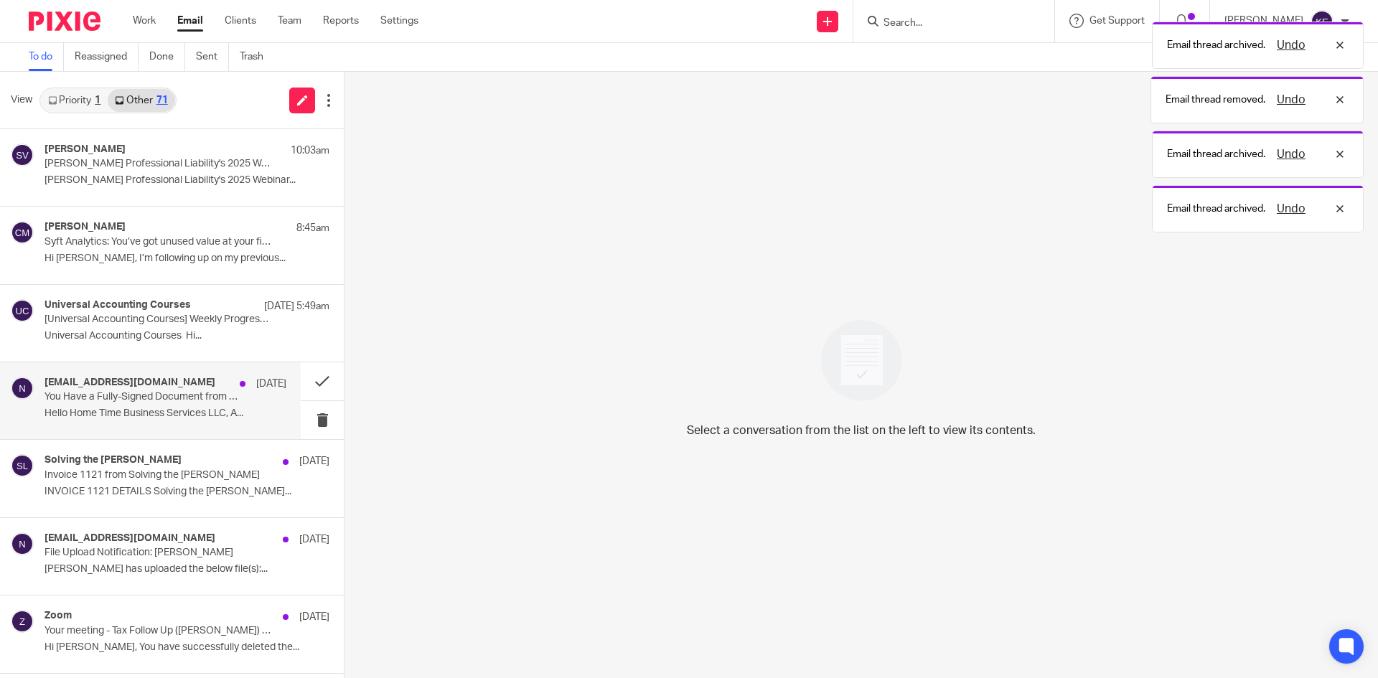
click at [225, 400] on p "You Have a Fully-Signed Document from Joshua Evans" at bounding box center [141, 397] width 194 height 12
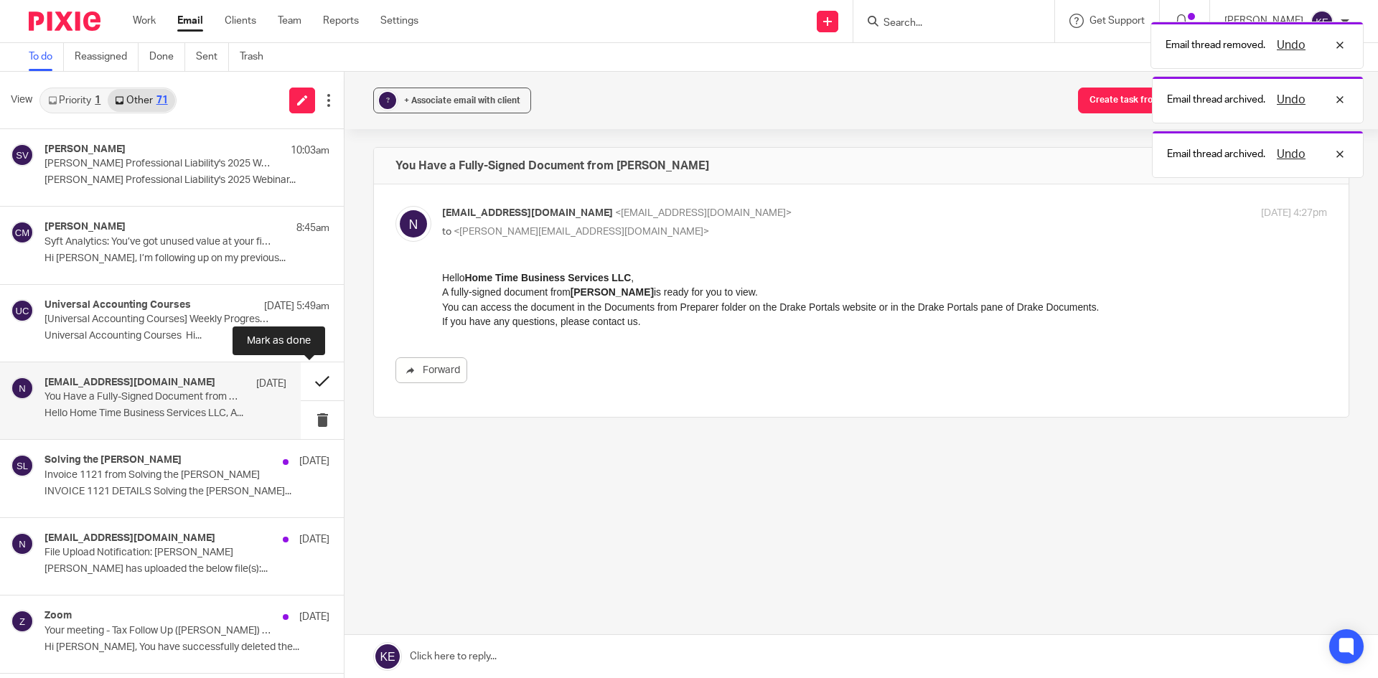
click at [306, 380] on button at bounding box center [322, 381] width 43 height 38
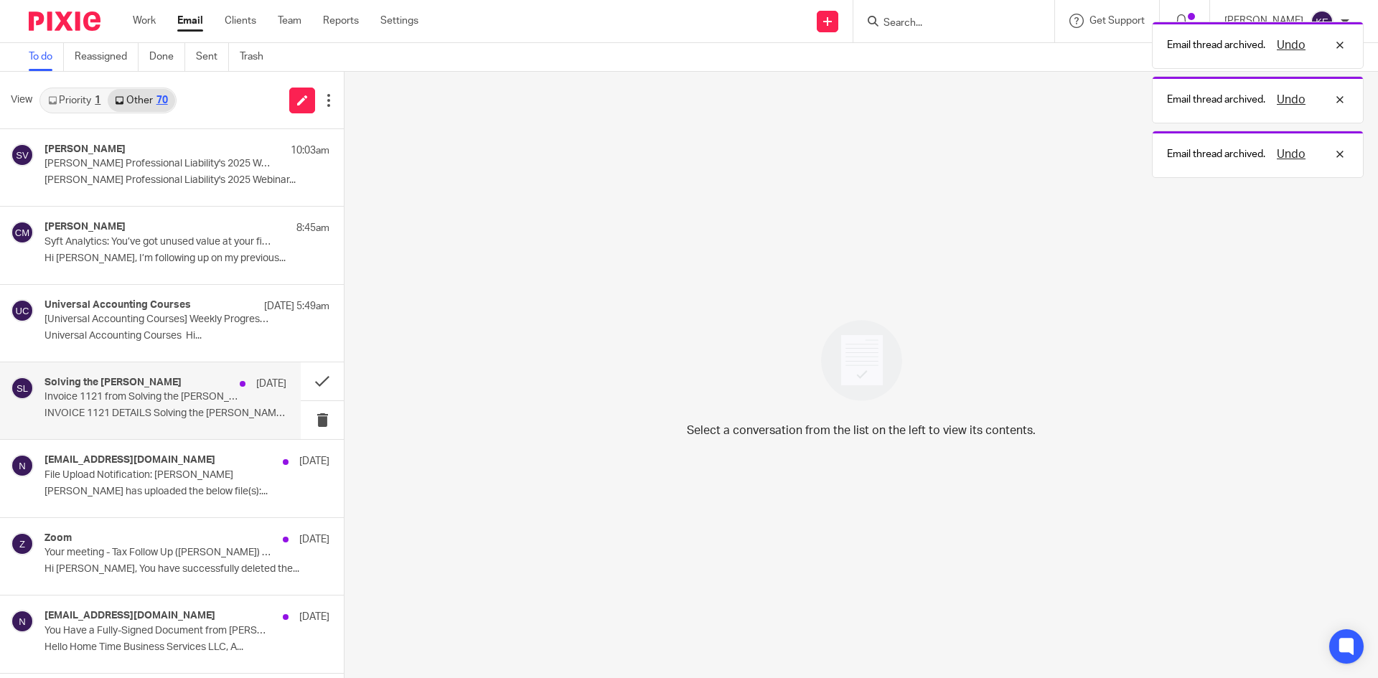
click at [231, 400] on p "Invoice 1121 from Solving the Books, LLC" at bounding box center [141, 397] width 194 height 12
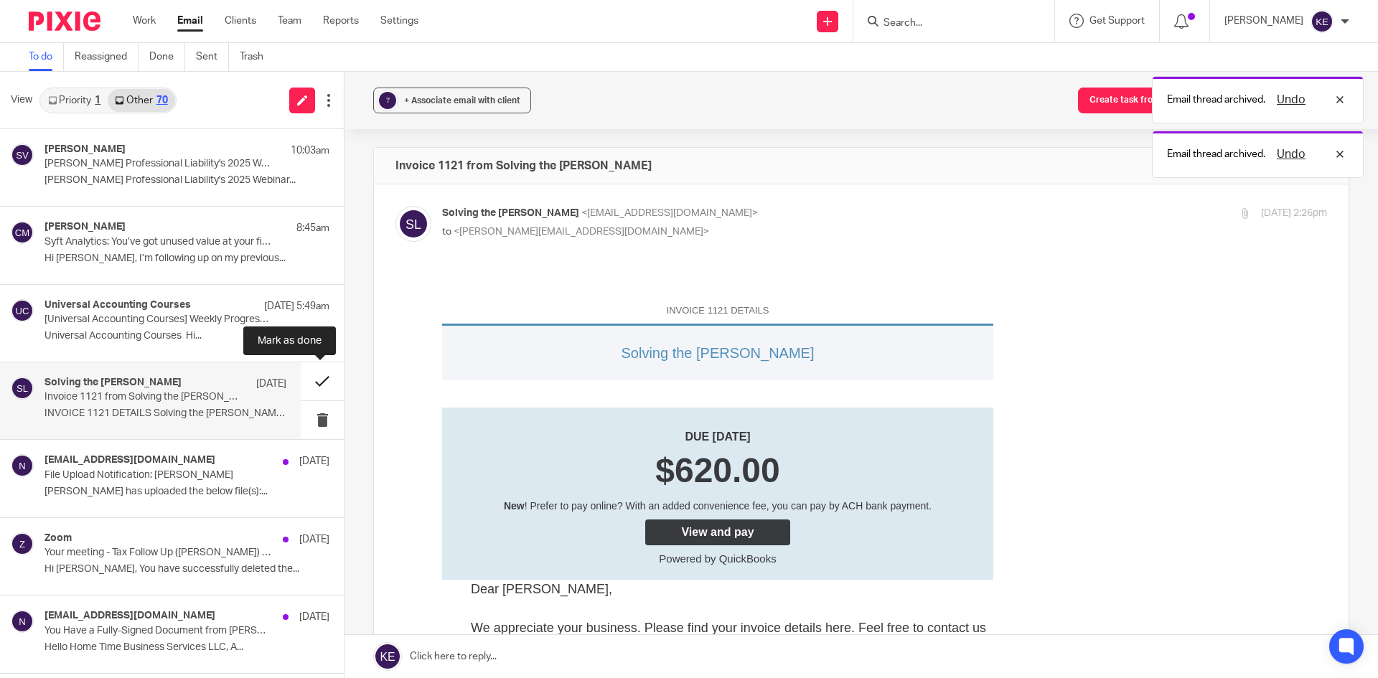
click at [316, 377] on button at bounding box center [322, 381] width 43 height 38
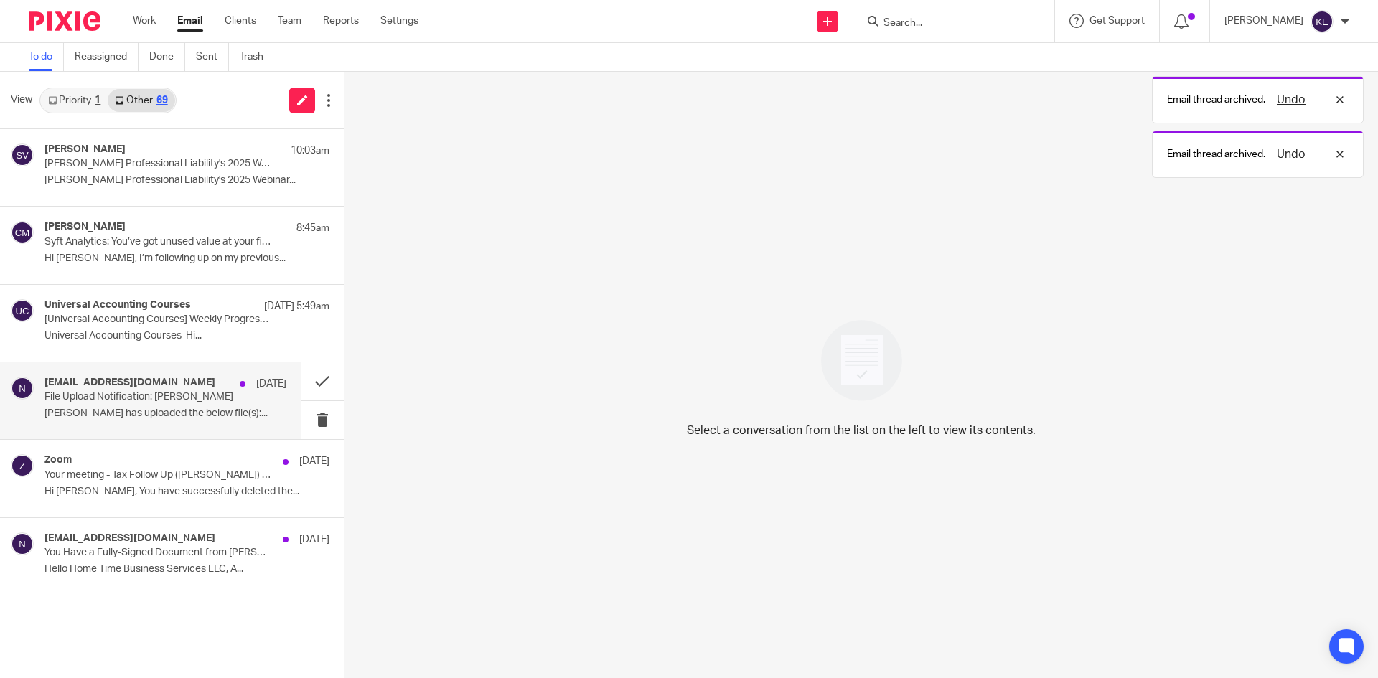
click at [231, 403] on p "File Upload Notification: Gloria Bencosme" at bounding box center [141, 397] width 194 height 12
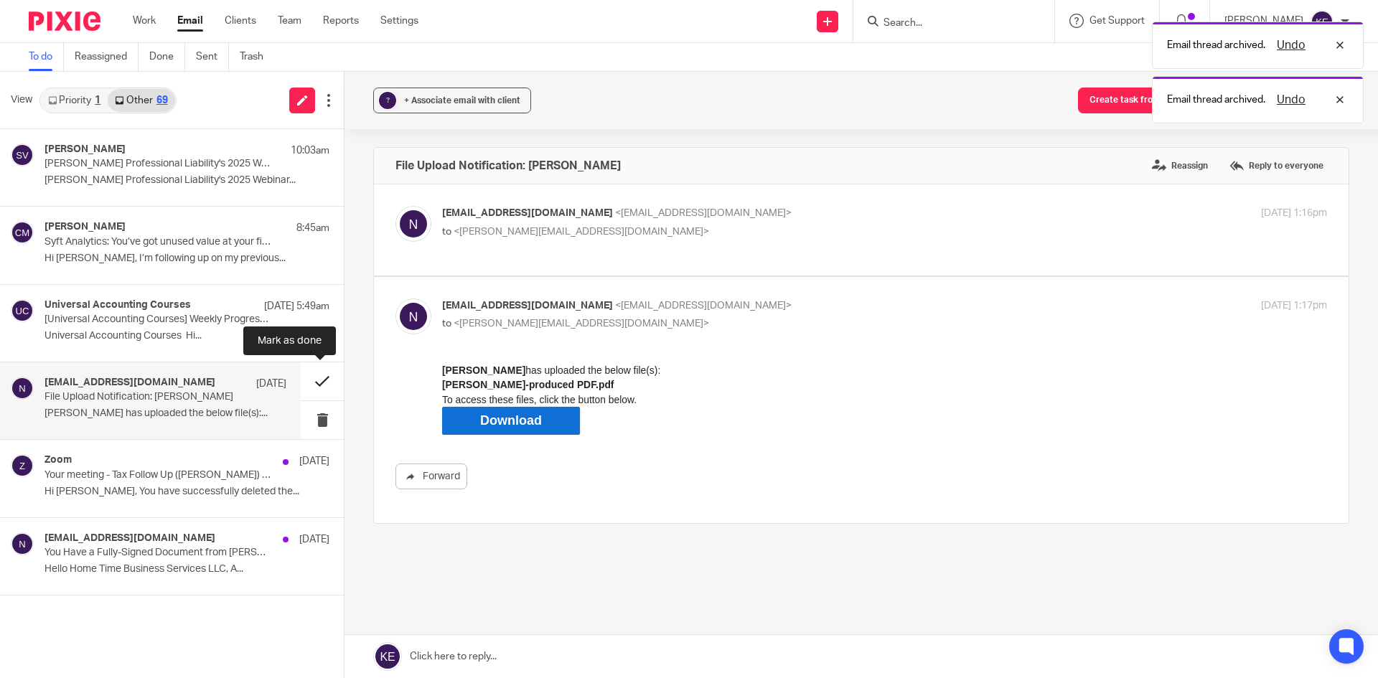
click at [326, 381] on button at bounding box center [322, 381] width 43 height 38
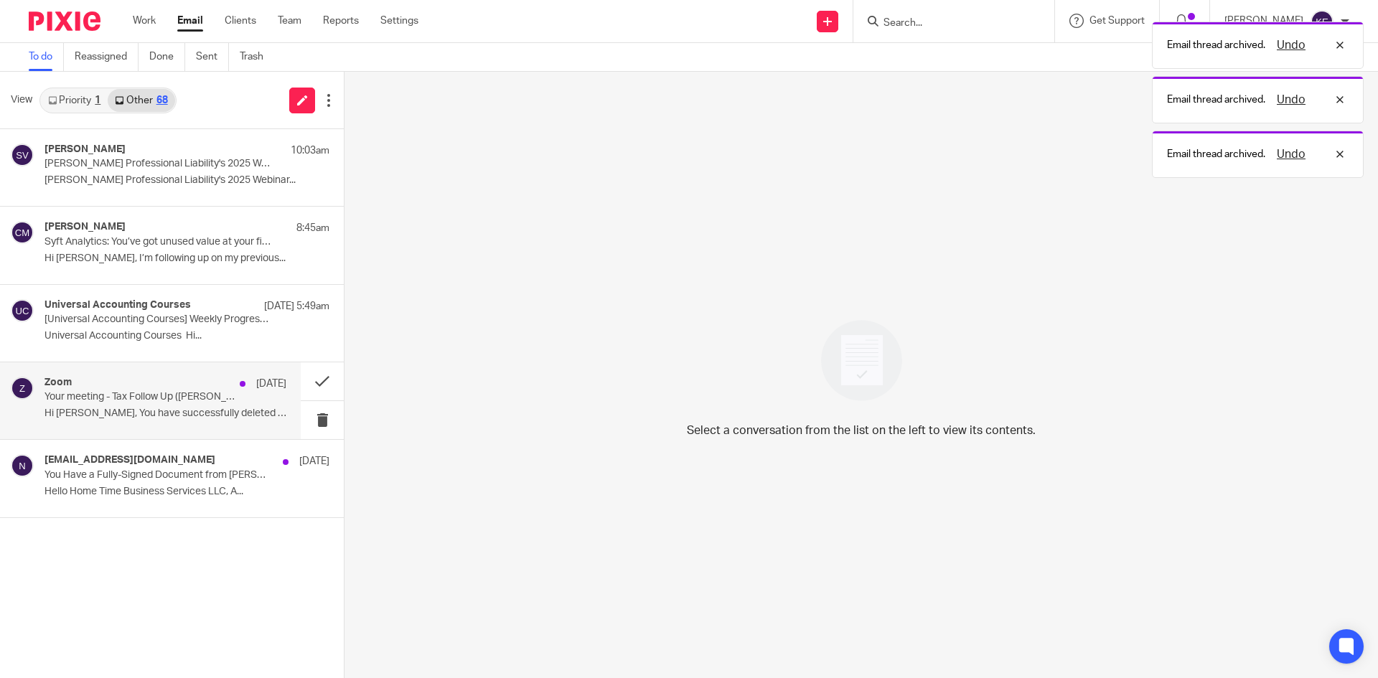
click at [230, 414] on p "Hi Kim, You have successfully deleted the..." at bounding box center [165, 414] width 242 height 12
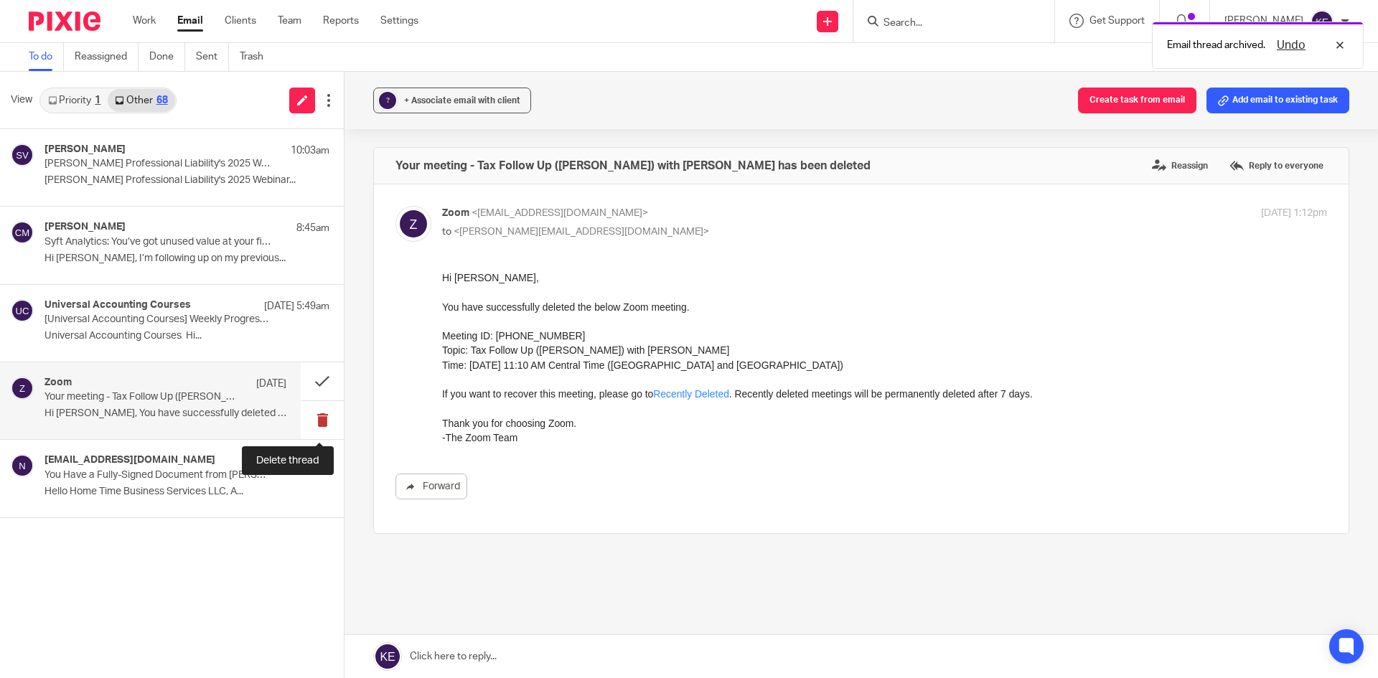
click at [323, 419] on button at bounding box center [322, 420] width 43 height 38
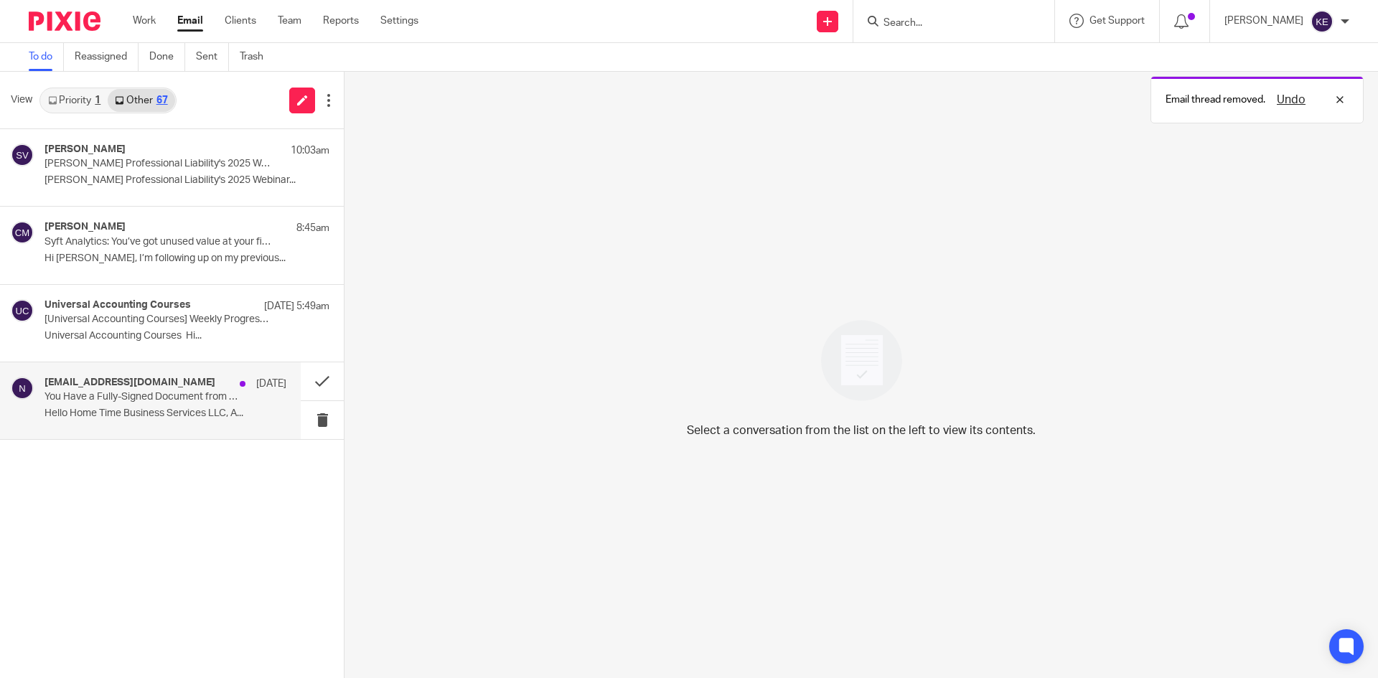
click at [235, 412] on p "Hello Home Time Business Services LLC, A..." at bounding box center [165, 414] width 242 height 12
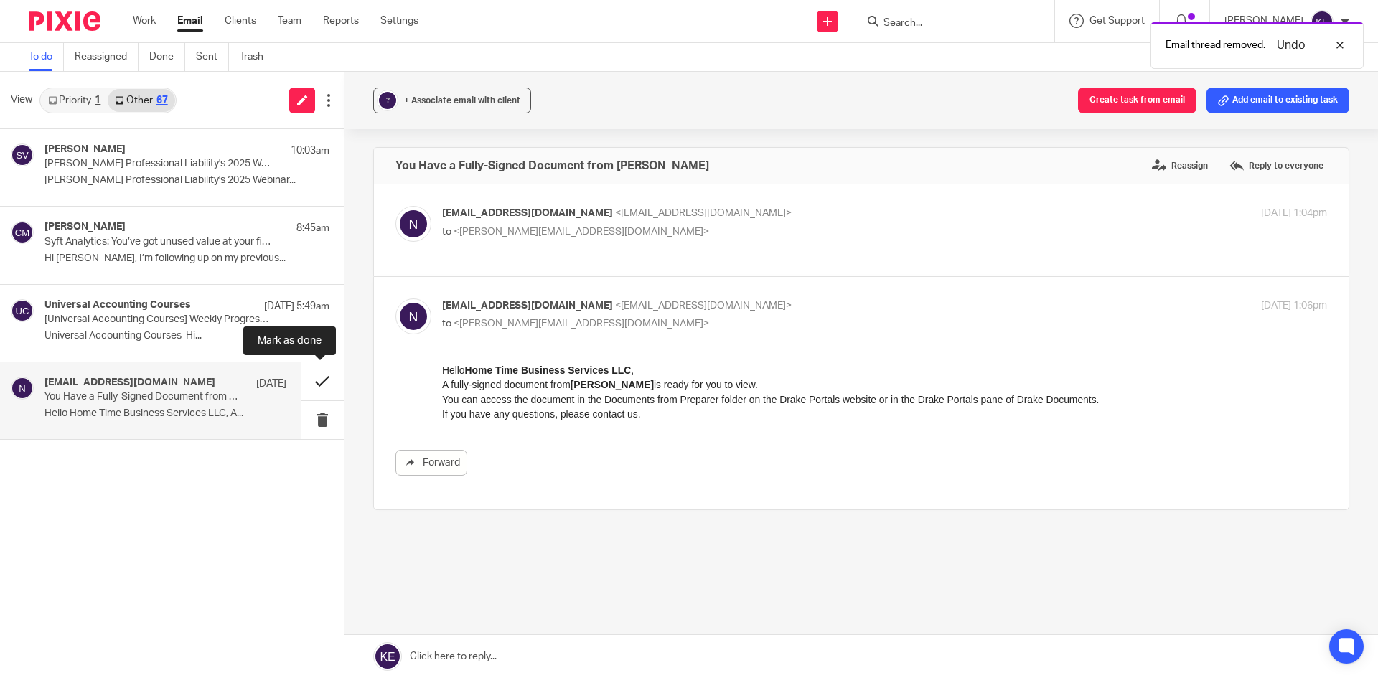
click at [318, 383] on button at bounding box center [322, 381] width 43 height 38
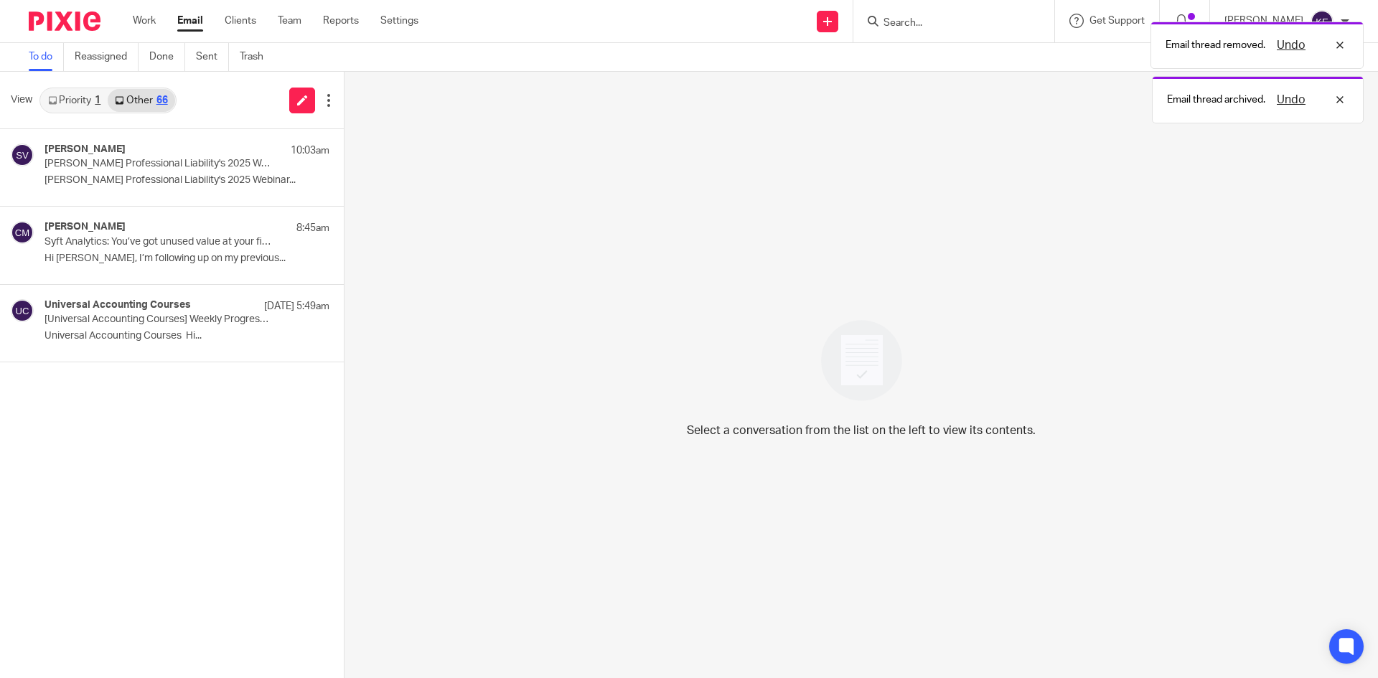
click at [178, 17] on link "Email" at bounding box center [190, 21] width 26 height 14
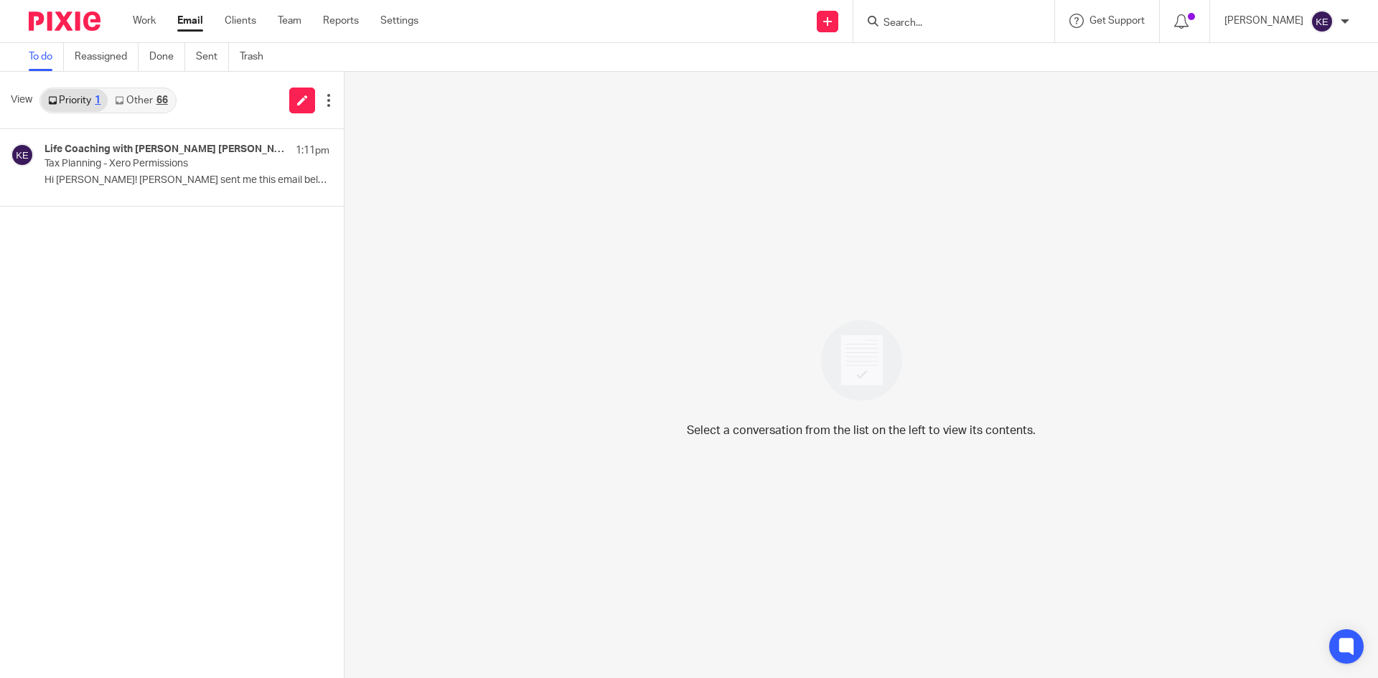
click at [164, 100] on div "66" at bounding box center [161, 100] width 11 height 10
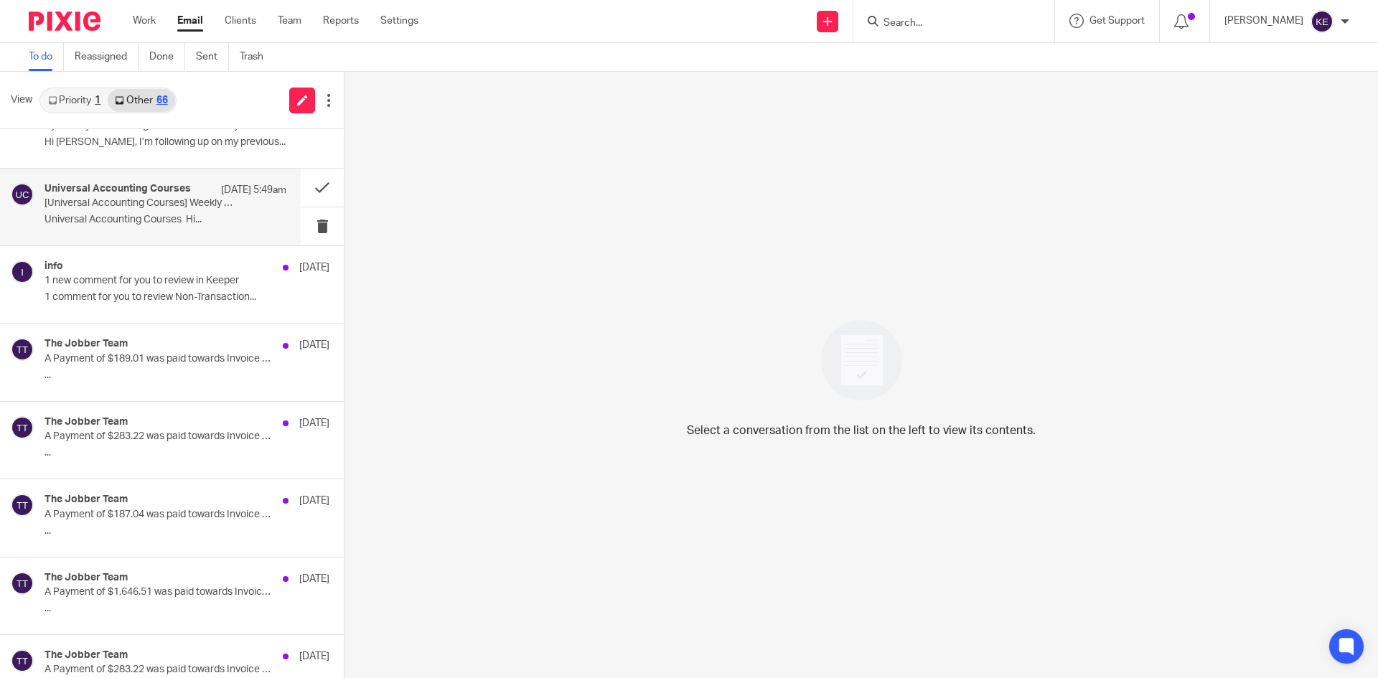
scroll to position [144, 0]
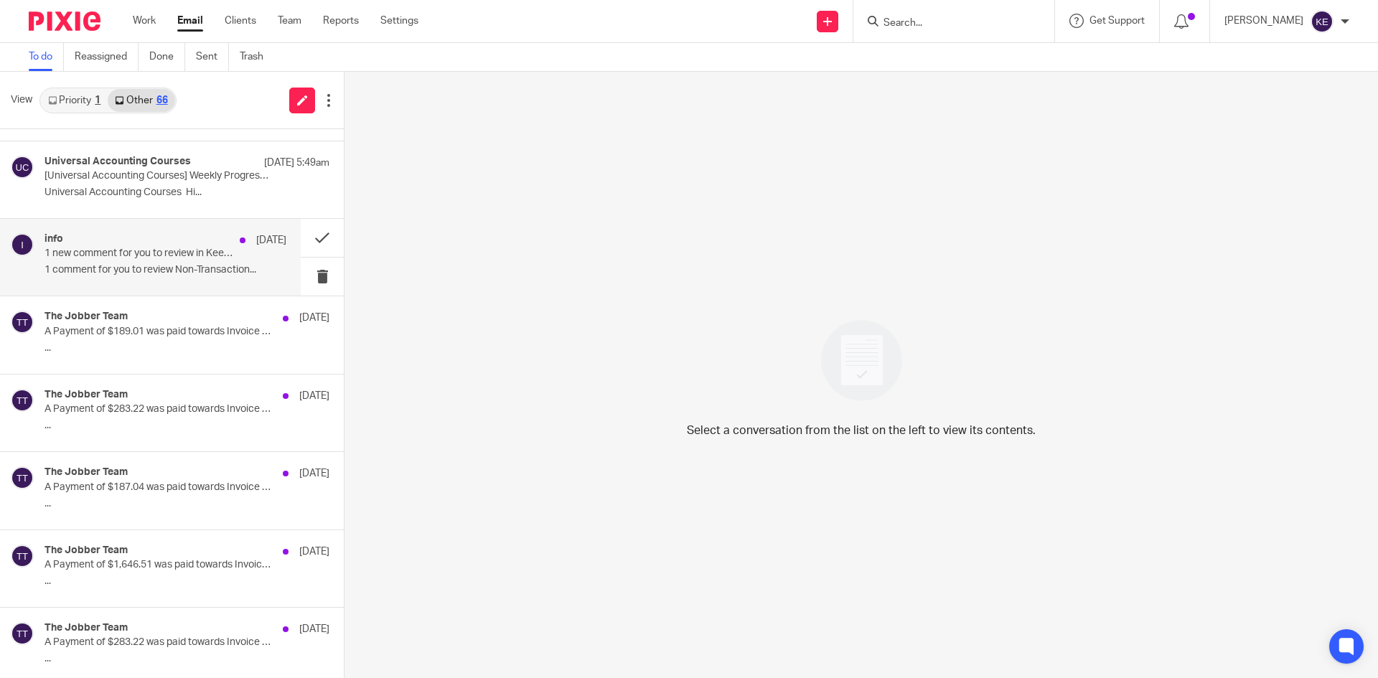
click at [262, 256] on div "info Oct 10 1 new comment for you to review in Keeper 1 comment for you to revi…" at bounding box center [165, 257] width 242 height 48
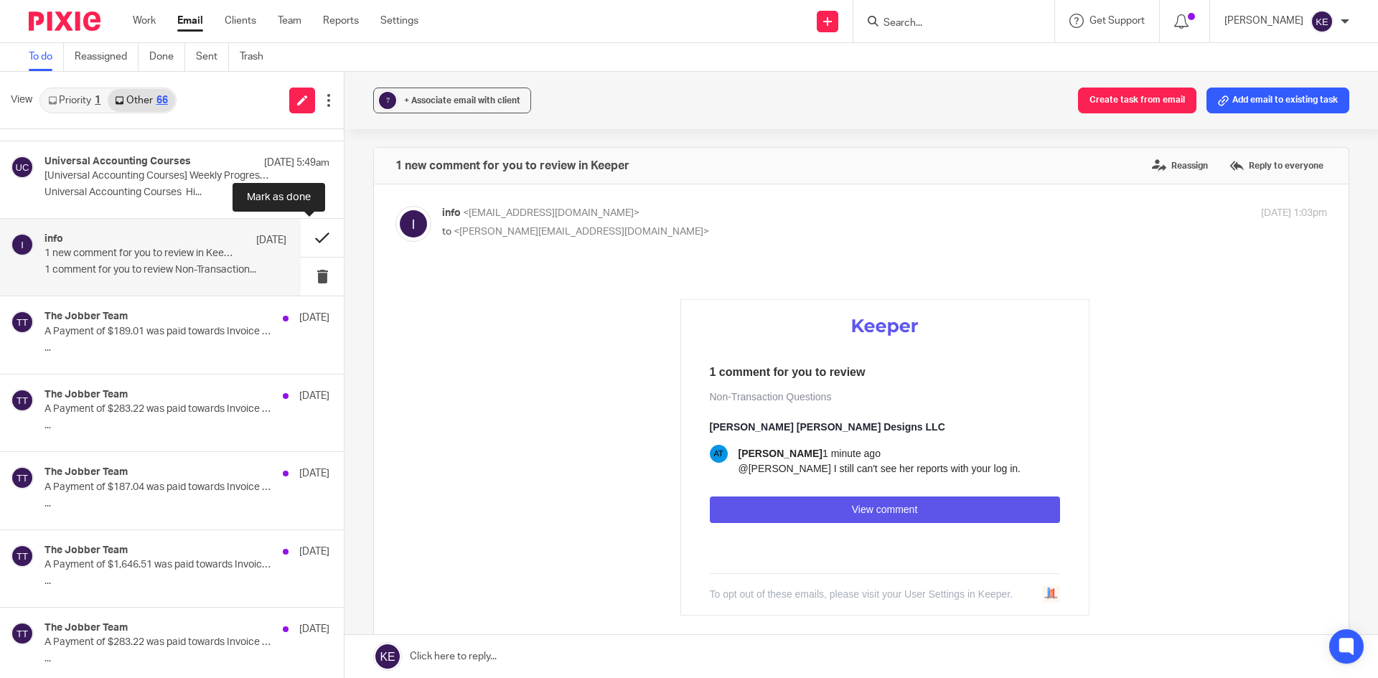
scroll to position [0, 0]
click at [313, 238] on button at bounding box center [322, 238] width 43 height 38
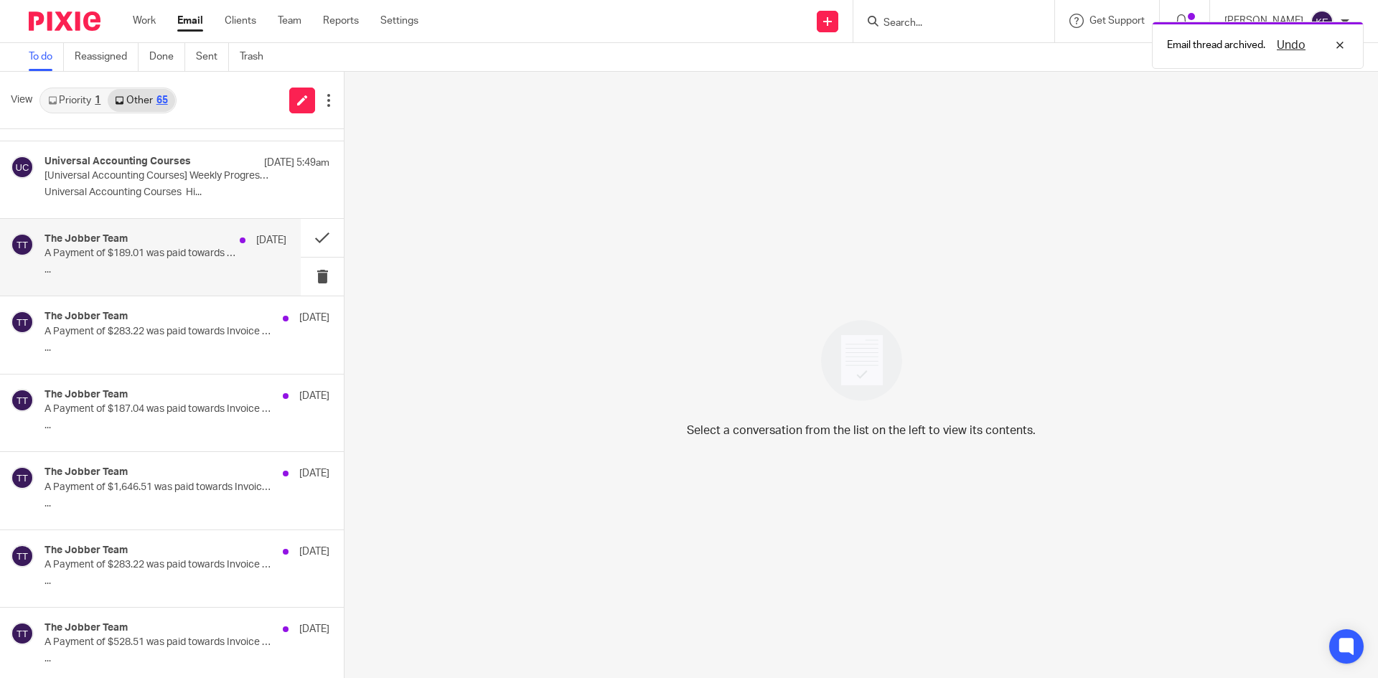
click at [233, 255] on div "The Jobber Team Oct 10 A Payment of $189.01 was paid towards Invoice #3953 ..." at bounding box center [165, 257] width 242 height 48
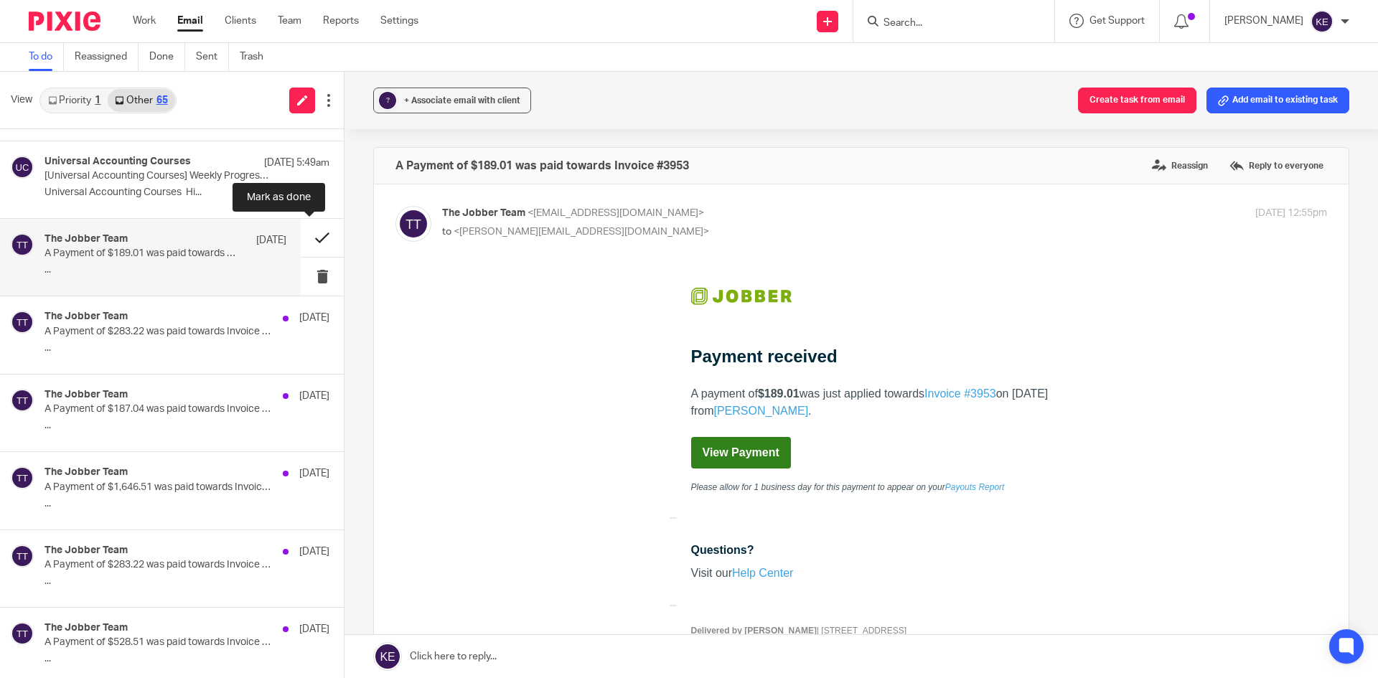
click at [304, 238] on button at bounding box center [322, 238] width 43 height 38
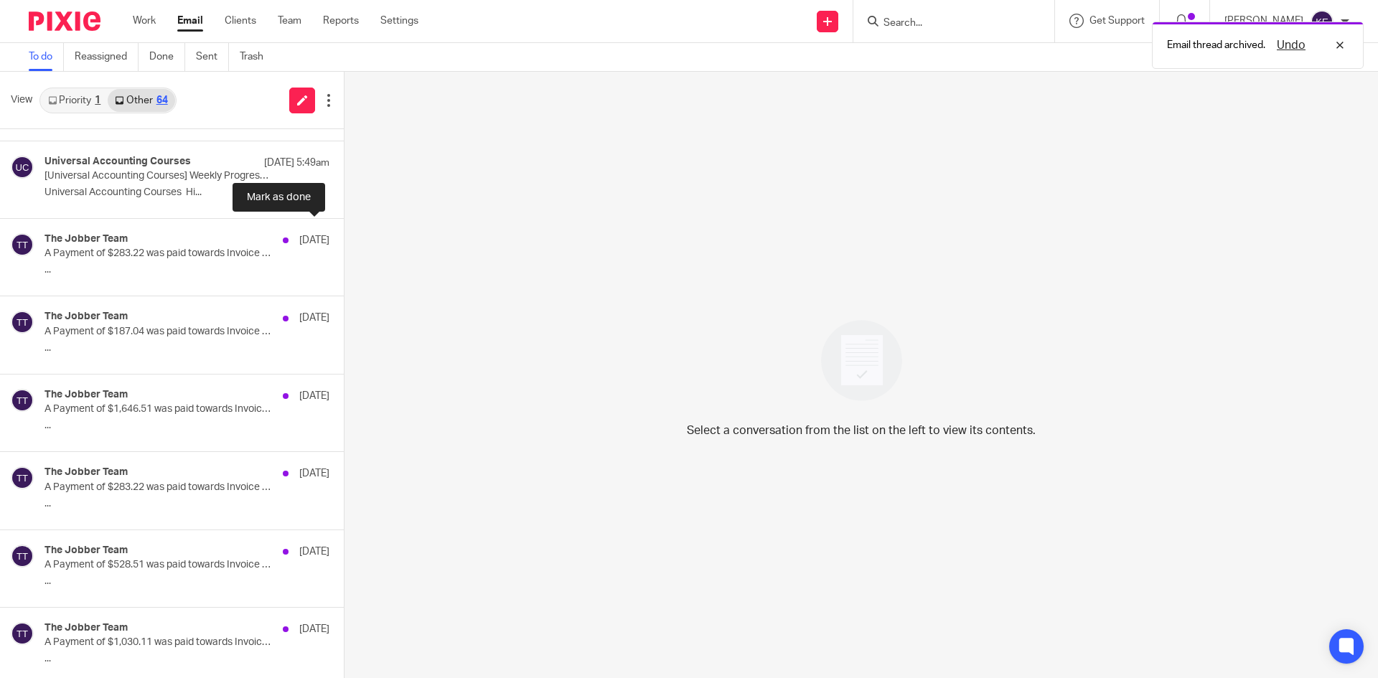
click at [344, 238] on button at bounding box center [349, 238] width 11 height 38
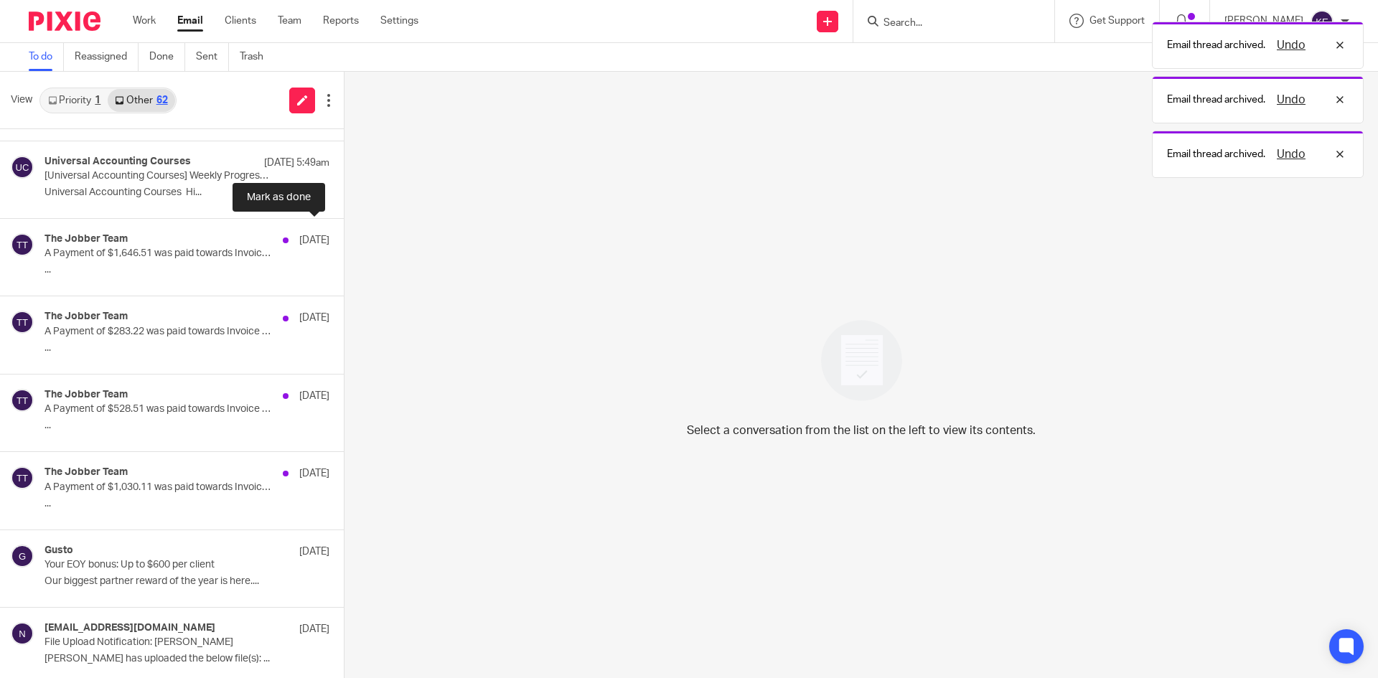
click at [344, 238] on button at bounding box center [349, 238] width 11 height 38
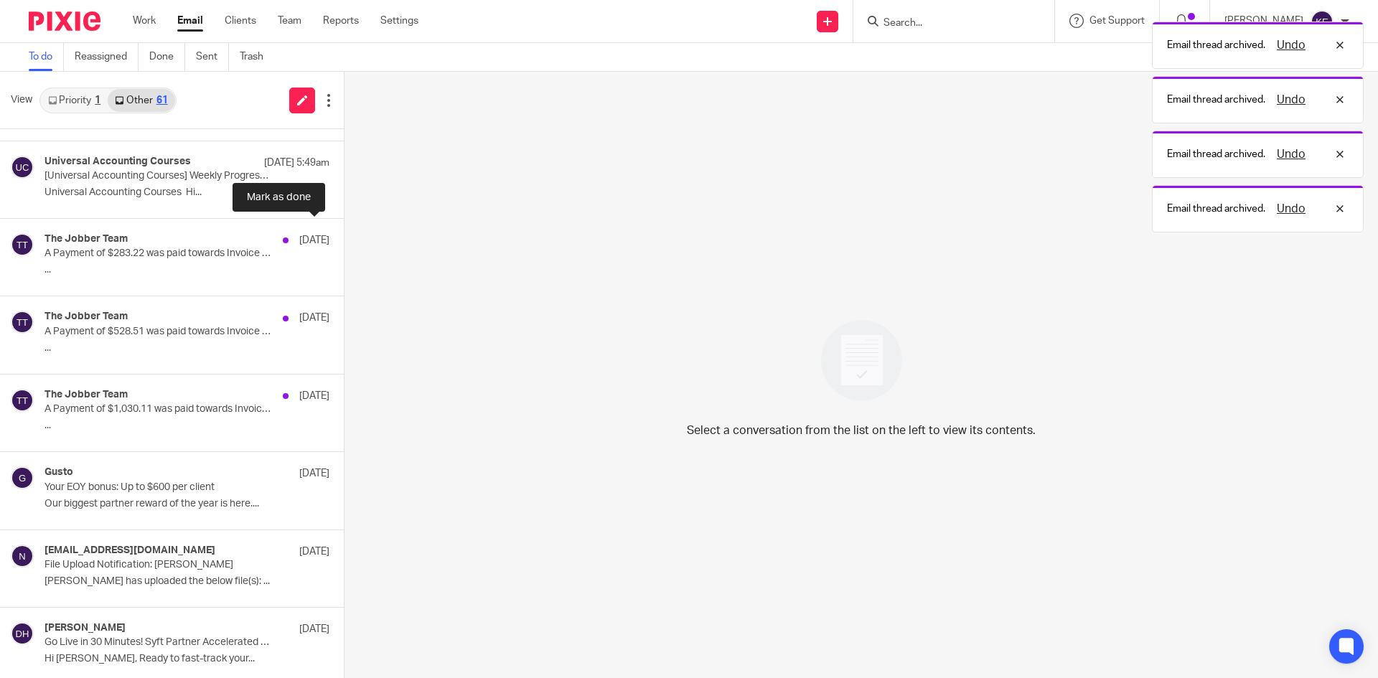
click at [344, 238] on button at bounding box center [349, 238] width 11 height 38
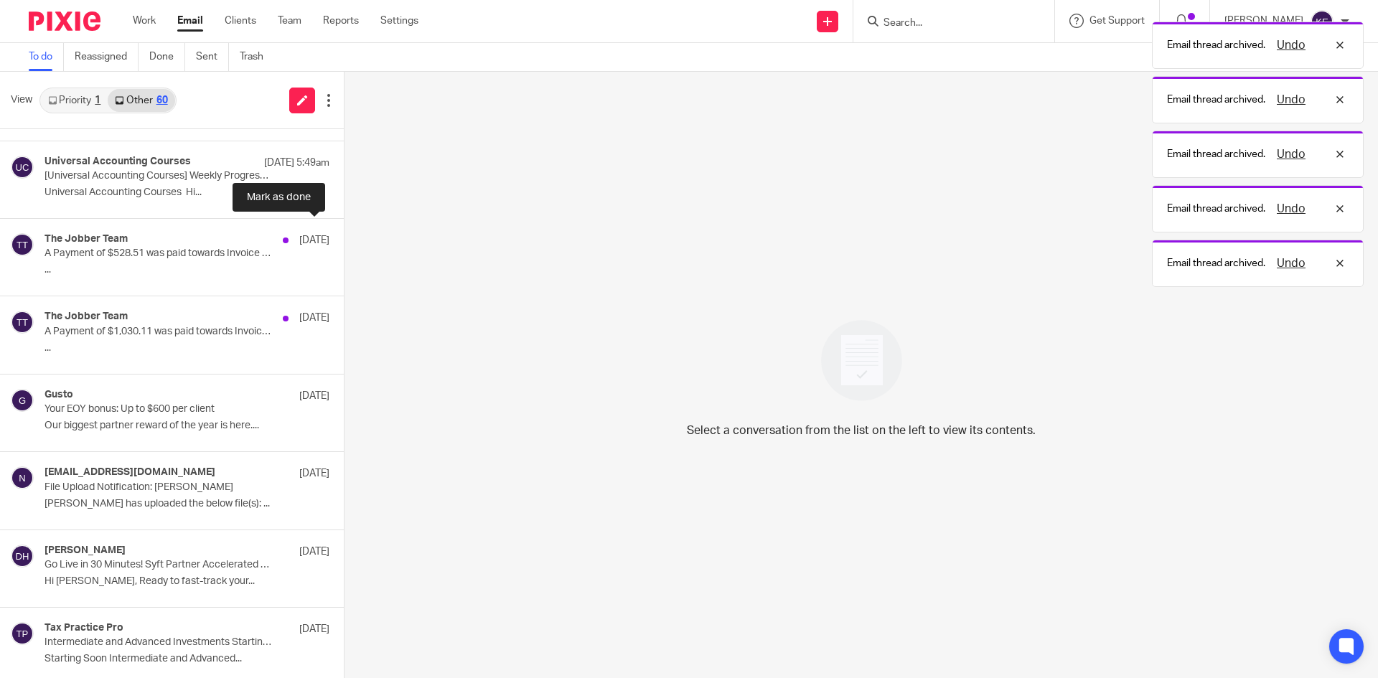
click at [344, 238] on button at bounding box center [349, 238] width 11 height 38
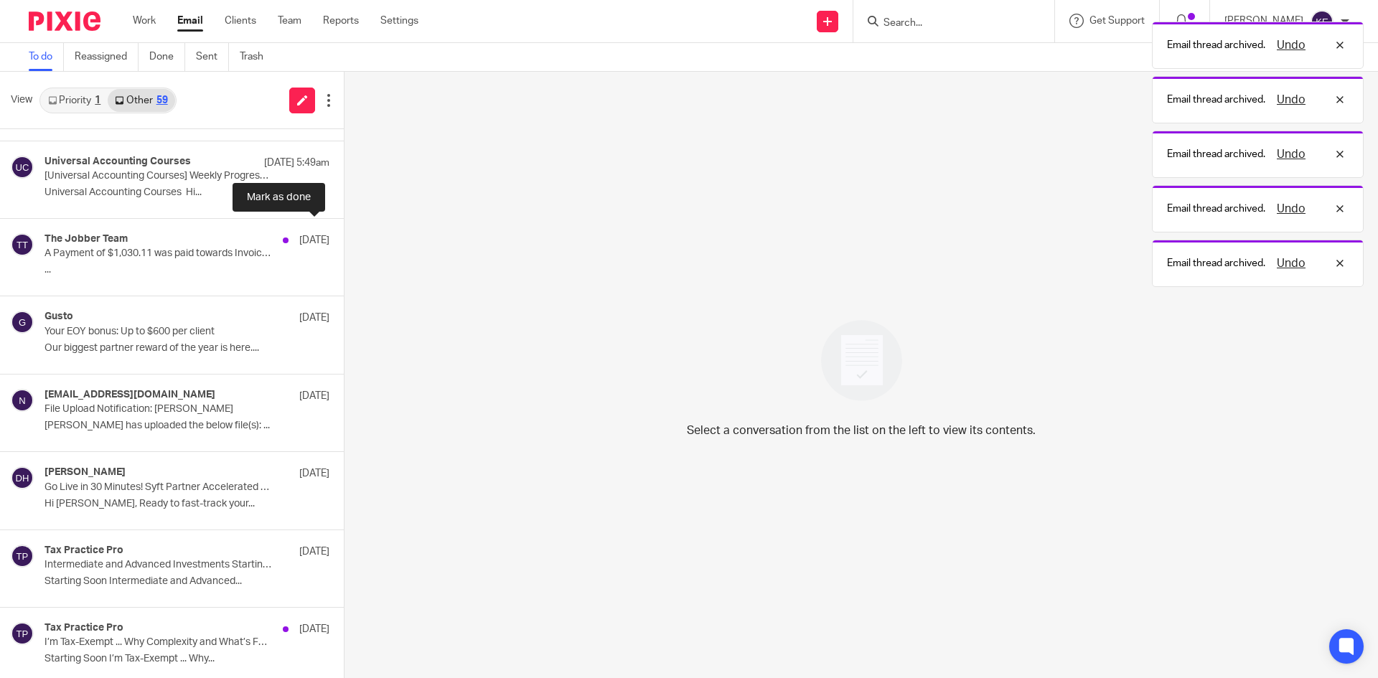
click at [344, 238] on button at bounding box center [349, 238] width 11 height 38
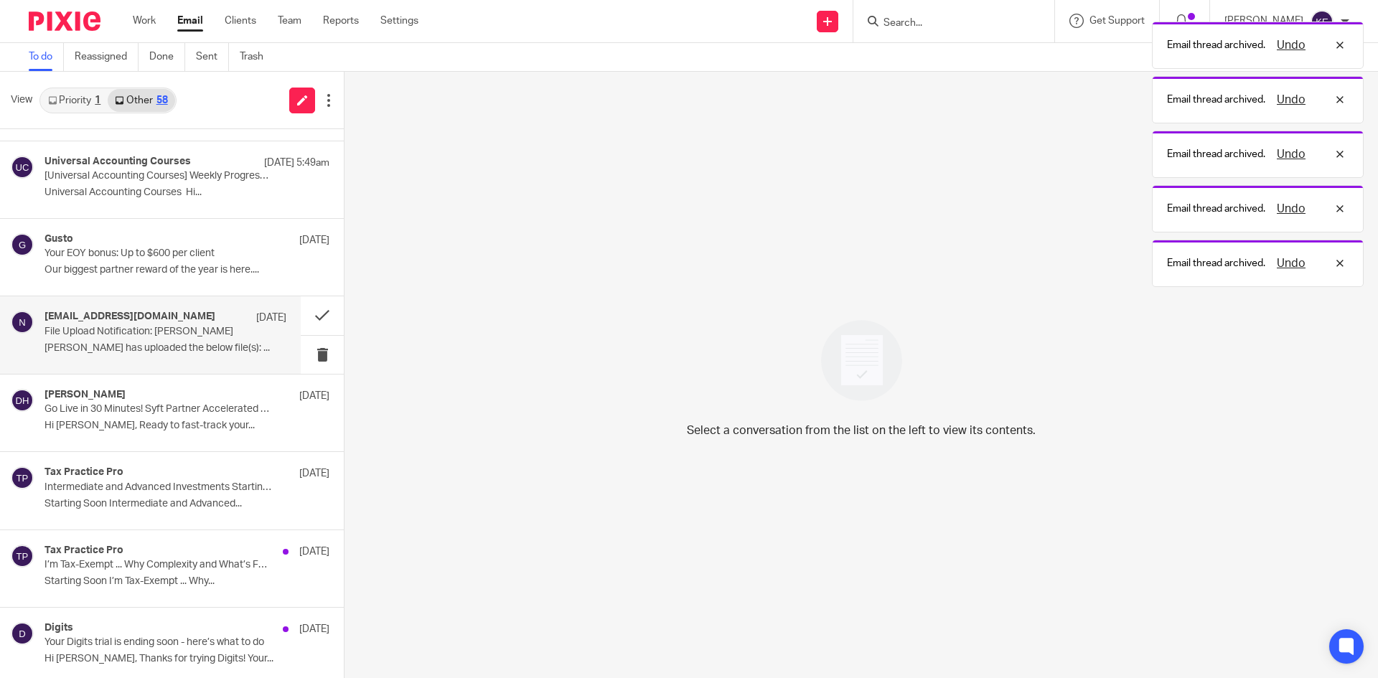
click at [202, 324] on div "no-reply@securefilepro.com Oct 9" at bounding box center [165, 318] width 242 height 14
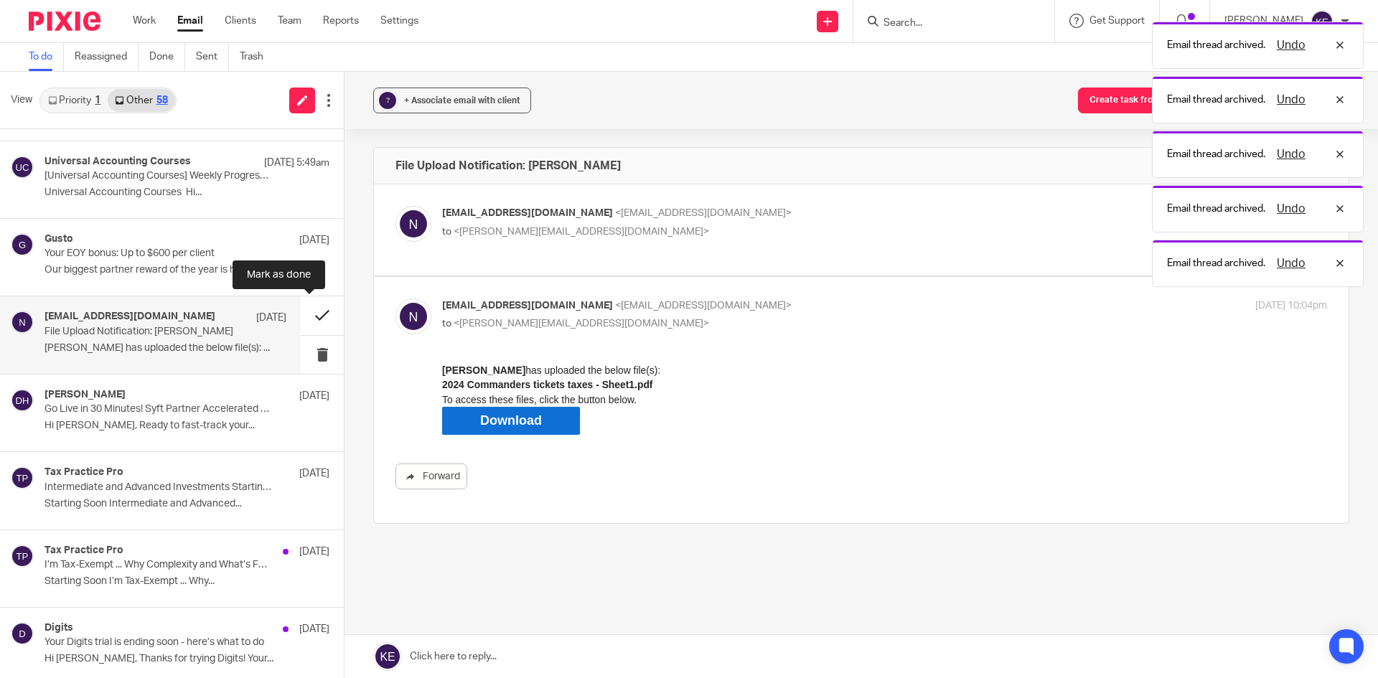
click at [304, 314] on button at bounding box center [322, 315] width 43 height 38
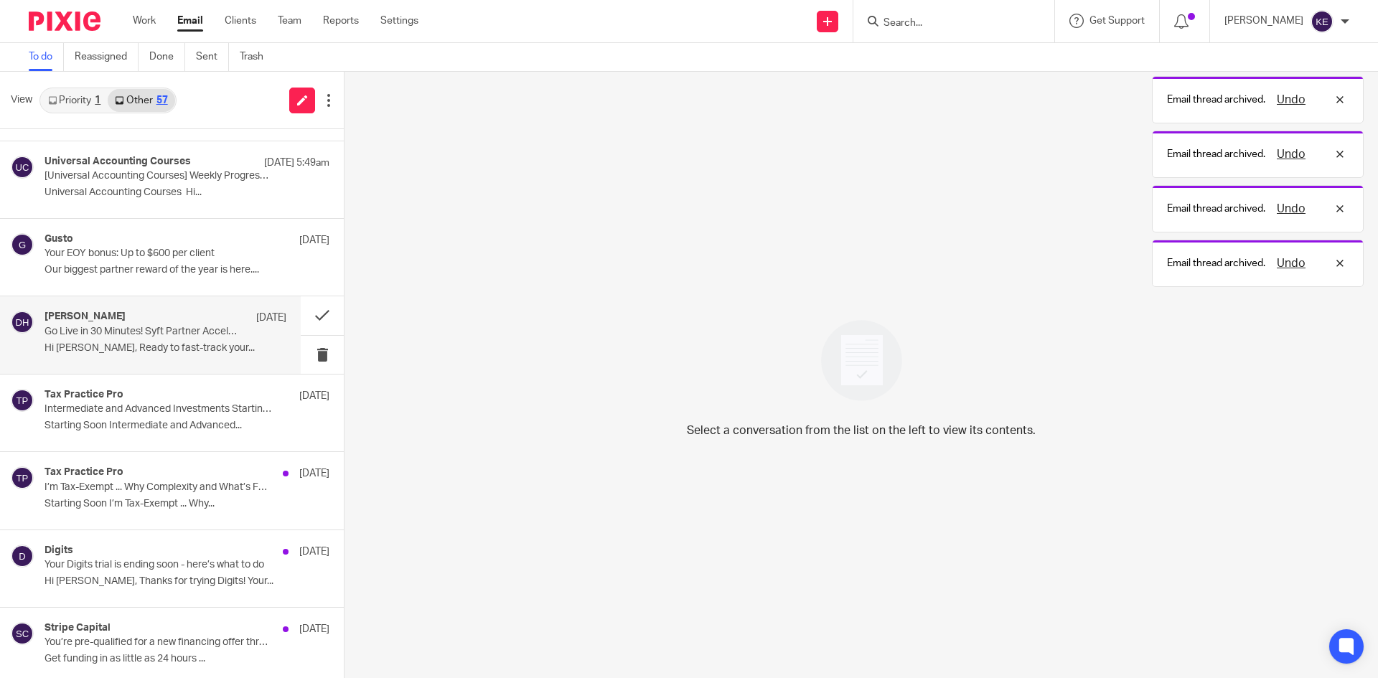
click at [242, 338] on div "Dan Hall Oct 9 Go Live in 30 Minutes! Syft Partner Accelerated Onboarding Sessi…" at bounding box center [165, 335] width 242 height 48
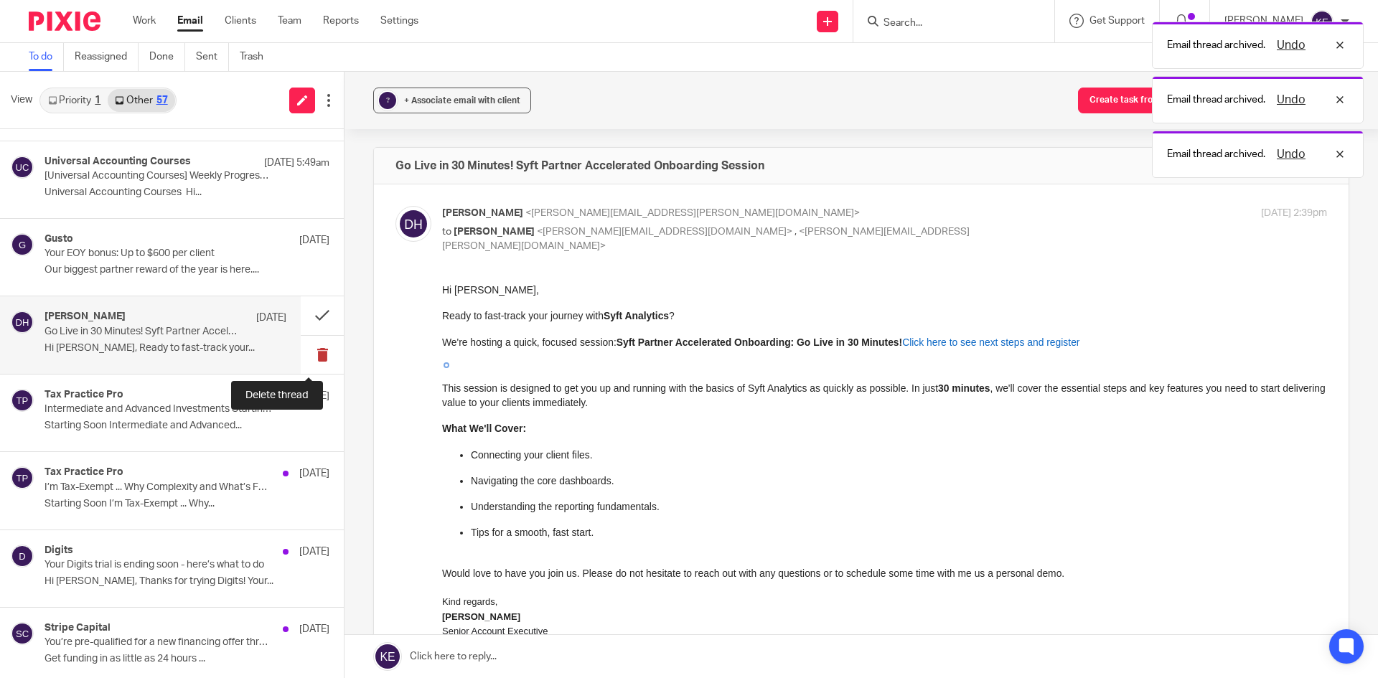
click at [309, 350] on button at bounding box center [322, 355] width 43 height 38
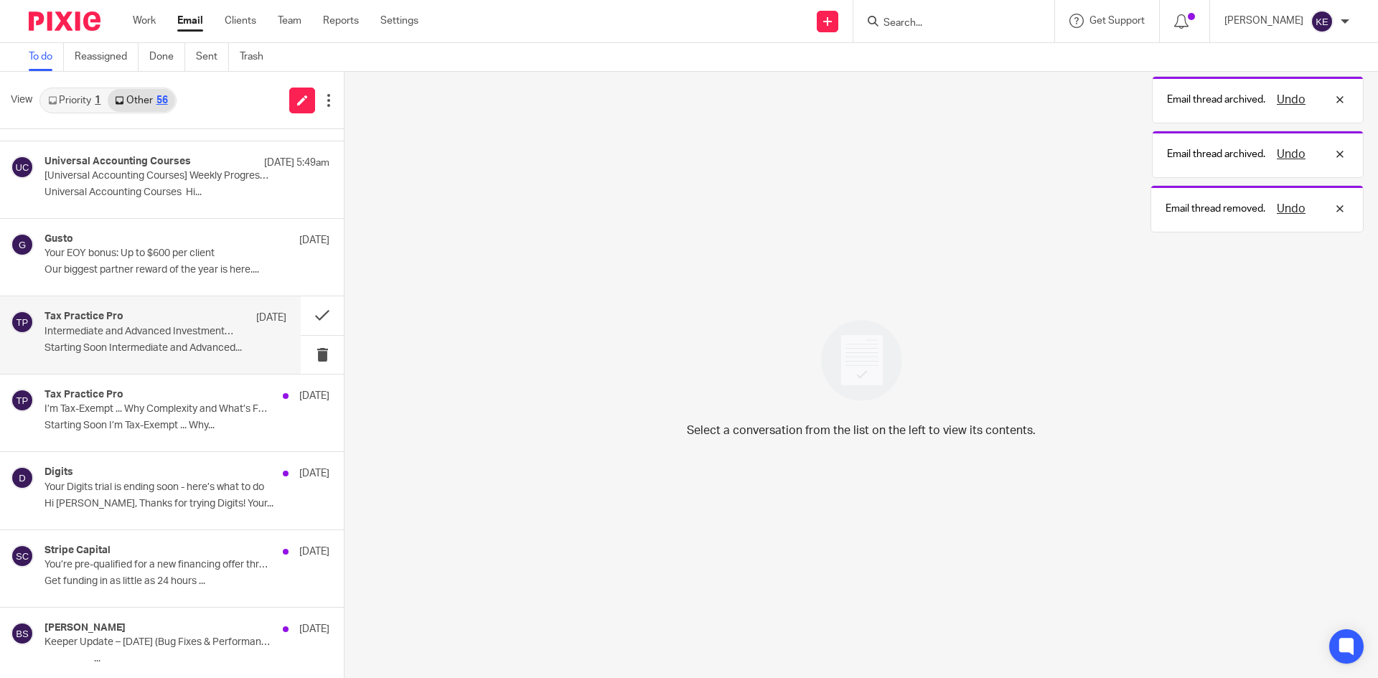
click at [251, 339] on div "Tax Practice Pro Oct 9 Intermediate and Advanced Investments Starting Soon Star…" at bounding box center [165, 335] width 242 height 48
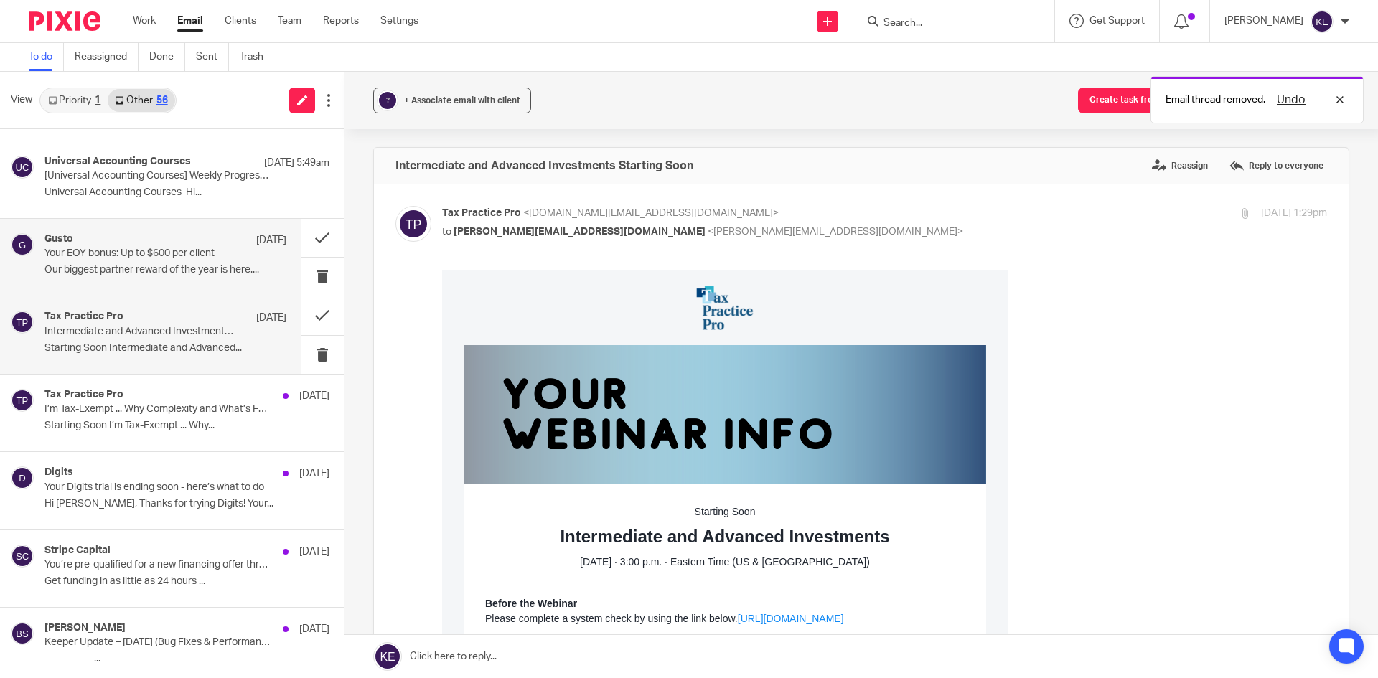
click at [241, 266] on p "Our biggest partner reward of the year is here...." at bounding box center [165, 270] width 242 height 12
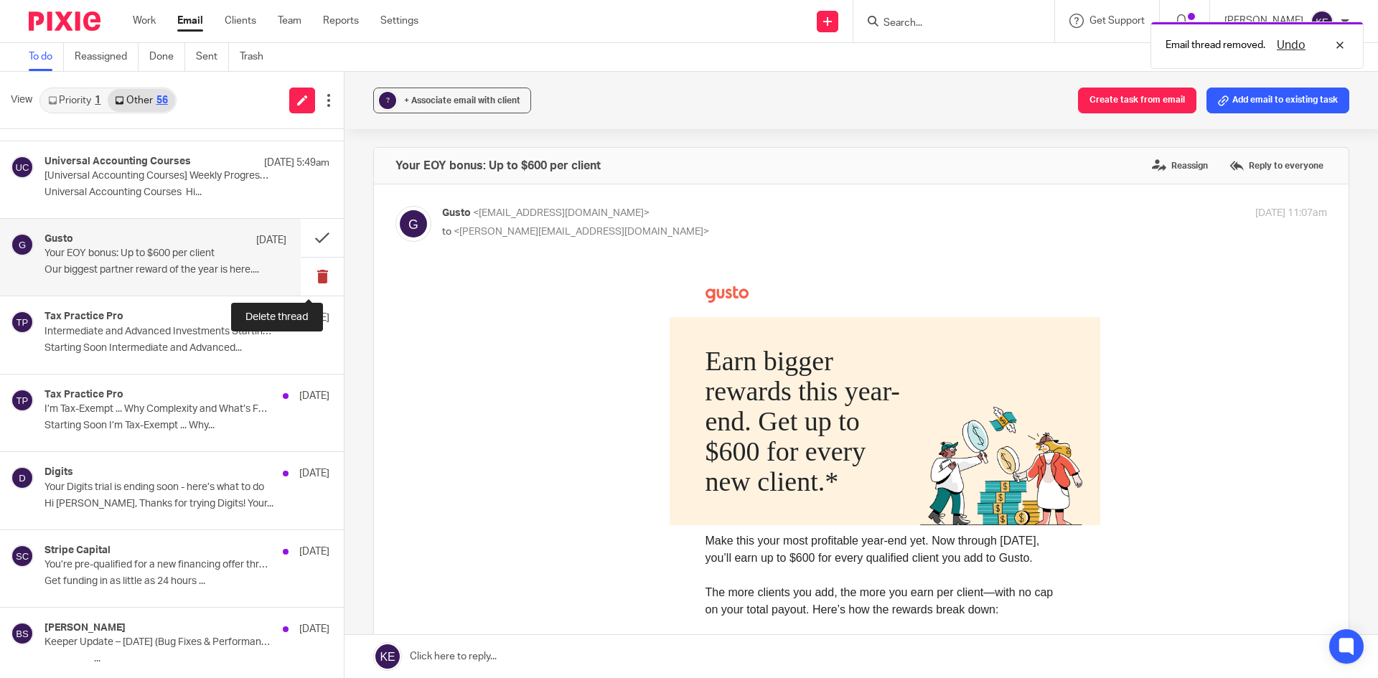
click at [307, 269] on button at bounding box center [322, 277] width 43 height 38
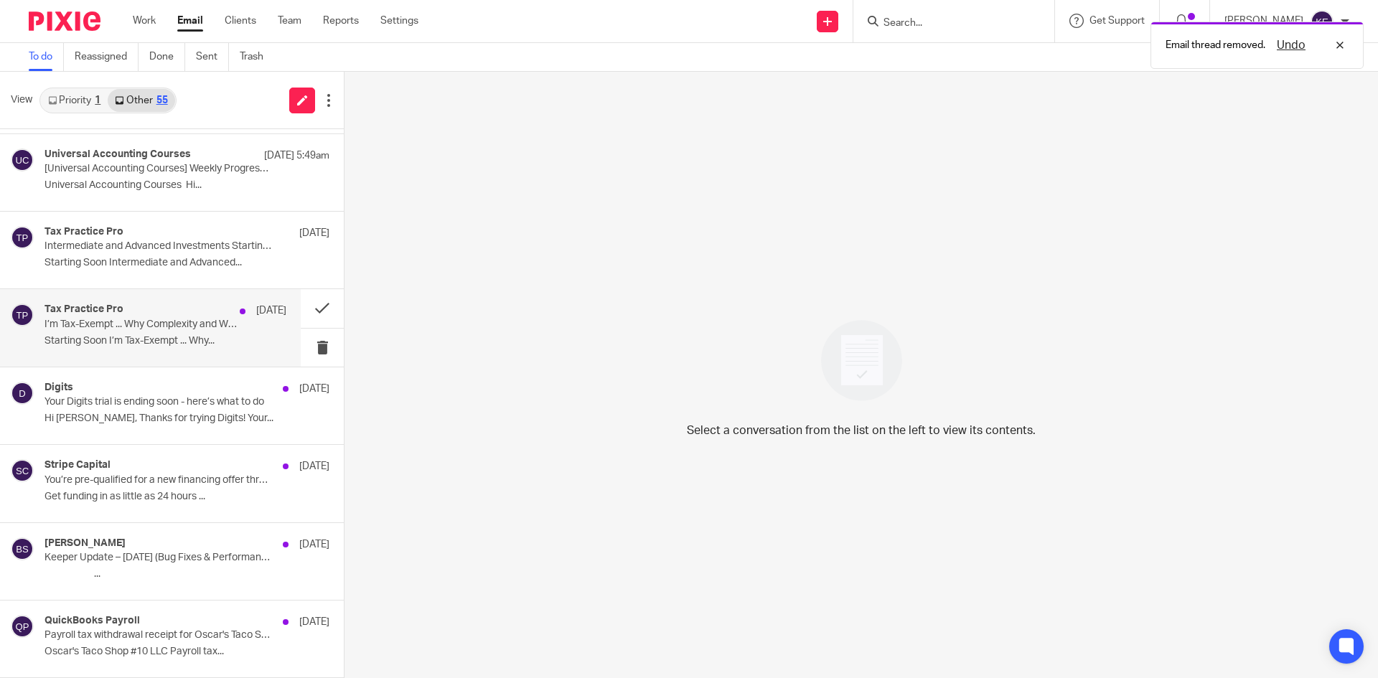
scroll to position [197, 0]
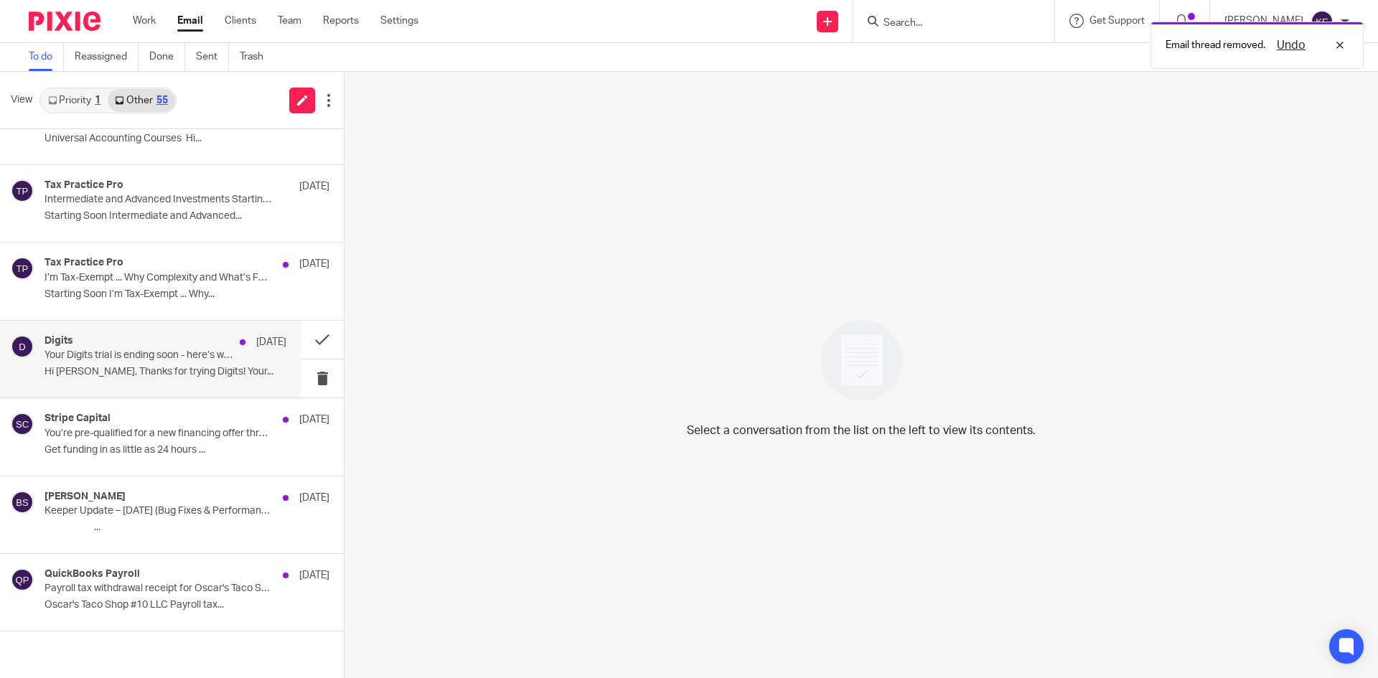
click at [214, 347] on div "Digits Oct 9" at bounding box center [165, 342] width 242 height 14
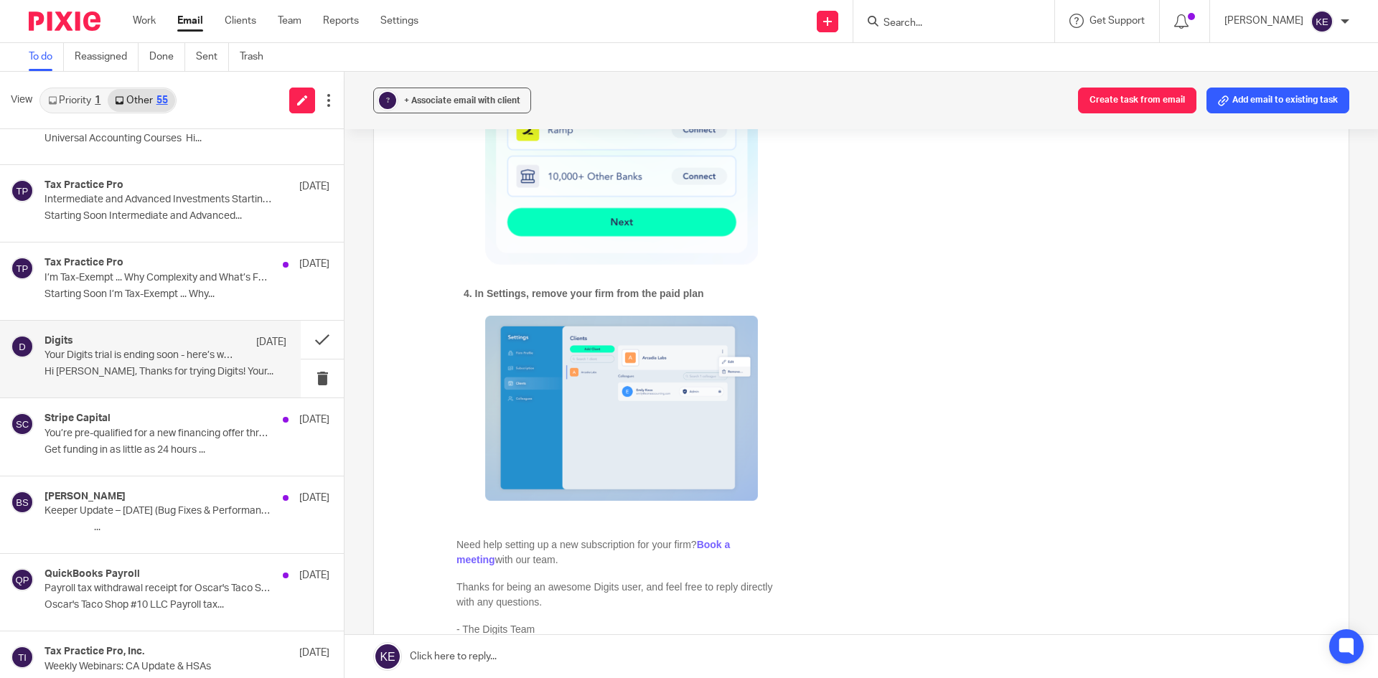
scroll to position [1435, 0]
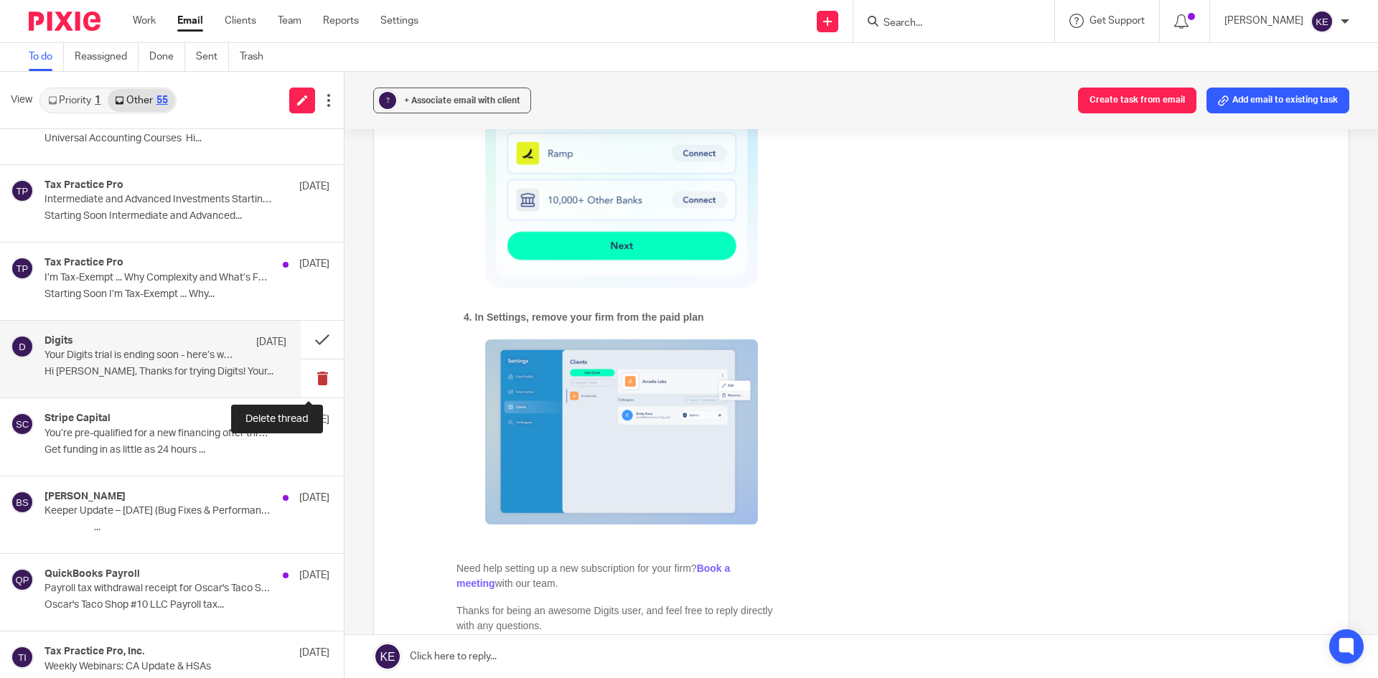
click at [311, 373] on button at bounding box center [322, 379] width 43 height 38
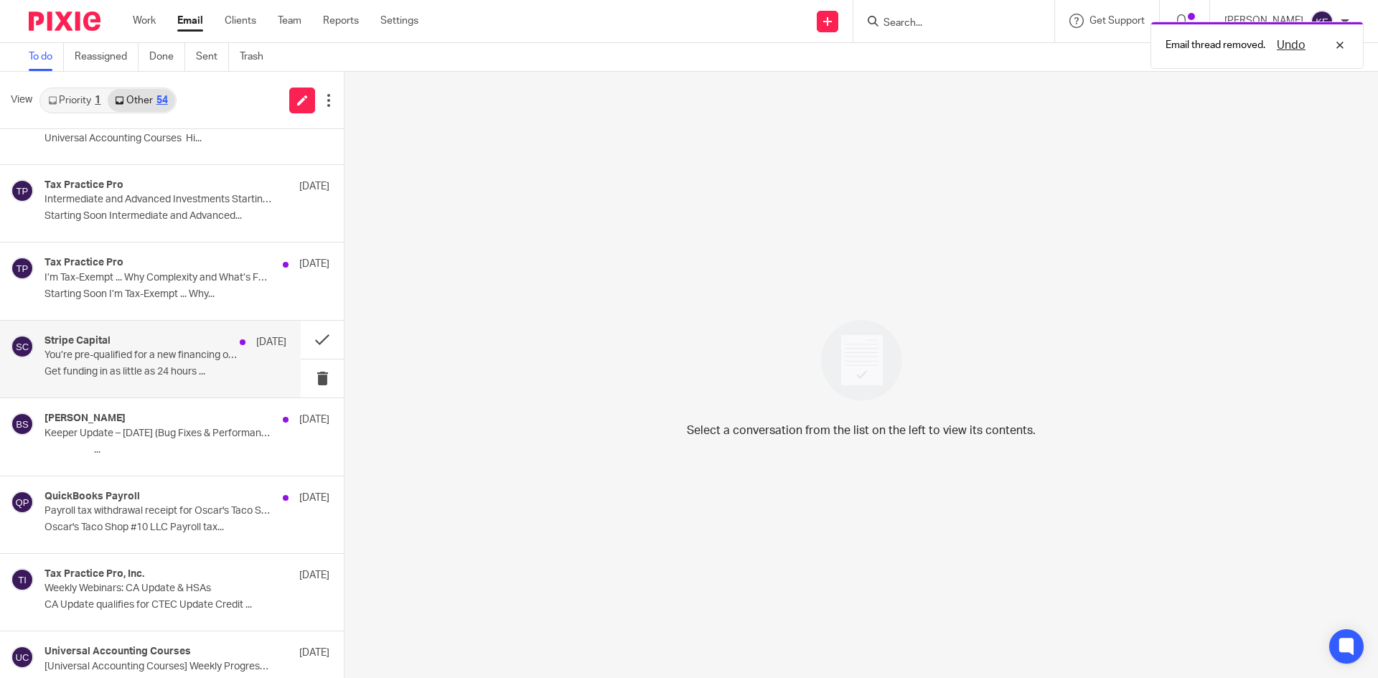
click at [189, 372] on p "Get funding in as little as 24 hours ..." at bounding box center [165, 372] width 242 height 12
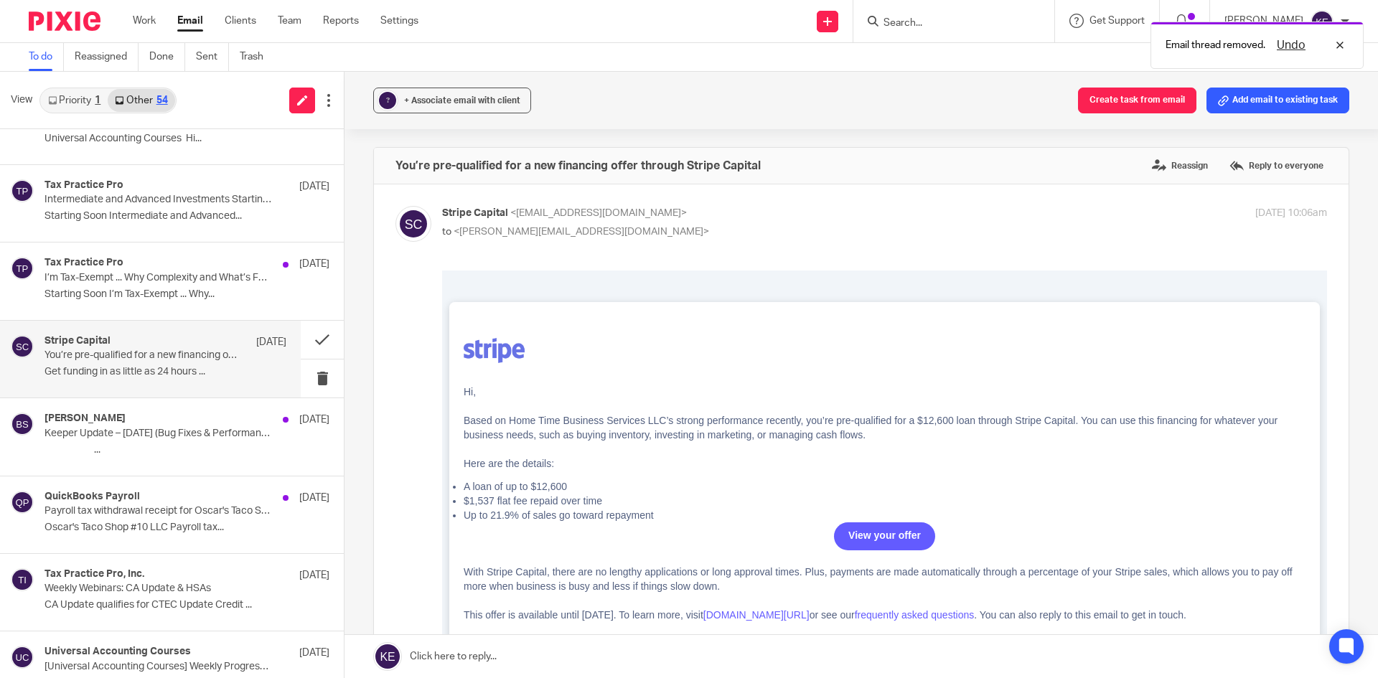
scroll to position [0, 0]
click at [311, 373] on button at bounding box center [322, 379] width 43 height 38
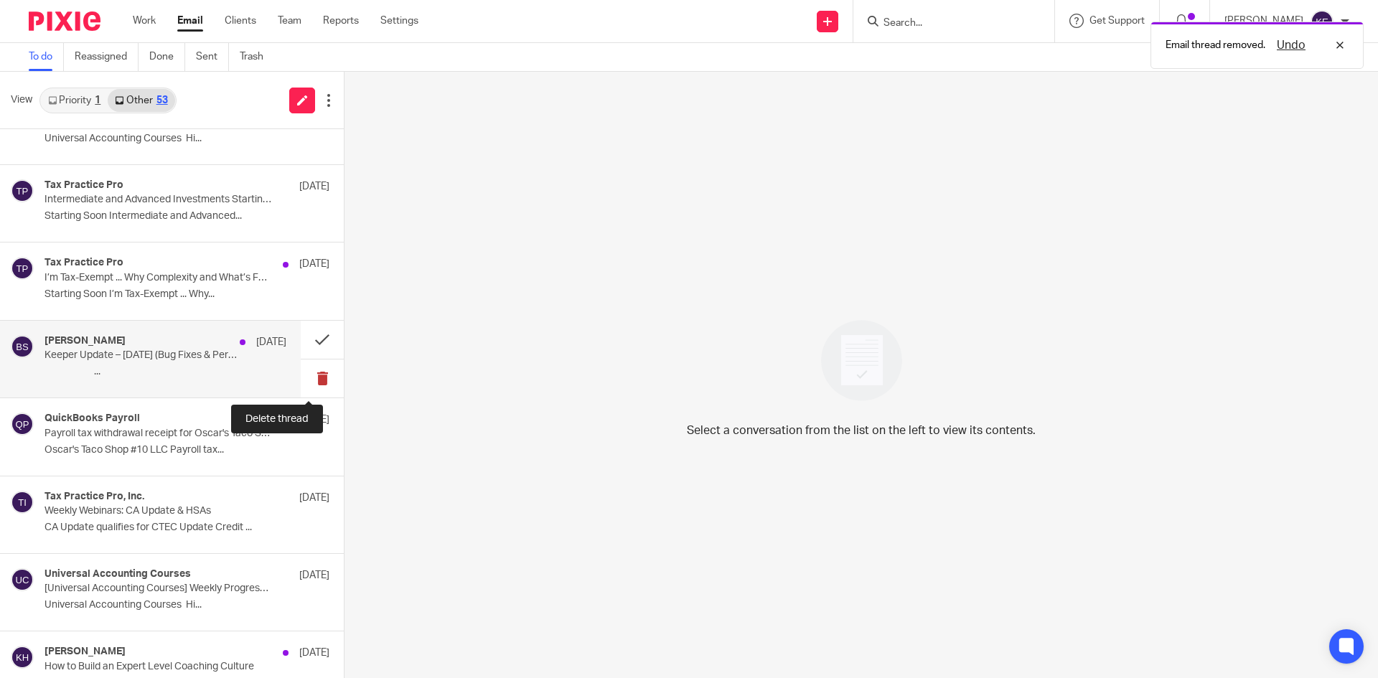
click at [314, 371] on button at bounding box center [322, 379] width 43 height 38
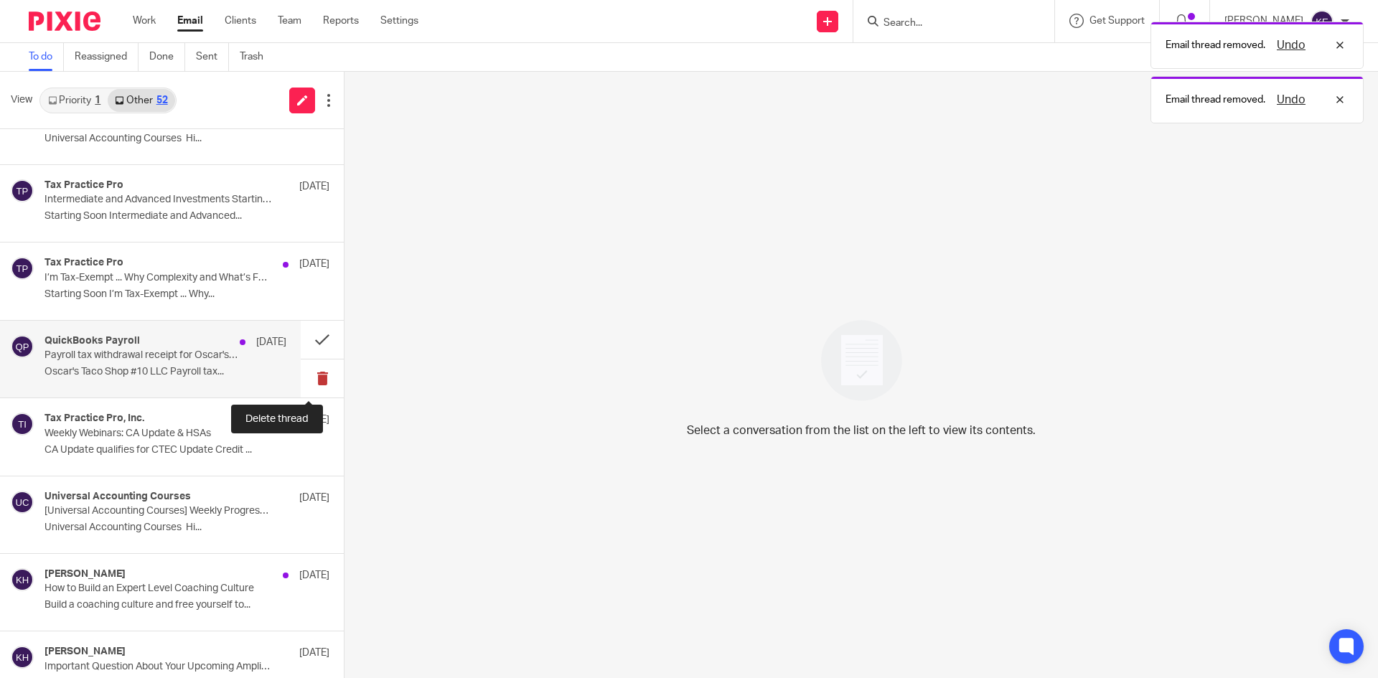
click at [308, 375] on button at bounding box center [322, 379] width 43 height 38
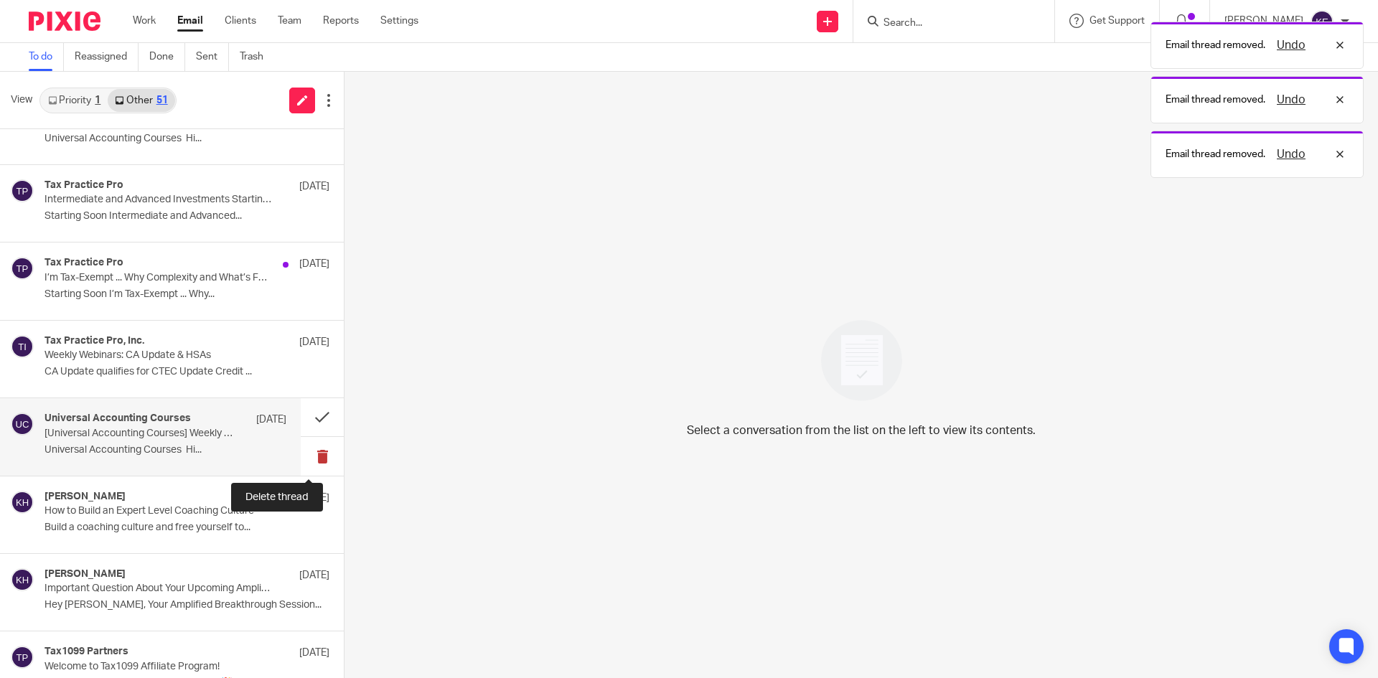
click at [311, 453] on button at bounding box center [322, 456] width 43 height 38
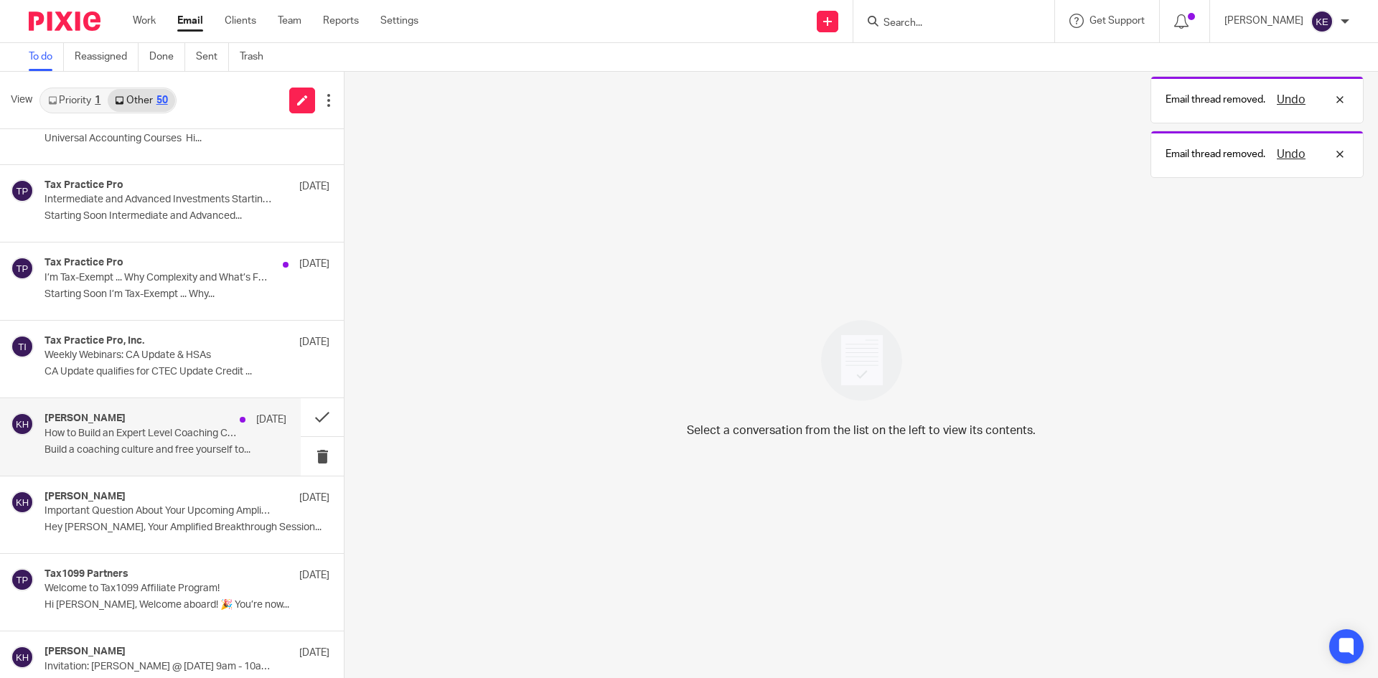
click at [232, 443] on div "Kenny Harper Sep 19 How to Build an Expert Level Coaching Culture Build a coach…" at bounding box center [165, 437] width 242 height 48
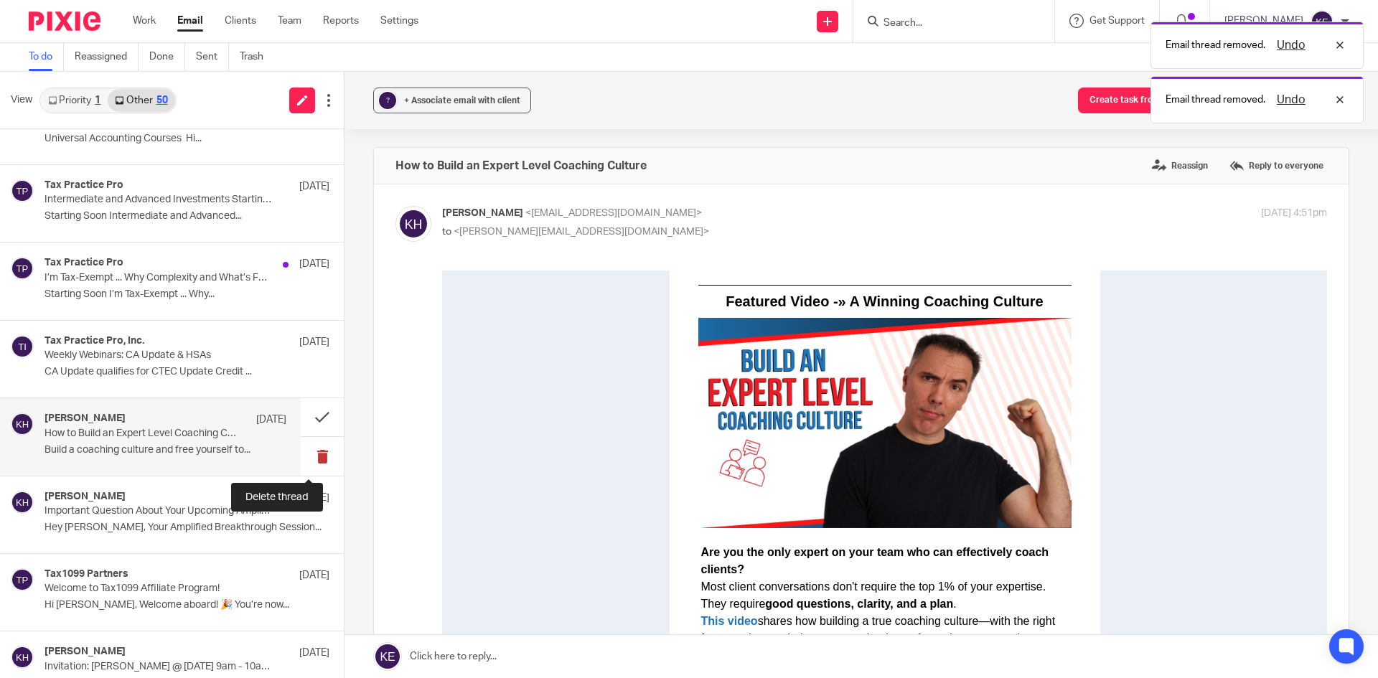
click at [311, 453] on button at bounding box center [322, 456] width 43 height 38
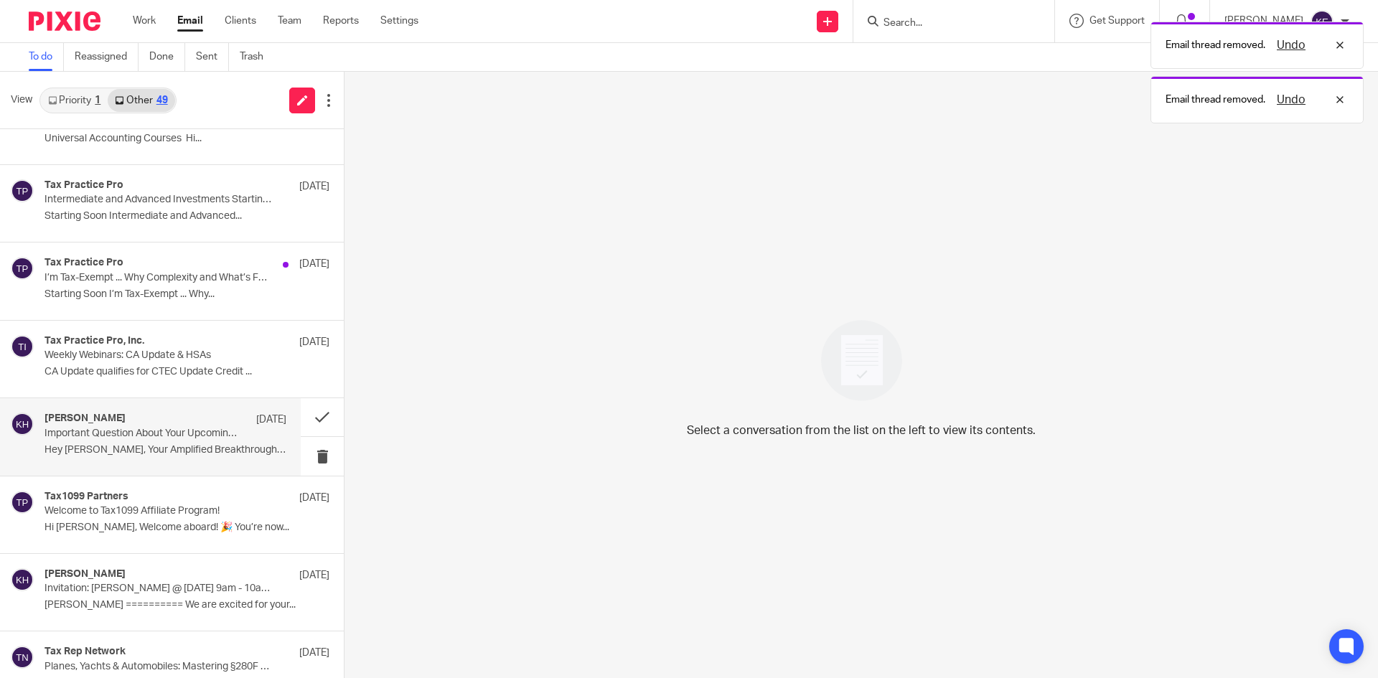
scroll to position [269, 0]
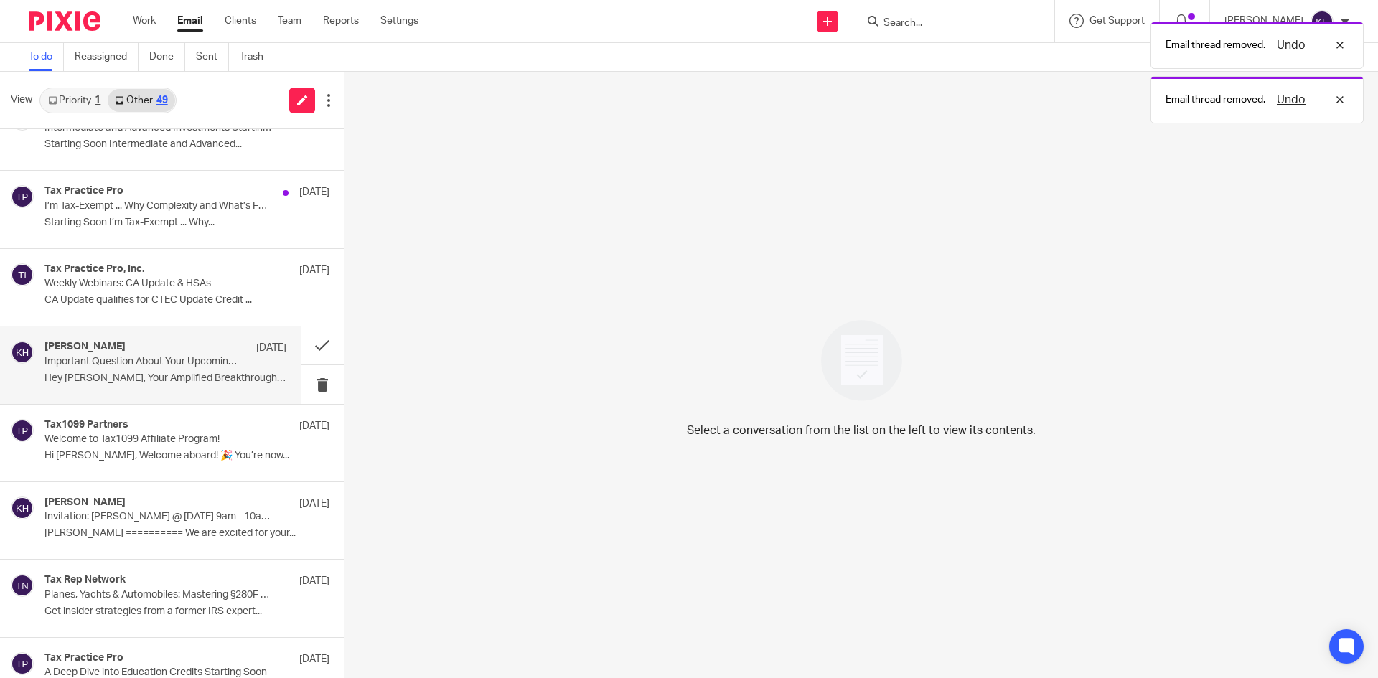
click at [211, 367] on p "Important Question About Your Upcoming Amplified Breakthrough" at bounding box center [141, 362] width 194 height 12
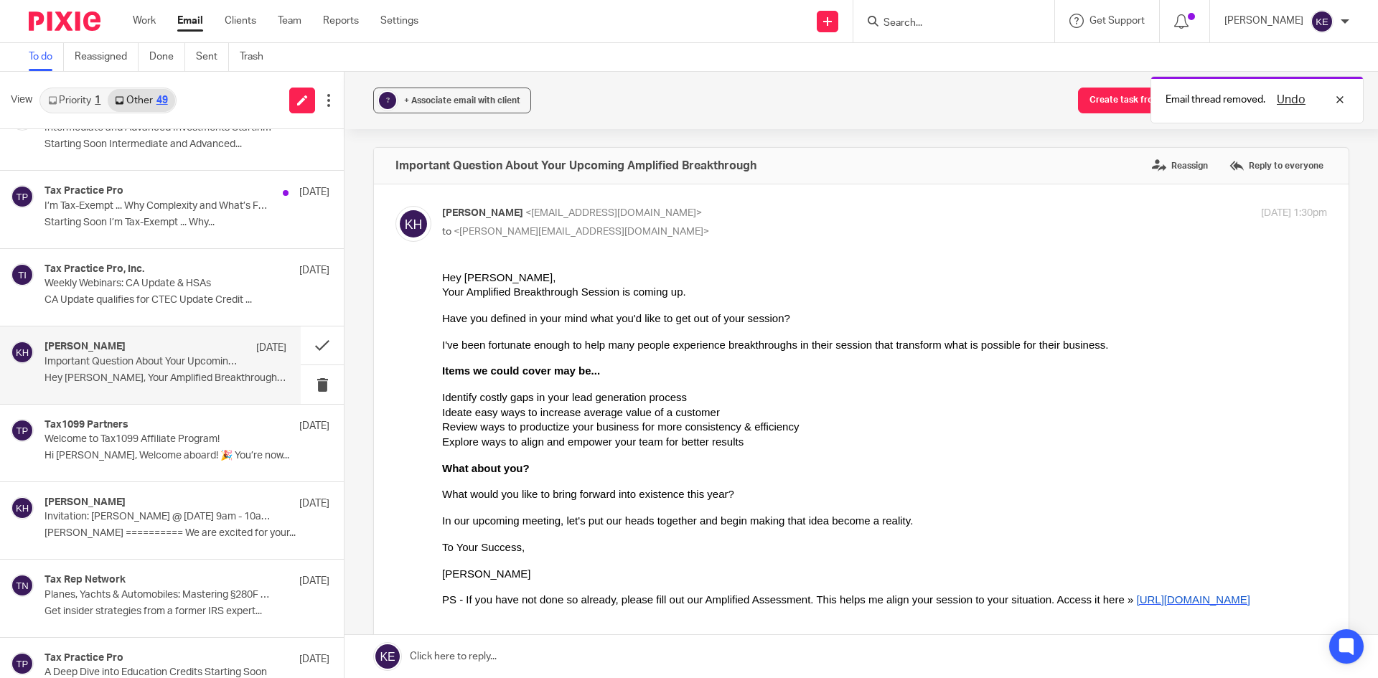
scroll to position [0, 0]
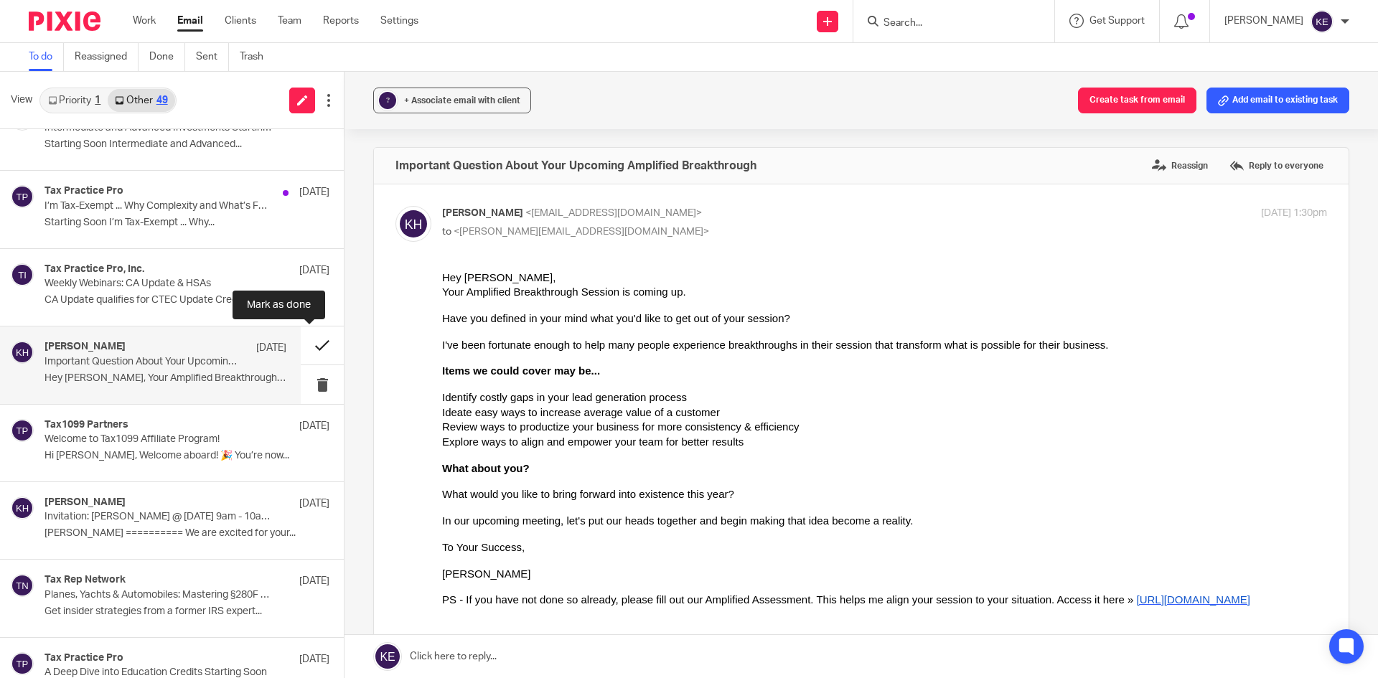
click at [311, 342] on button at bounding box center [322, 345] width 43 height 38
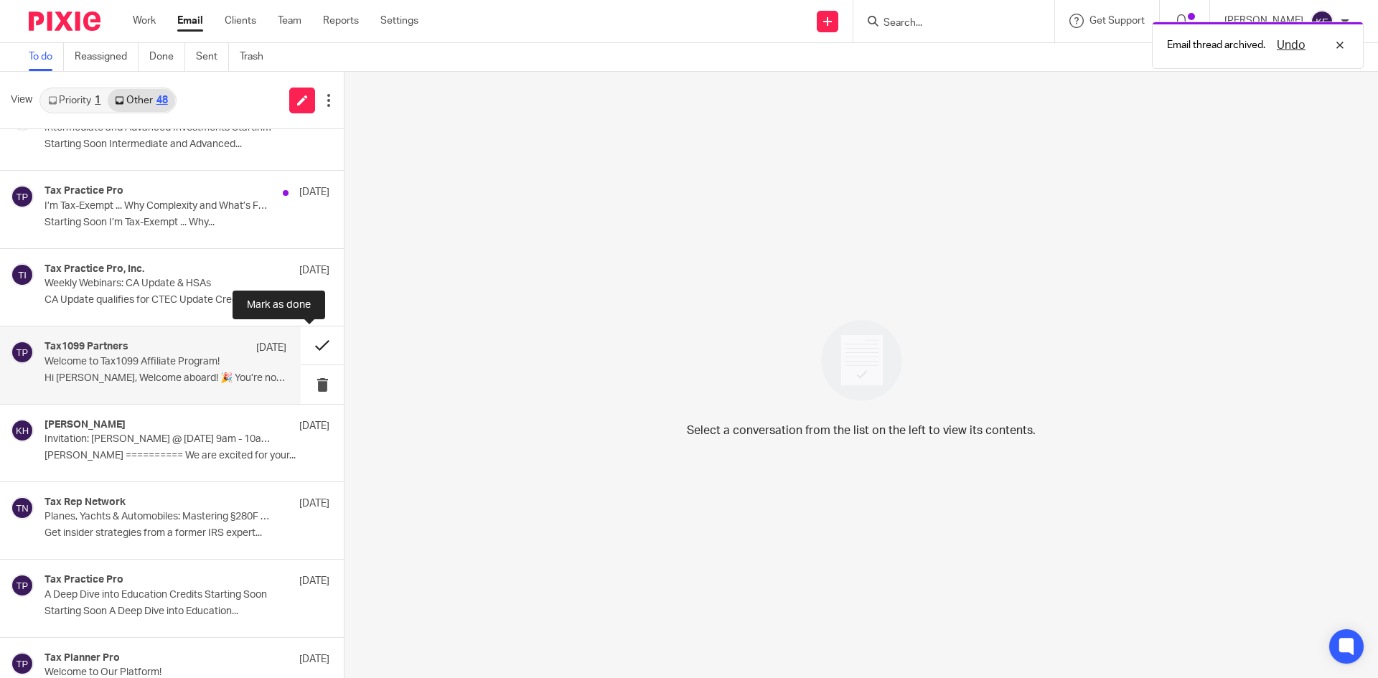
click at [305, 341] on button at bounding box center [322, 345] width 43 height 38
click at [226, 370] on div "Kenny Harper Sep 17 Invitation: Kim Erick @ Tue Oct 21, 2025 9am - 10am (CDT) (…" at bounding box center [165, 365] width 242 height 48
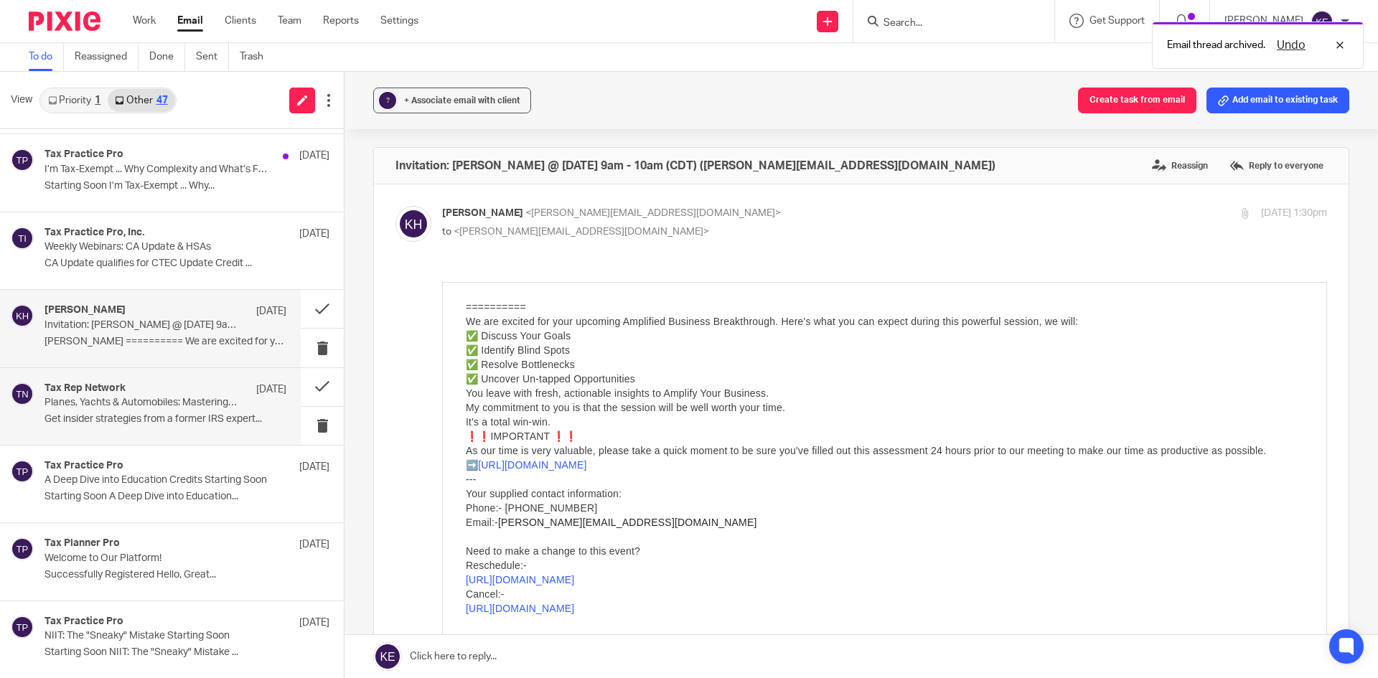
scroll to position [413, 0]
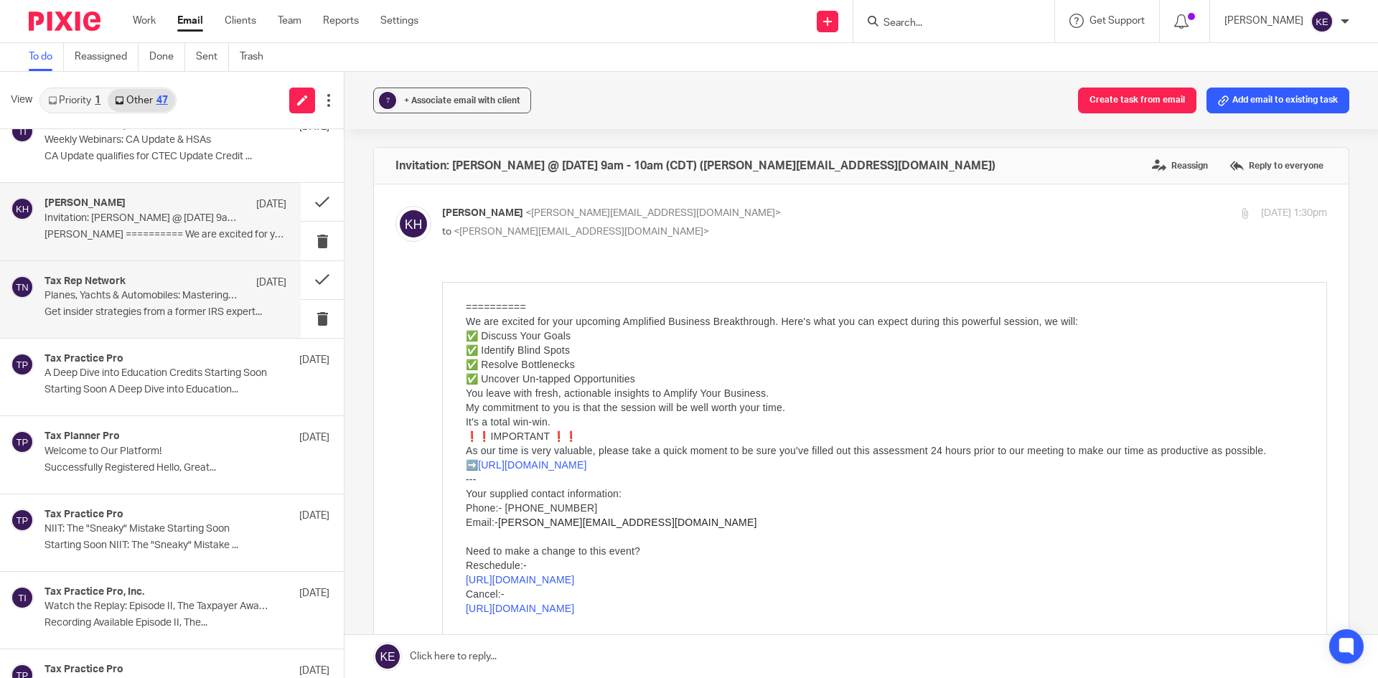
click at [207, 300] on p "Planes, Yachts & Automobiles: Mastering §280F Write-Offs" at bounding box center [141, 296] width 194 height 12
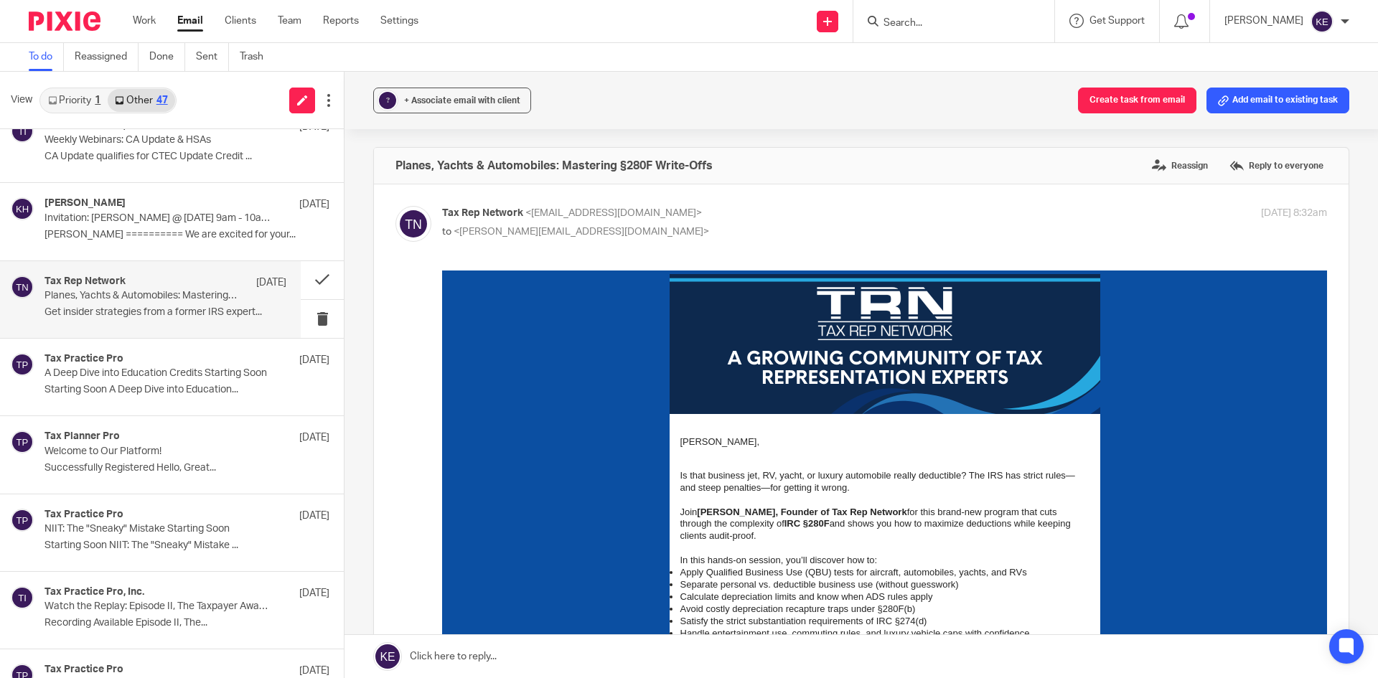
scroll to position [0, 0]
click at [304, 313] on button at bounding box center [322, 319] width 43 height 38
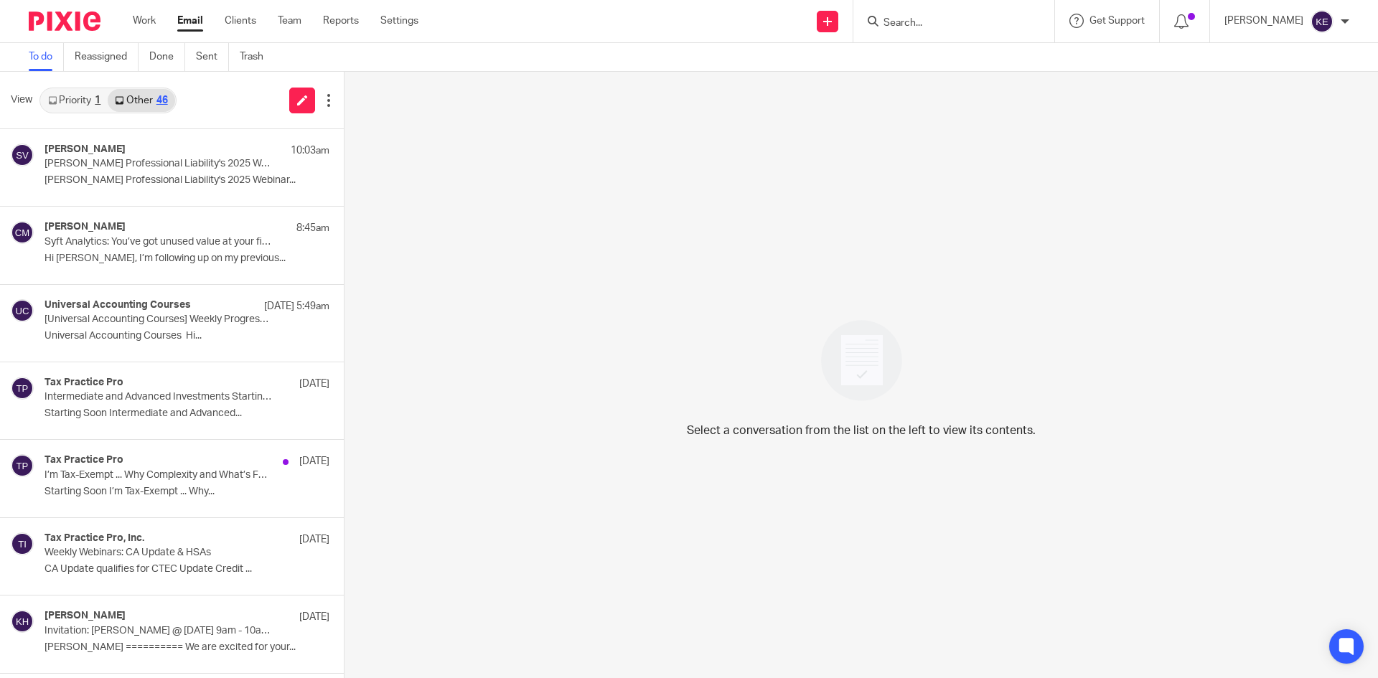
click at [186, 16] on link "Email" at bounding box center [190, 21] width 26 height 14
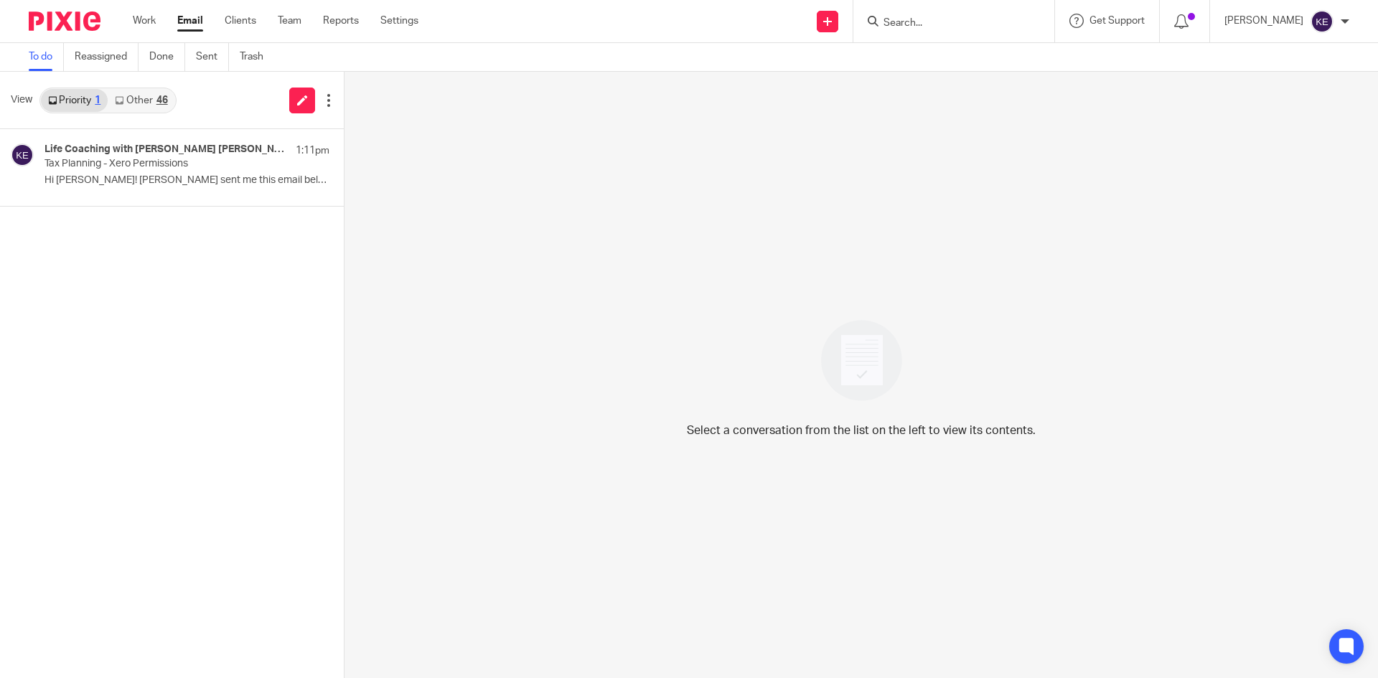
click at [159, 96] on div "46" at bounding box center [161, 100] width 11 height 10
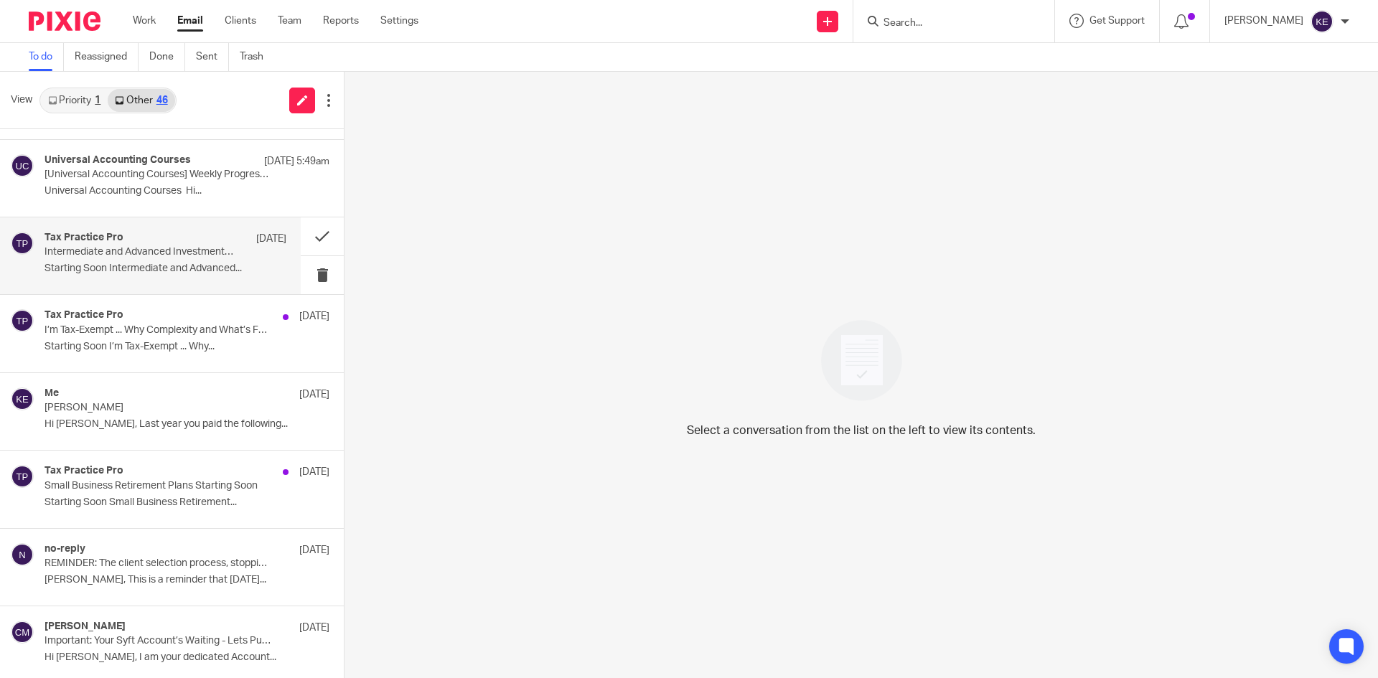
scroll to position [144, 0]
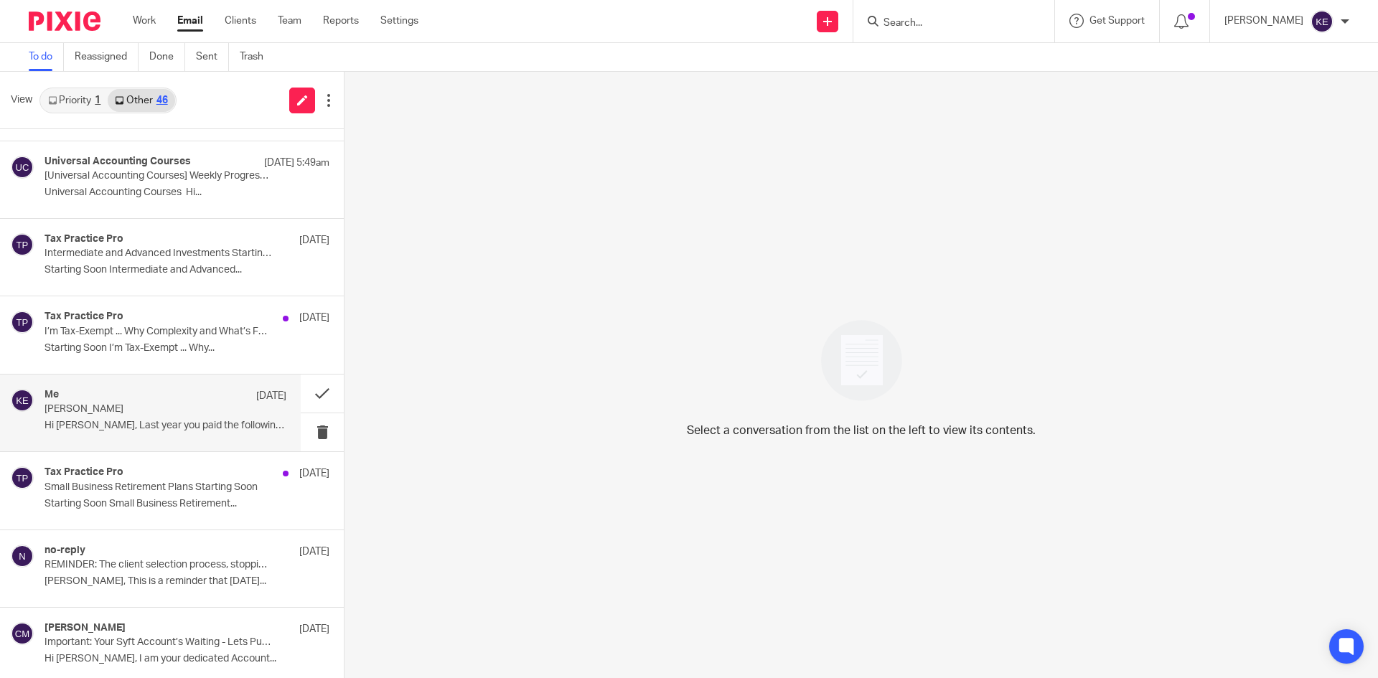
click at [187, 410] on p "[PERSON_NAME]" at bounding box center [141, 409] width 194 height 12
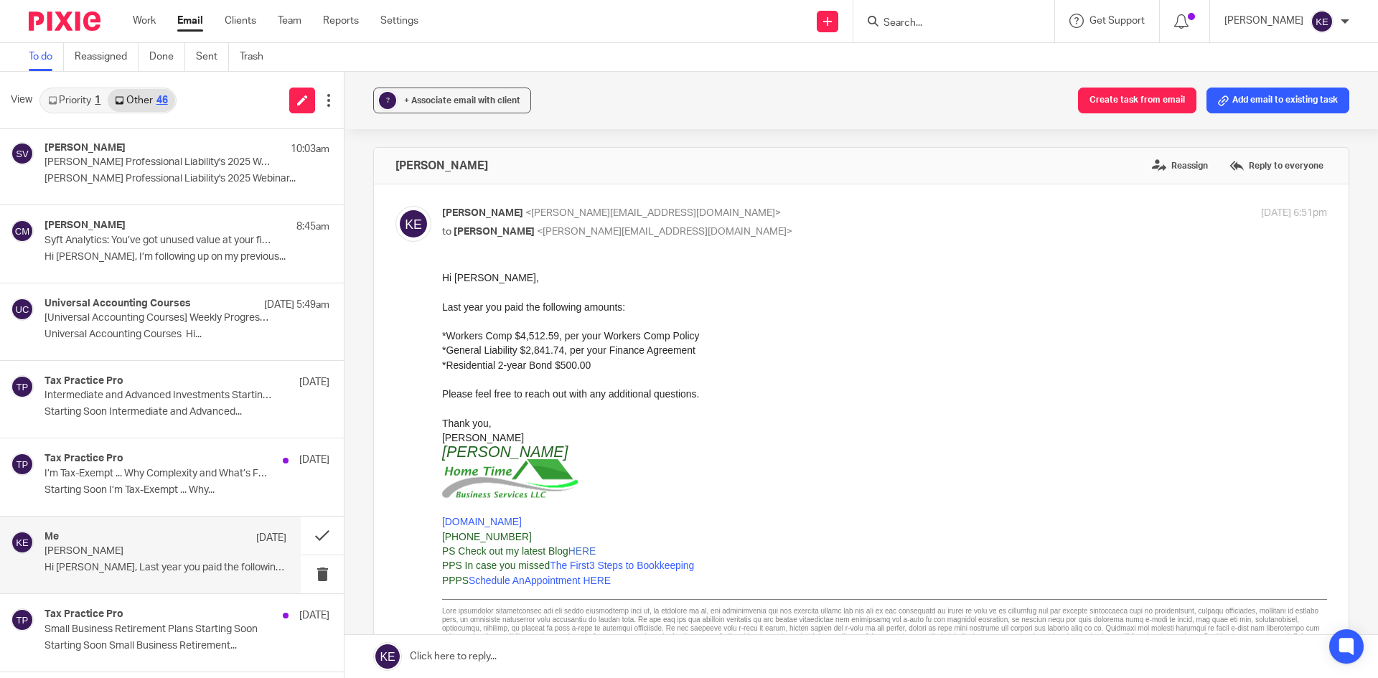
scroll to position [0, 0]
